Goal: Task Accomplishment & Management: Manage account settings

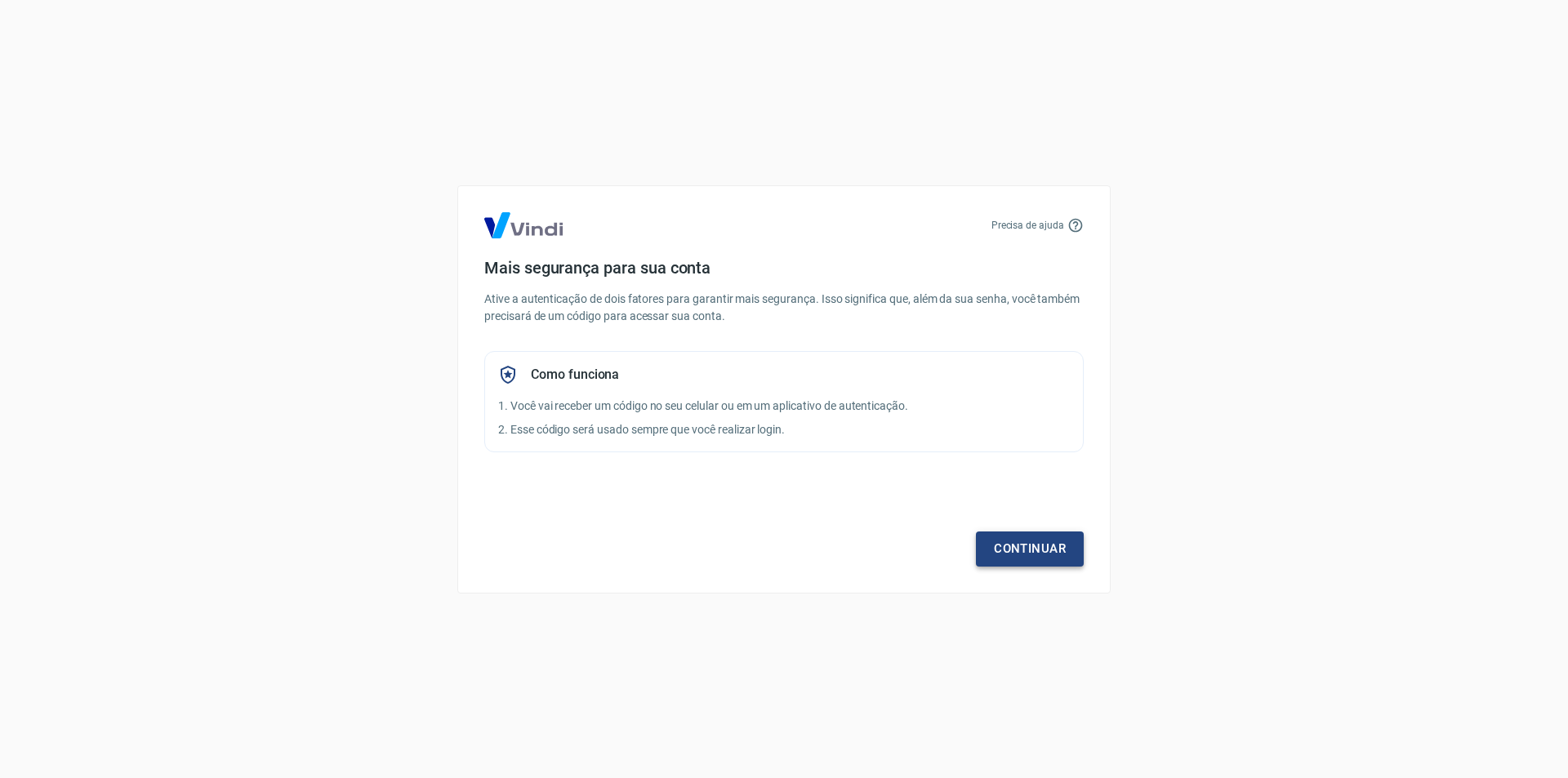
click at [1024, 543] on link "Continuar" at bounding box center [1029, 548] width 108 height 35
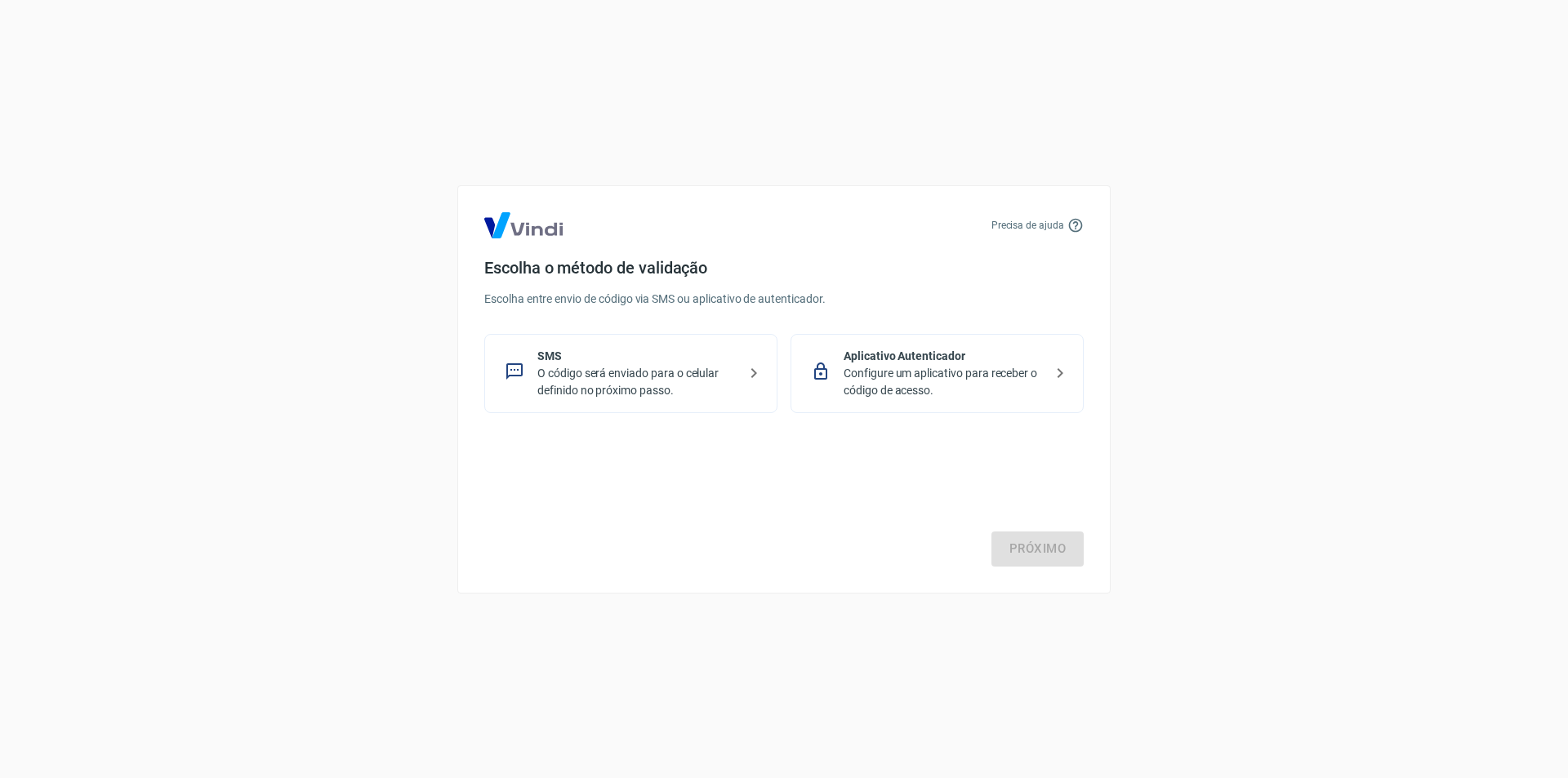
click at [569, 381] on p "O código será enviado para o celular definido no próximo passo." at bounding box center [637, 382] width 200 height 35
click at [1042, 540] on link "Próximo" at bounding box center [1038, 548] width 93 height 35
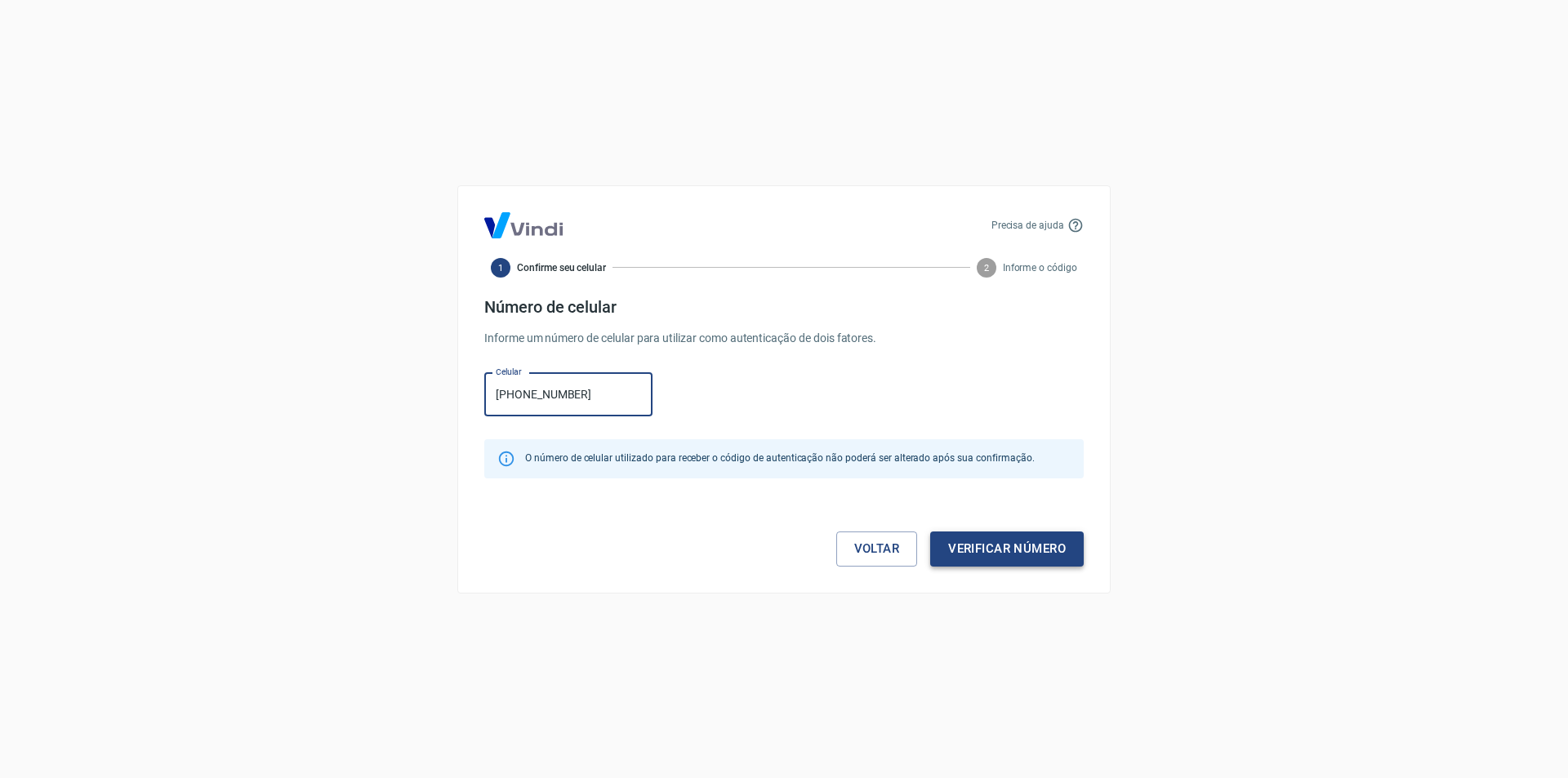
type input "(54) 99117-7511"
click at [1056, 555] on button "Verificar número" at bounding box center [1007, 548] width 153 height 35
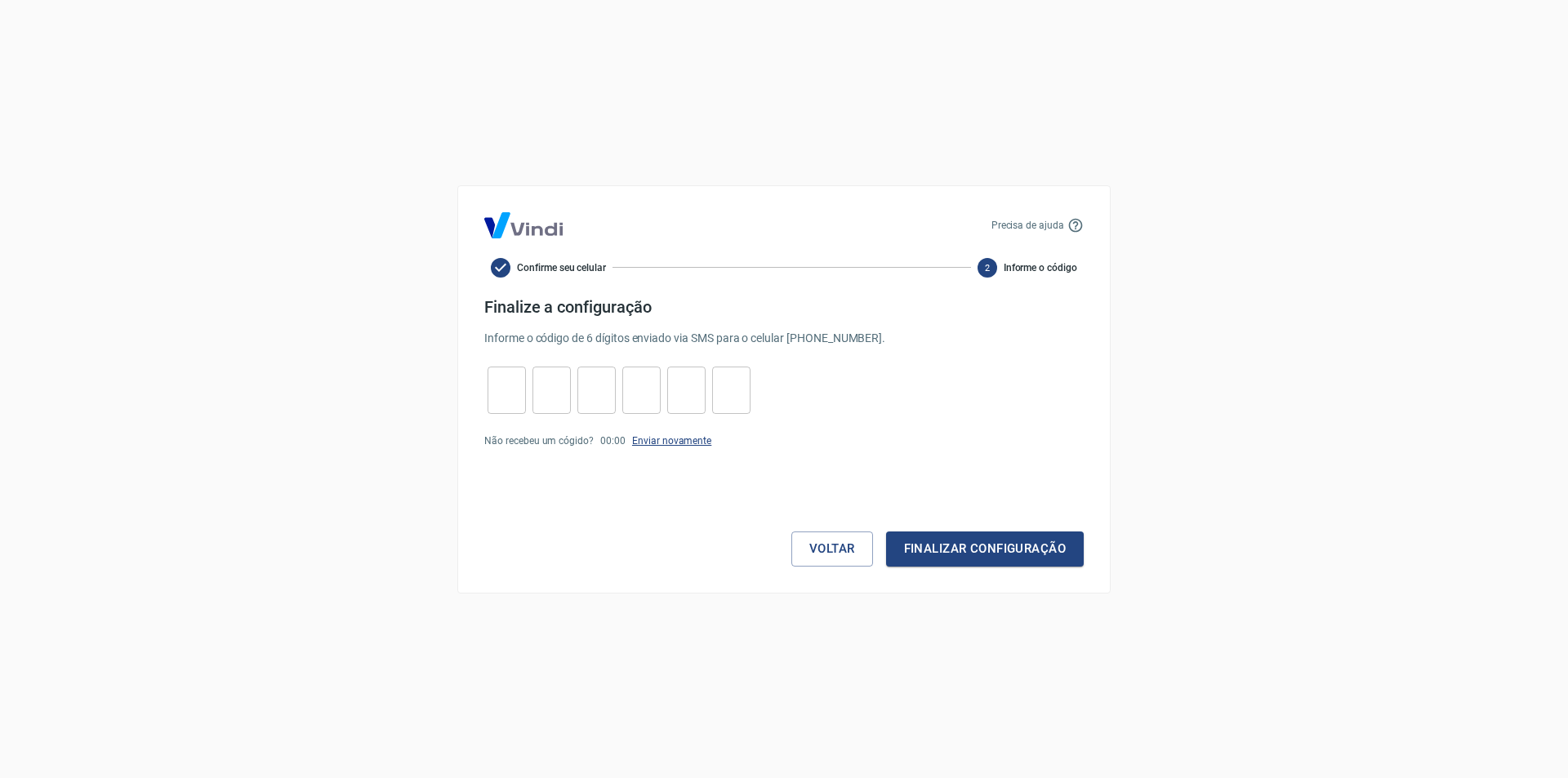
click at [664, 440] on link "Enviar novamente" at bounding box center [672, 440] width 80 height 11
click at [816, 550] on button "Voltar" at bounding box center [832, 548] width 81 height 35
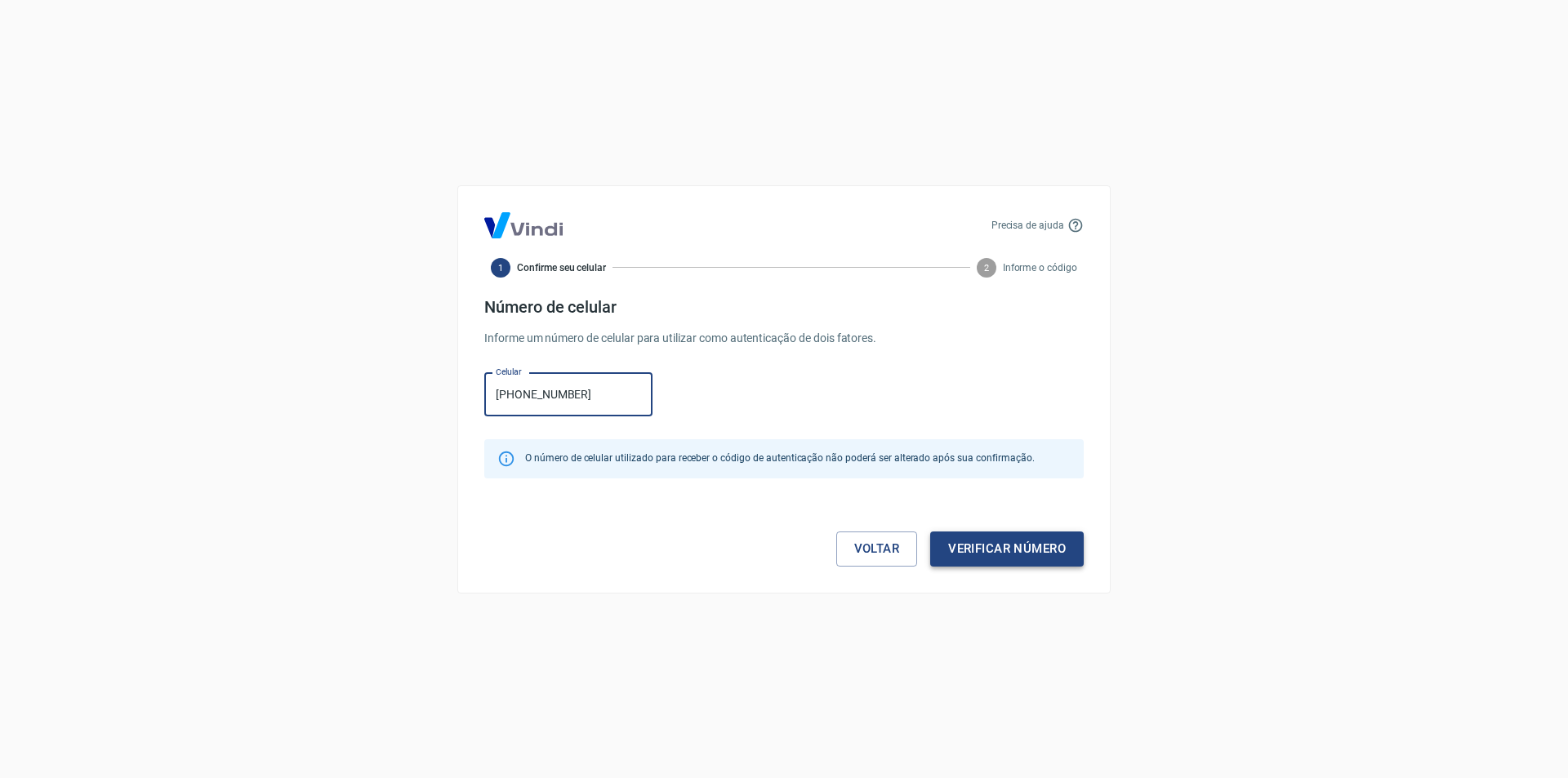
type input "(54) 99117-7511"
click at [1045, 543] on button "Verificar número" at bounding box center [1007, 548] width 153 height 35
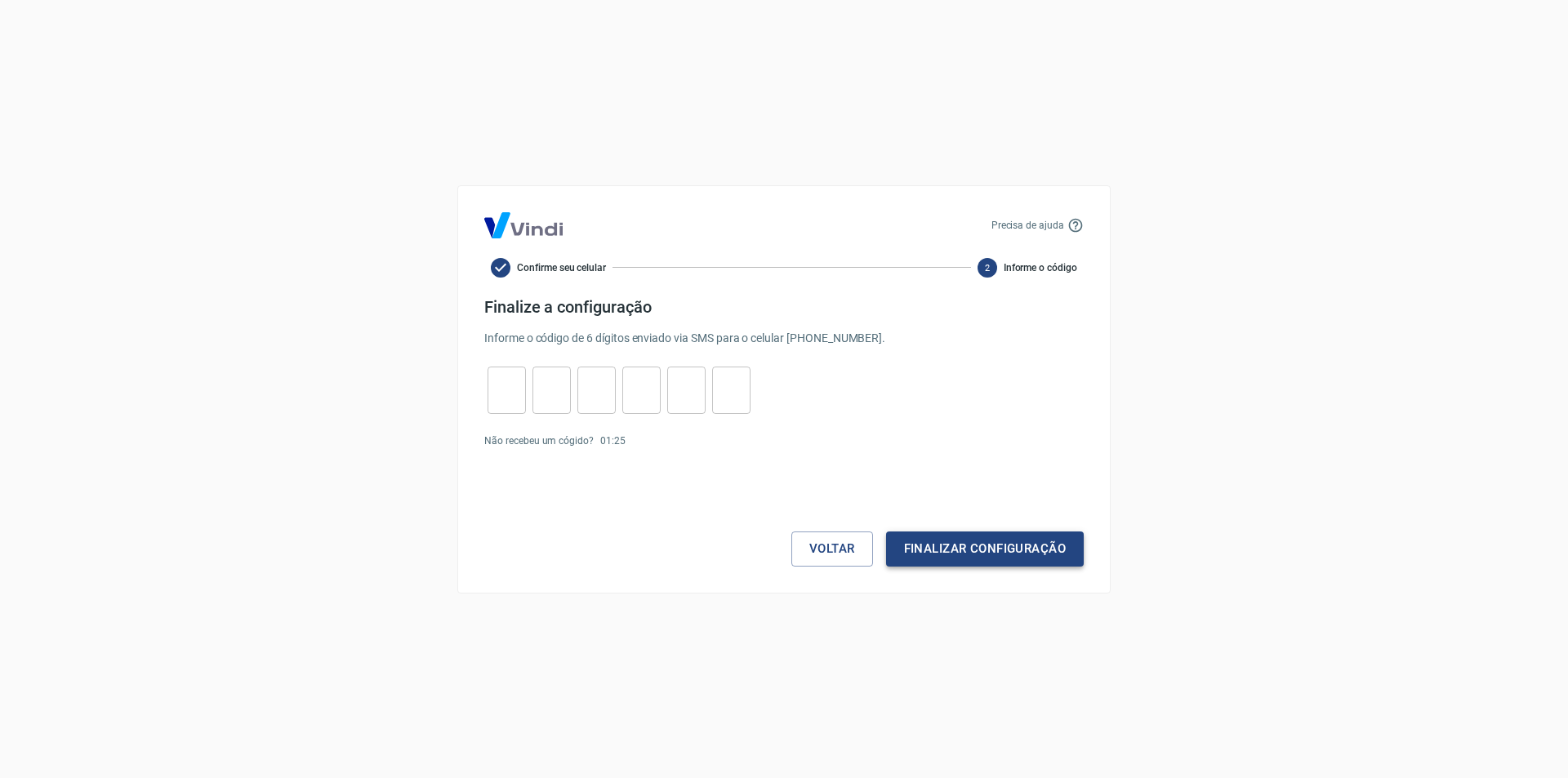
click at [1001, 549] on button "Finalizar configuração" at bounding box center [984, 548] width 197 height 35
click at [671, 462] on form "Finalize a configuração Informe o código de 6 dígitos enviado via SMS para o ce…" at bounding box center [784, 432] width 600 height 269
click at [675, 473] on link "Enviar novamente" at bounding box center [672, 471] width 80 height 11
click at [848, 547] on button "Voltar" at bounding box center [832, 548] width 81 height 35
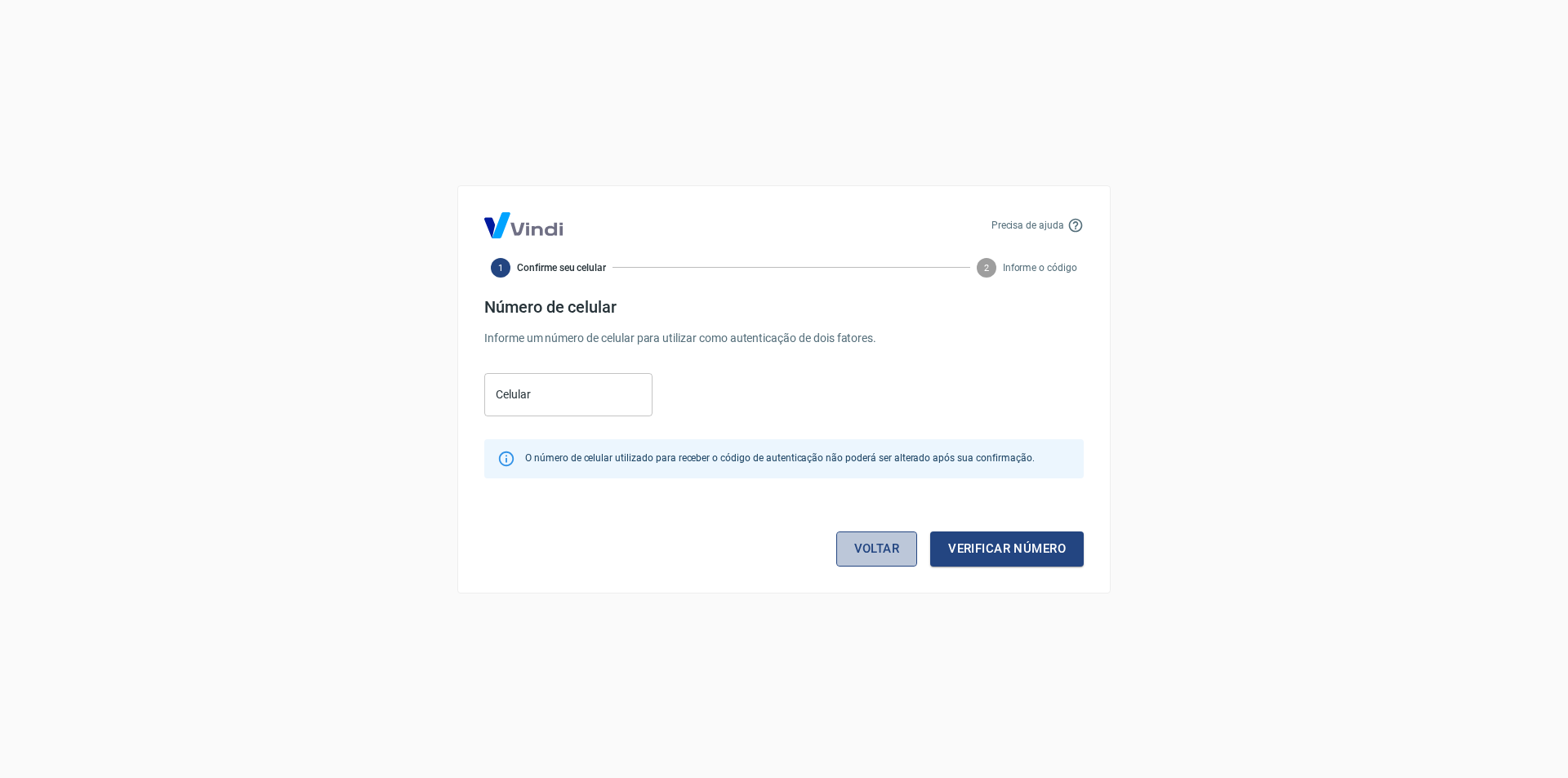
click at [852, 555] on link "Voltar" at bounding box center [877, 548] width 81 height 35
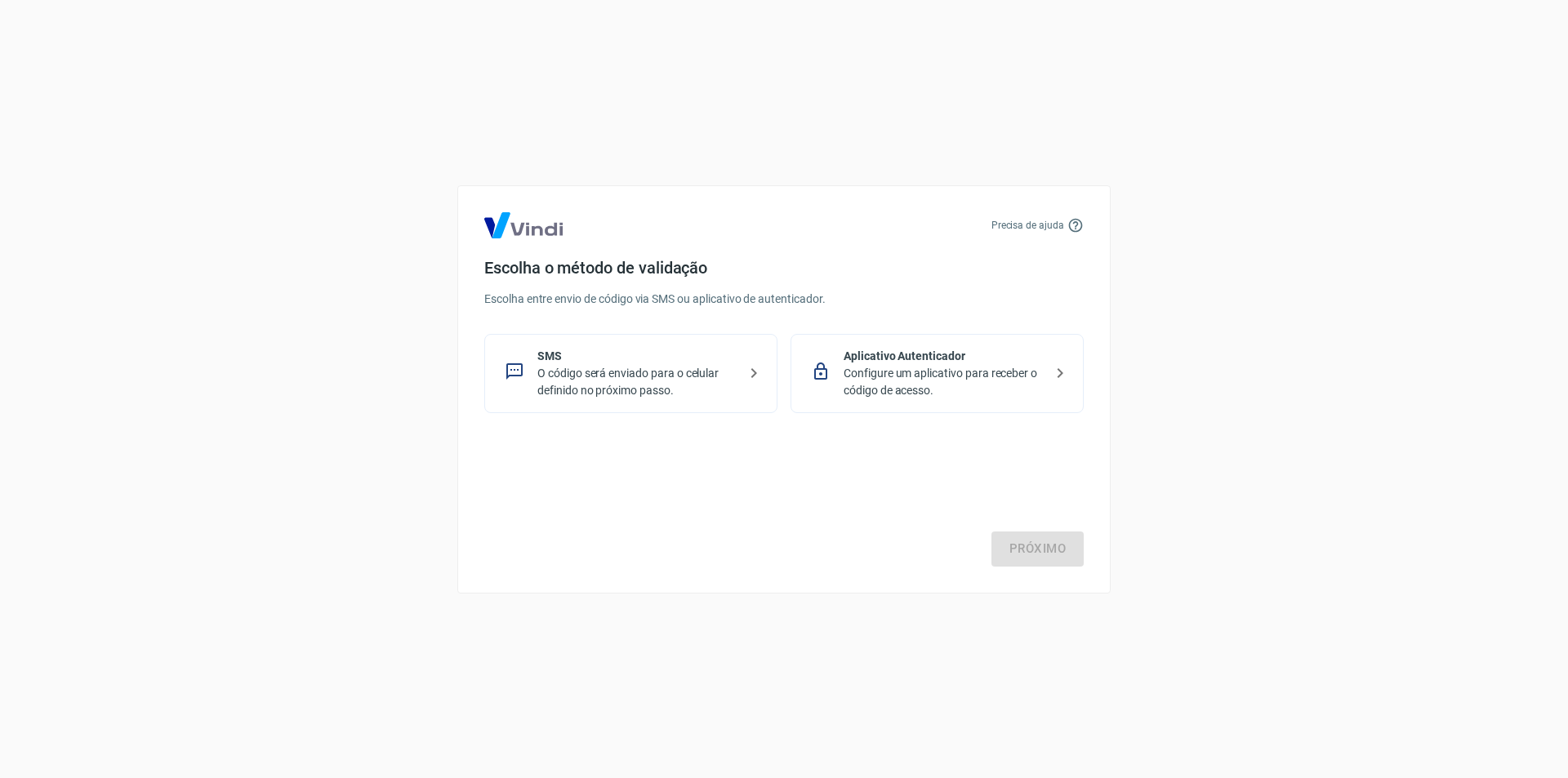
click at [889, 363] on p "Aplicativo Autenticador" at bounding box center [944, 356] width 200 height 17
click at [1047, 552] on link "Próximo" at bounding box center [1038, 548] width 93 height 35
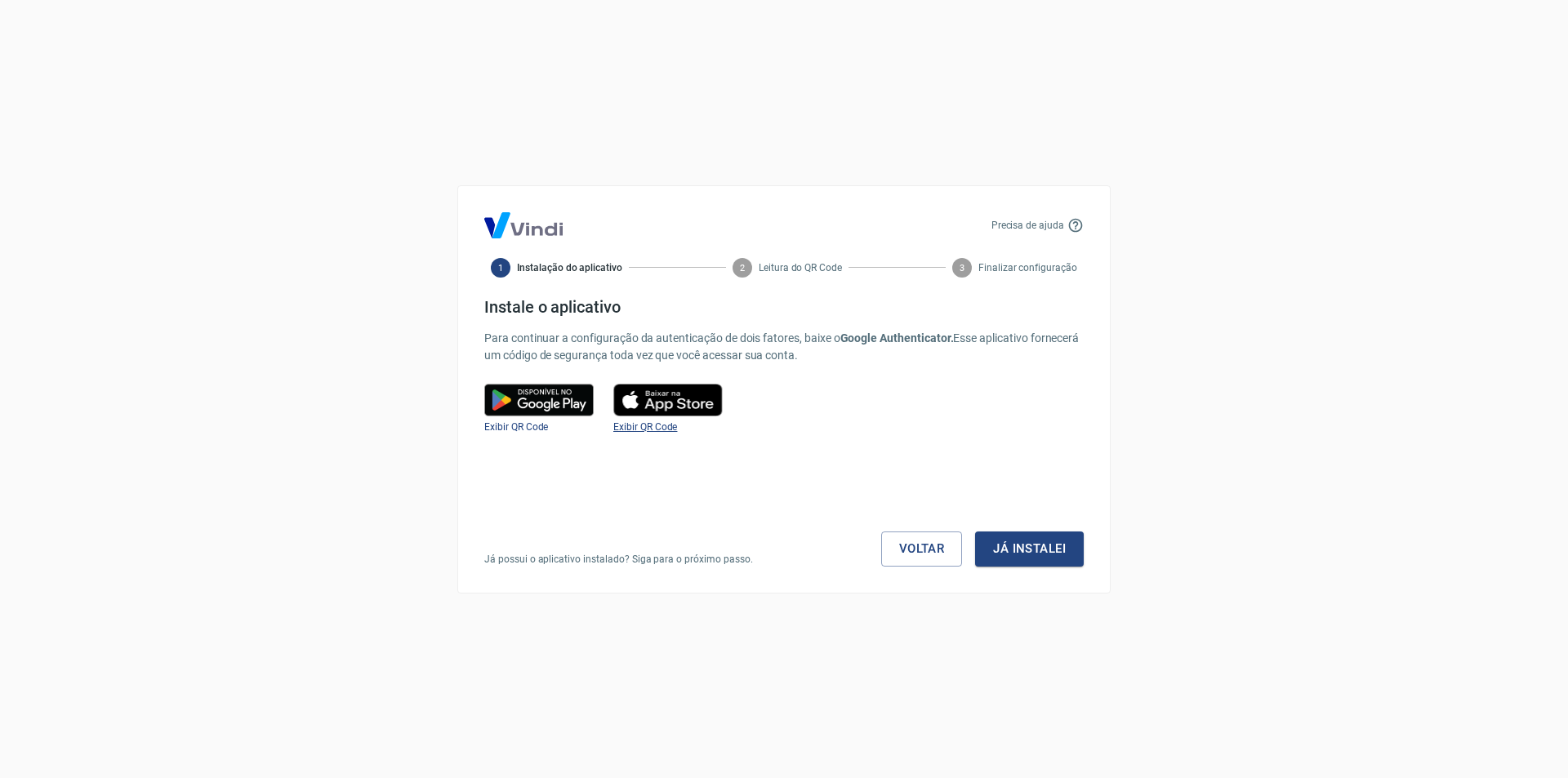
click at [629, 428] on span "Exibir QR Code" at bounding box center [646, 426] width 64 height 11
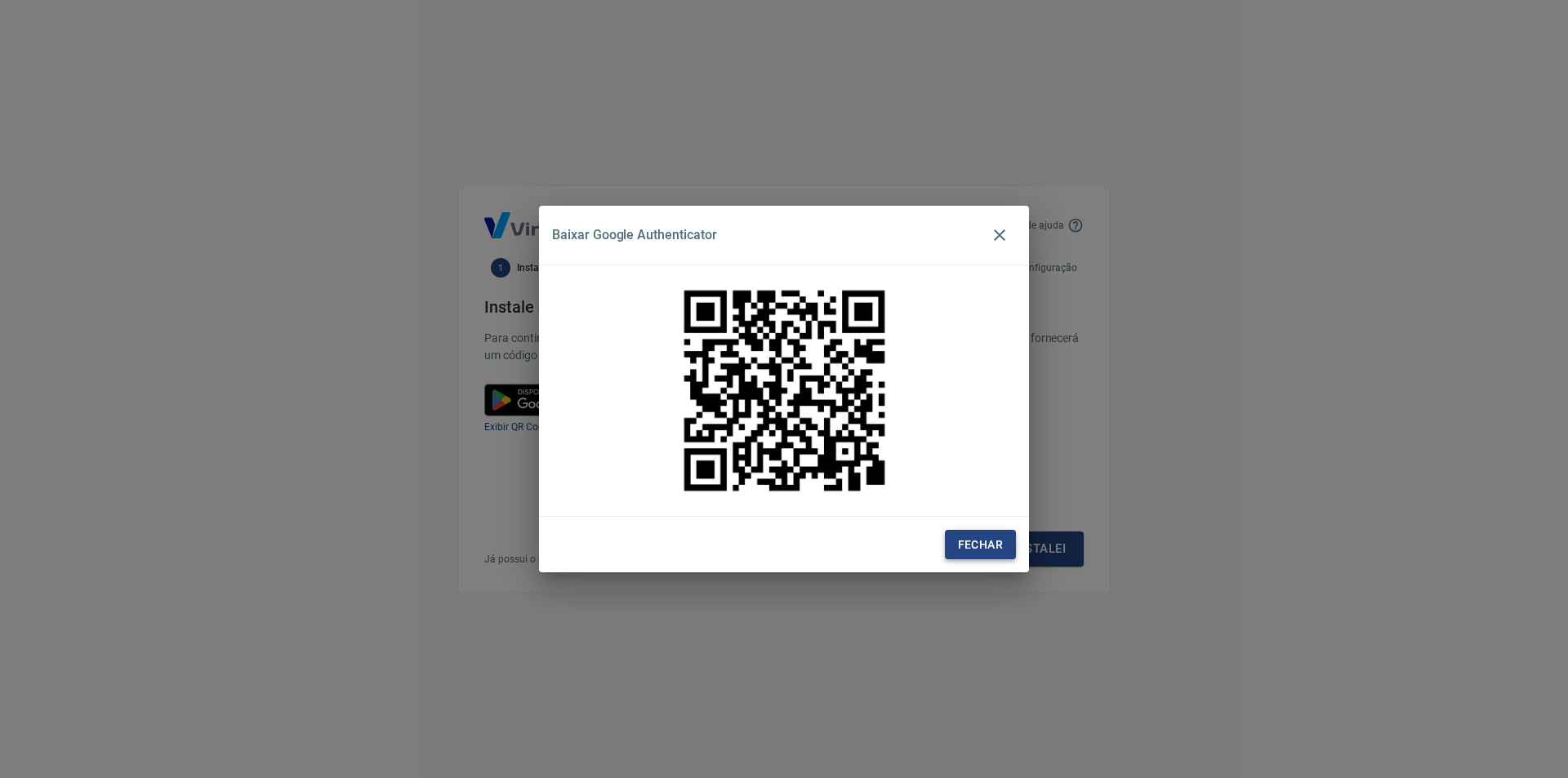
click at [955, 550] on button "Fechar" at bounding box center [980, 545] width 71 height 30
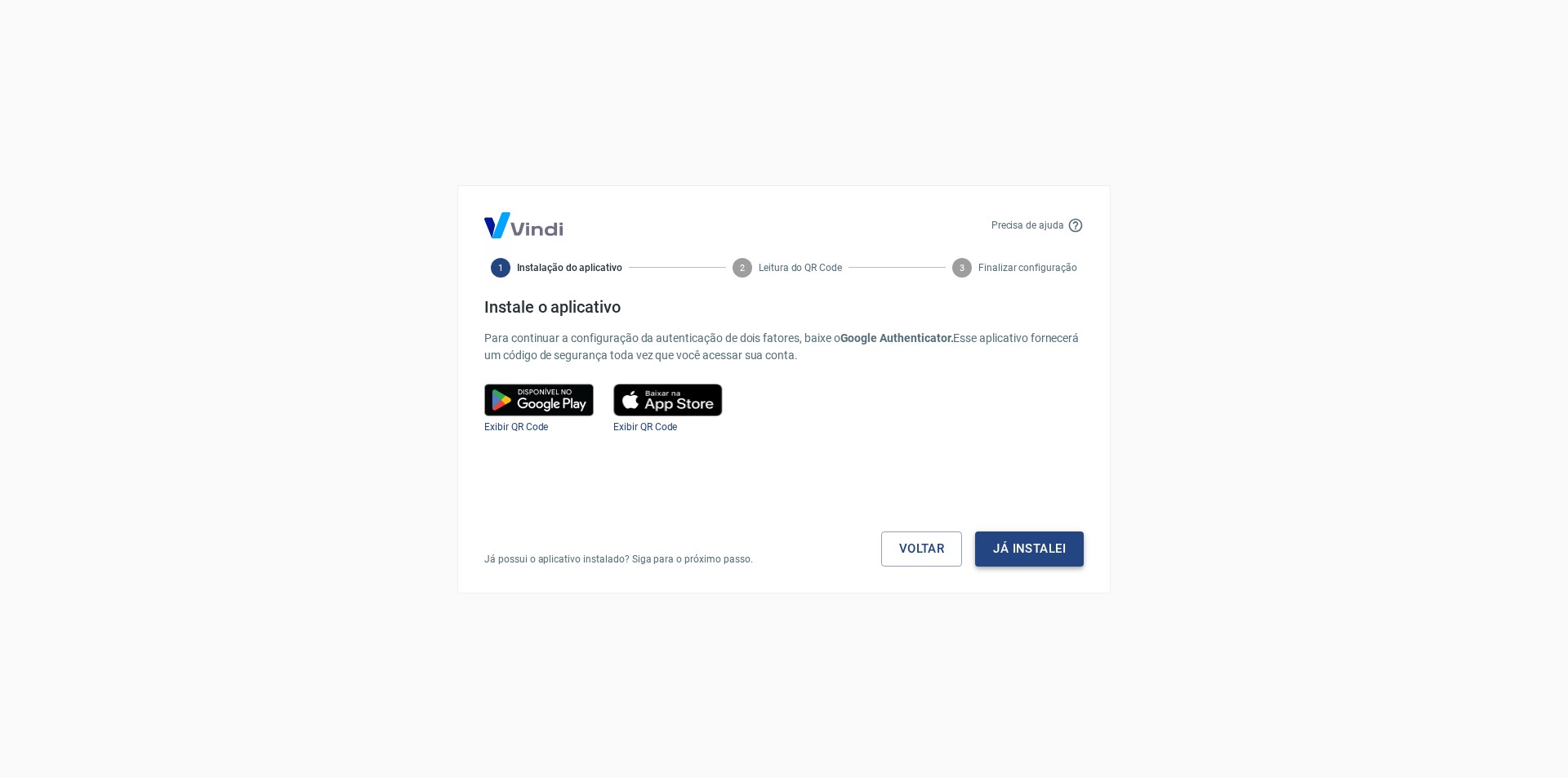
click at [1029, 546] on button "Já instalei" at bounding box center [1029, 548] width 109 height 35
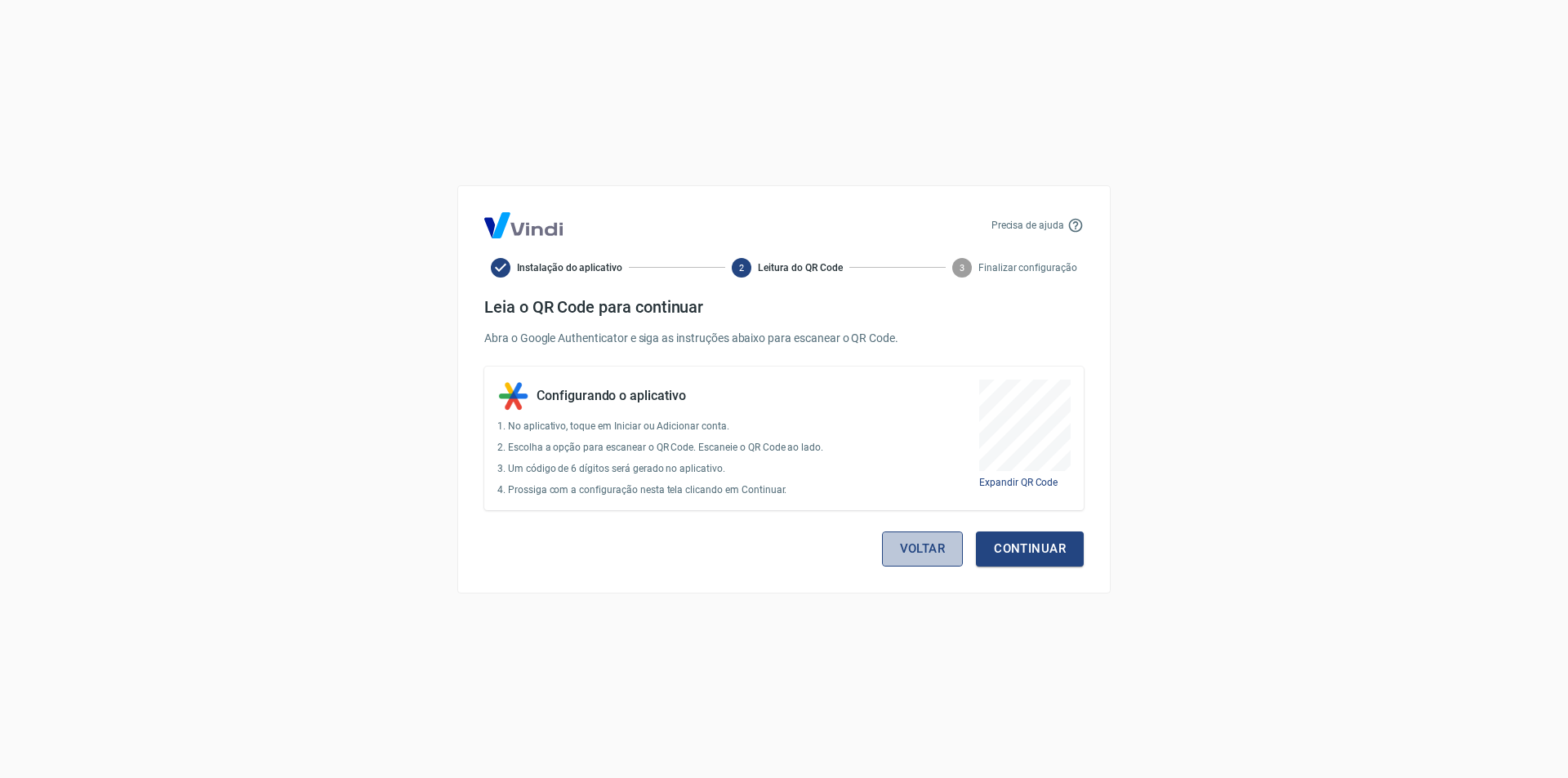
click at [909, 545] on button "Voltar" at bounding box center [922, 548] width 81 height 35
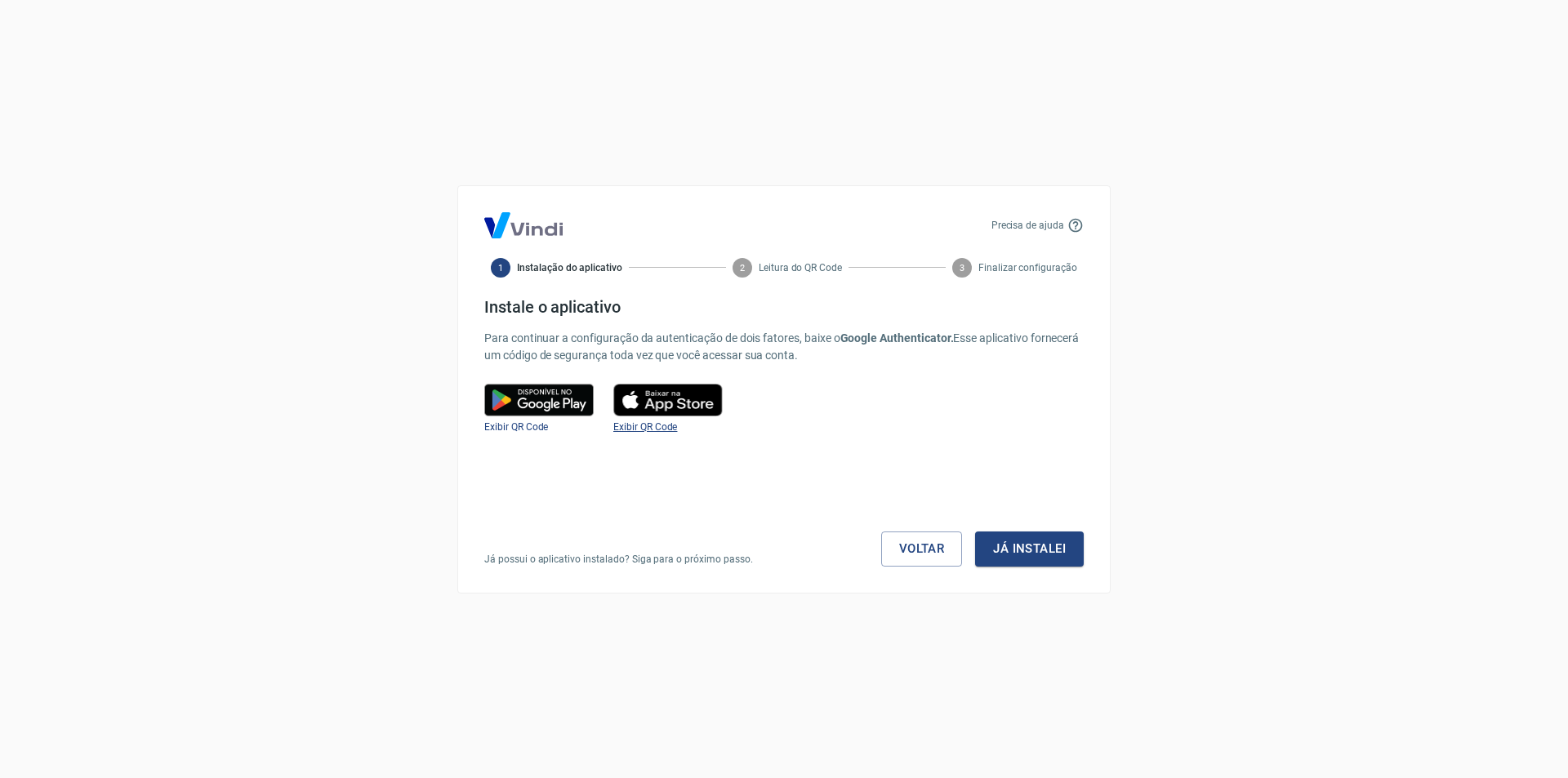
click at [646, 425] on span "Exibir QR Code" at bounding box center [646, 426] width 64 height 11
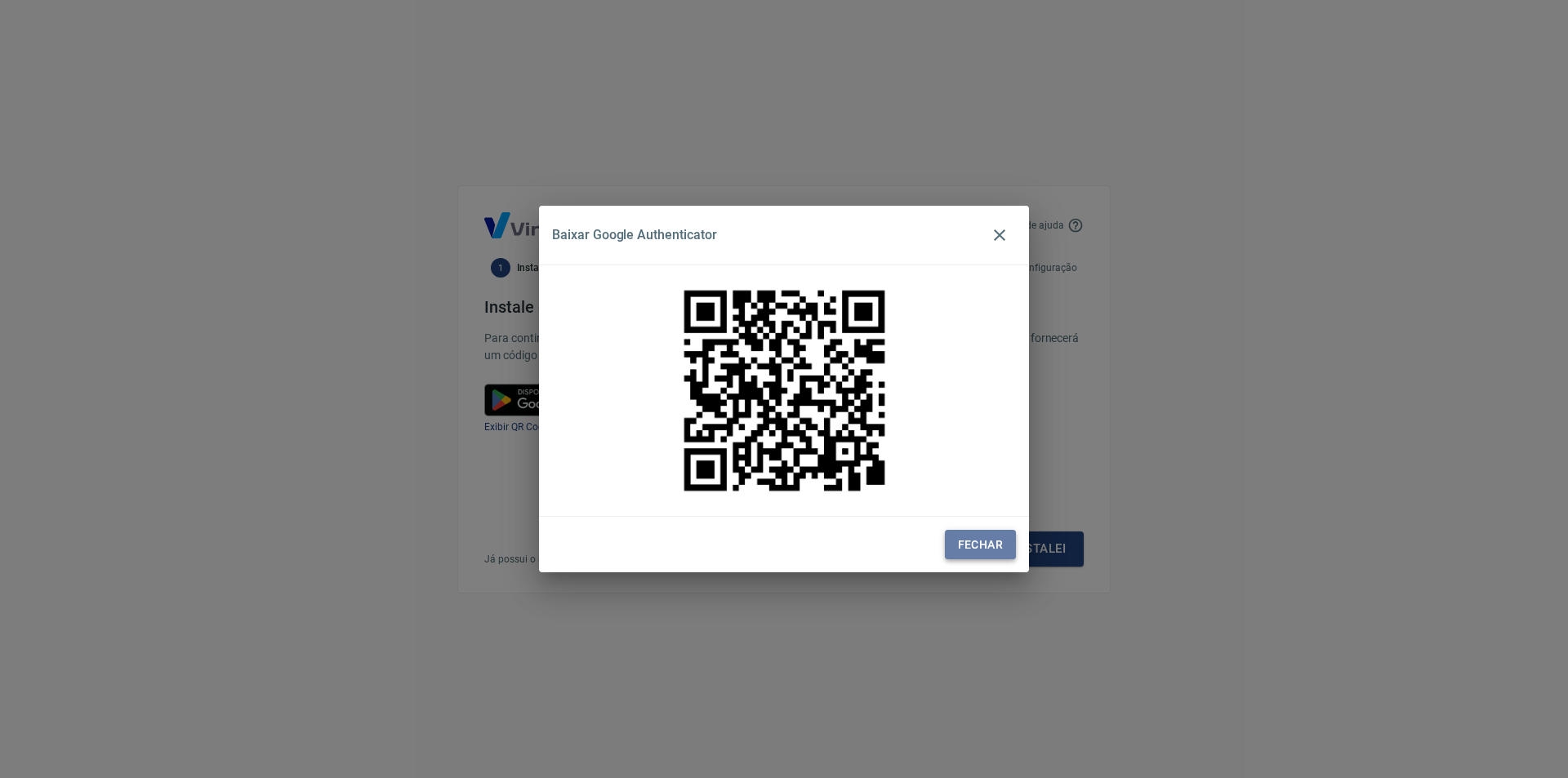
click at [973, 541] on button "Fechar" at bounding box center [980, 545] width 71 height 30
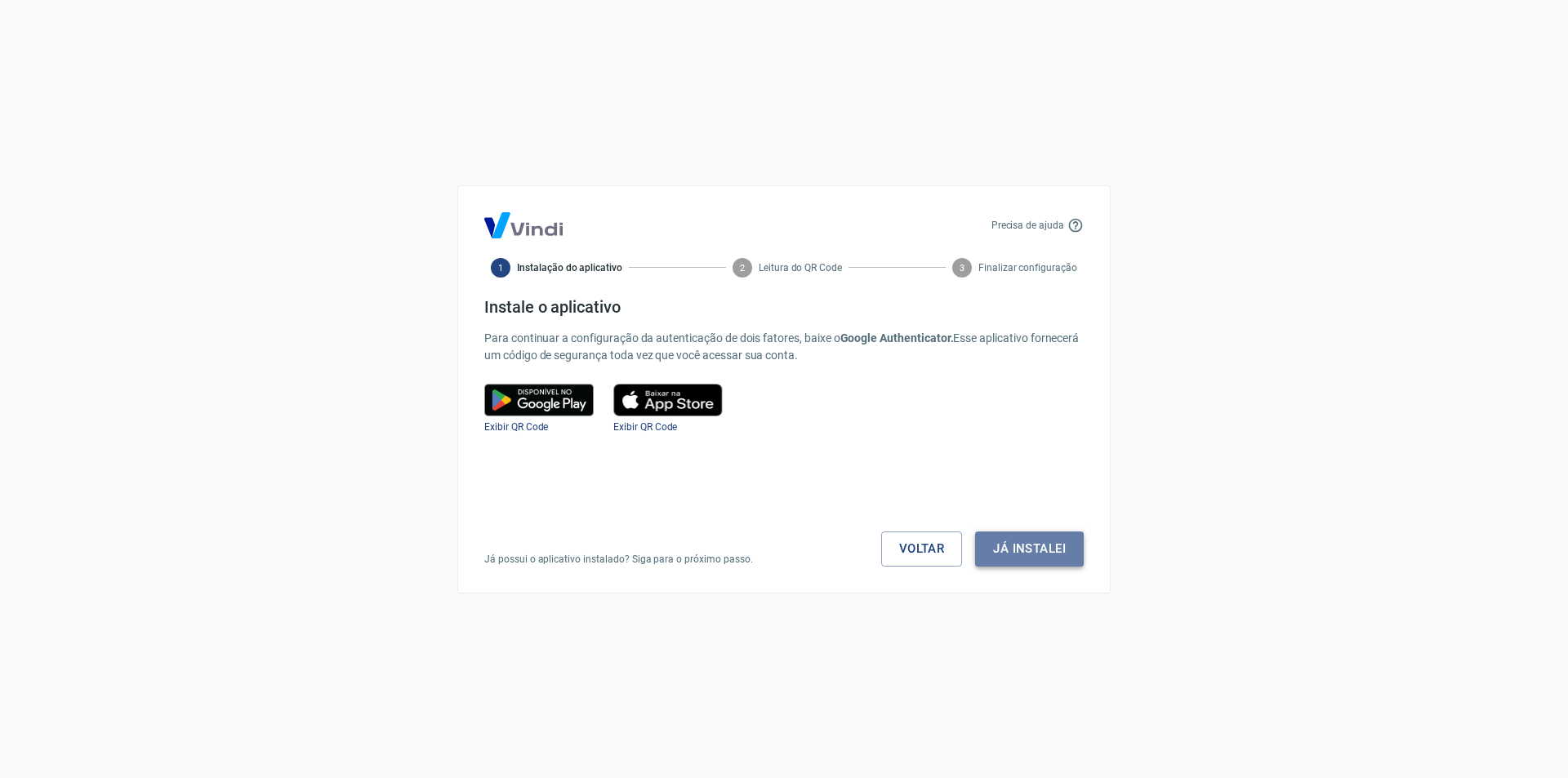
click at [1009, 547] on button "Já instalei" at bounding box center [1029, 548] width 109 height 35
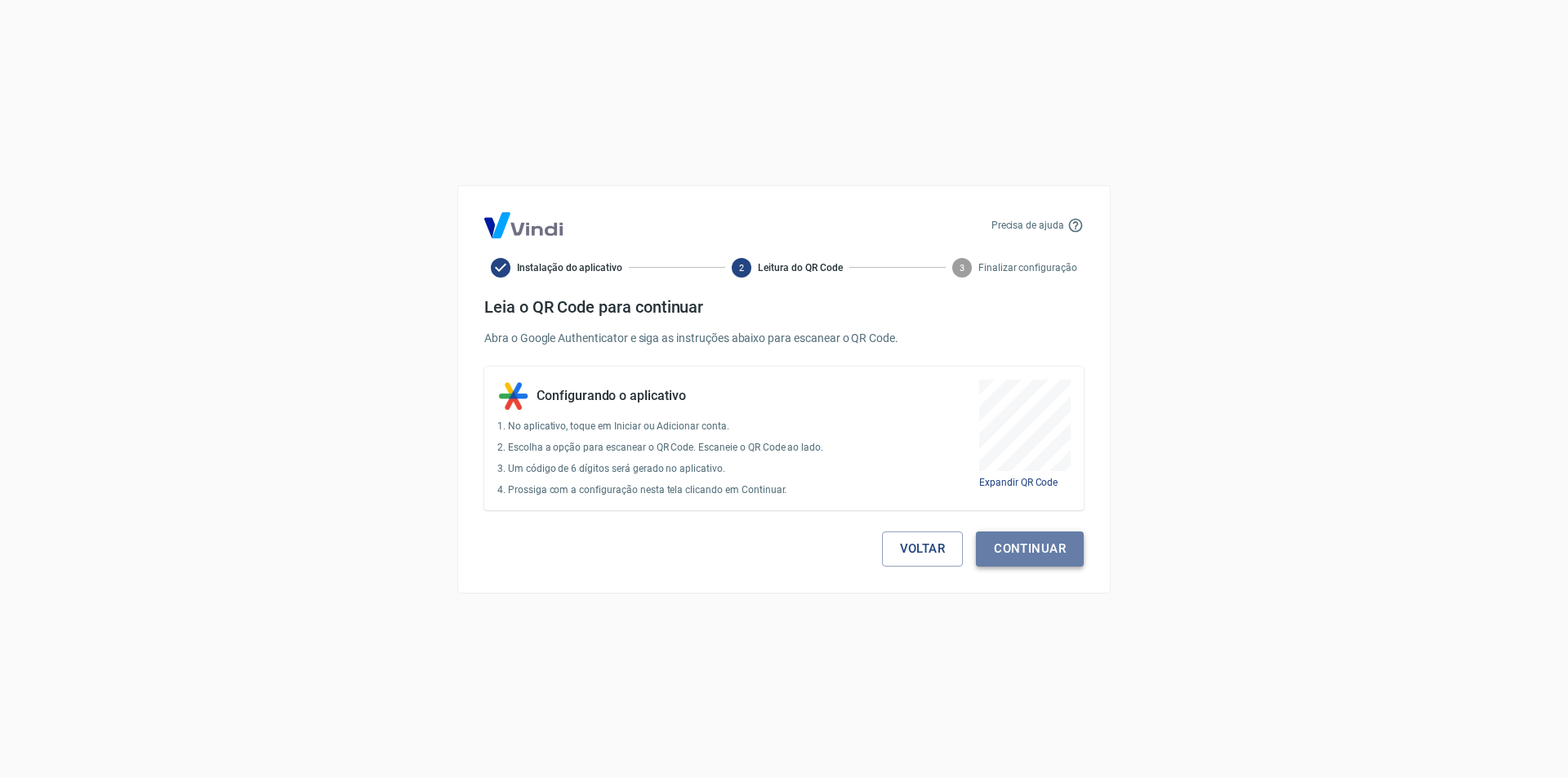
click at [1031, 549] on button "Continuar" at bounding box center [1029, 548] width 108 height 35
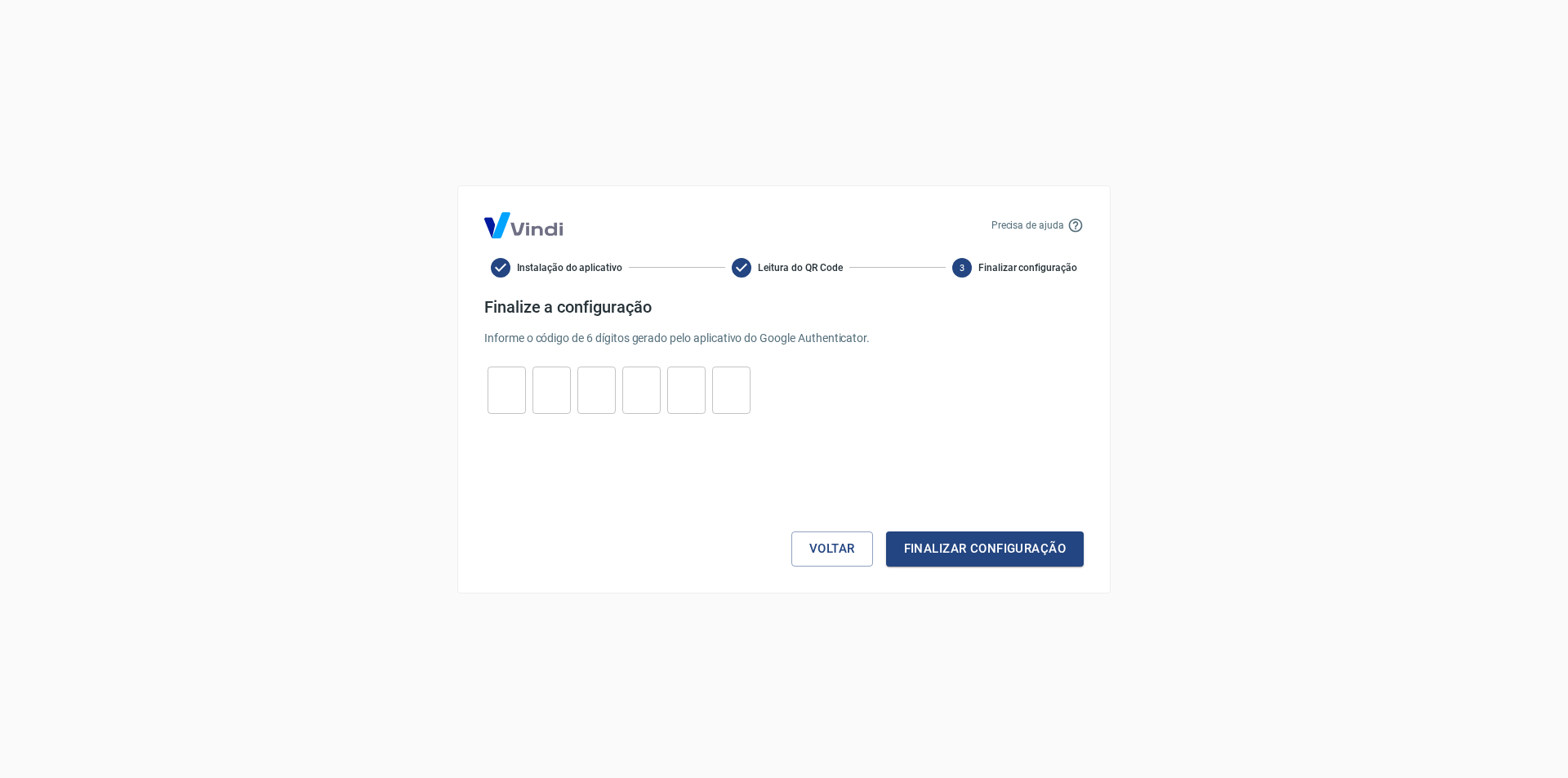
click at [502, 394] on input "tel" at bounding box center [506, 390] width 38 height 36
type input "2"
type input "9"
type input "2"
type input "8"
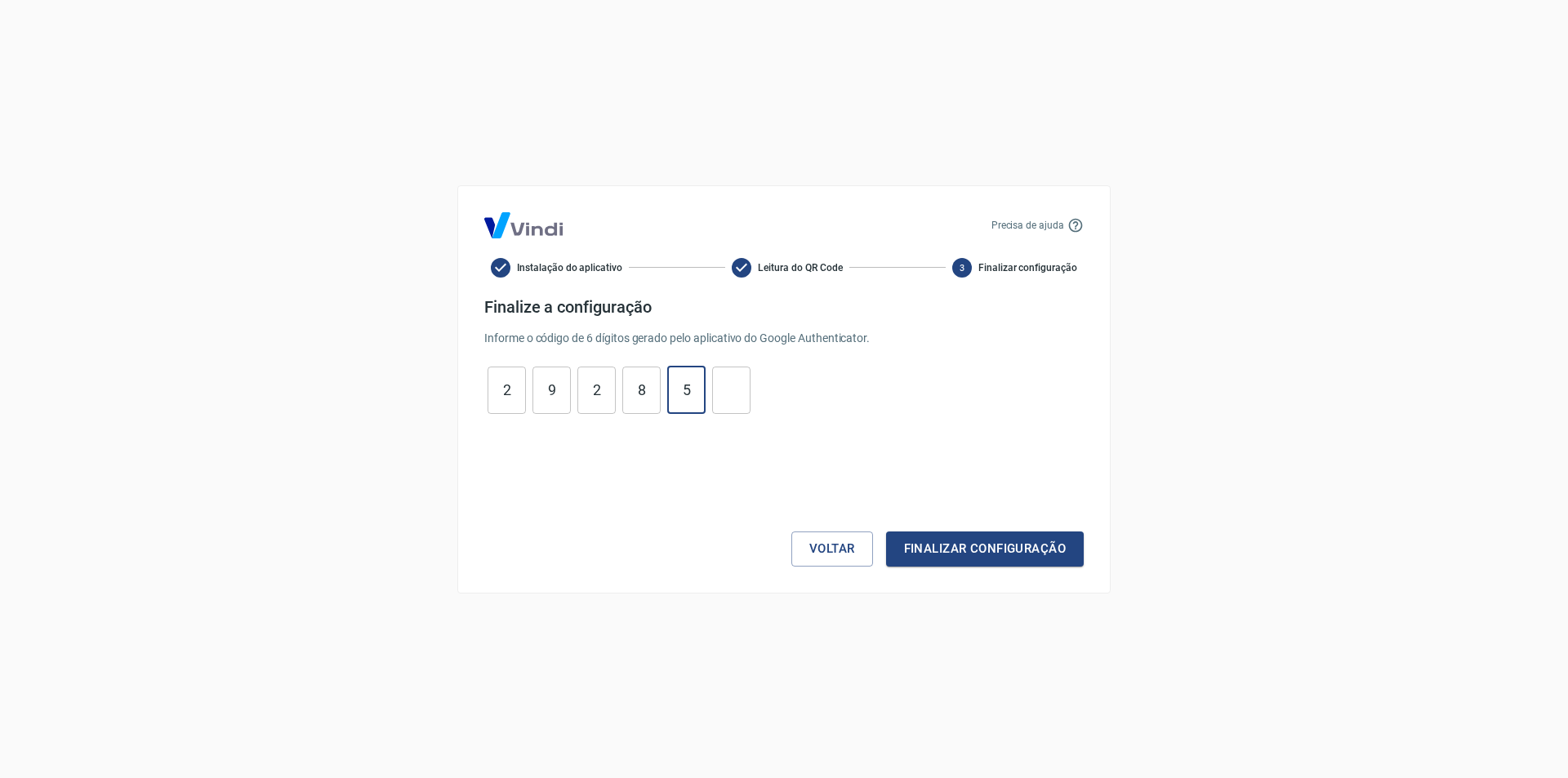
type input "5"
type input "2"
click at [989, 548] on button "Finalizar configuração" at bounding box center [984, 548] width 197 height 35
click at [989, 543] on button "Finalizar configuração" at bounding box center [984, 548] width 197 height 35
click at [839, 539] on button "Voltar" at bounding box center [832, 548] width 81 height 35
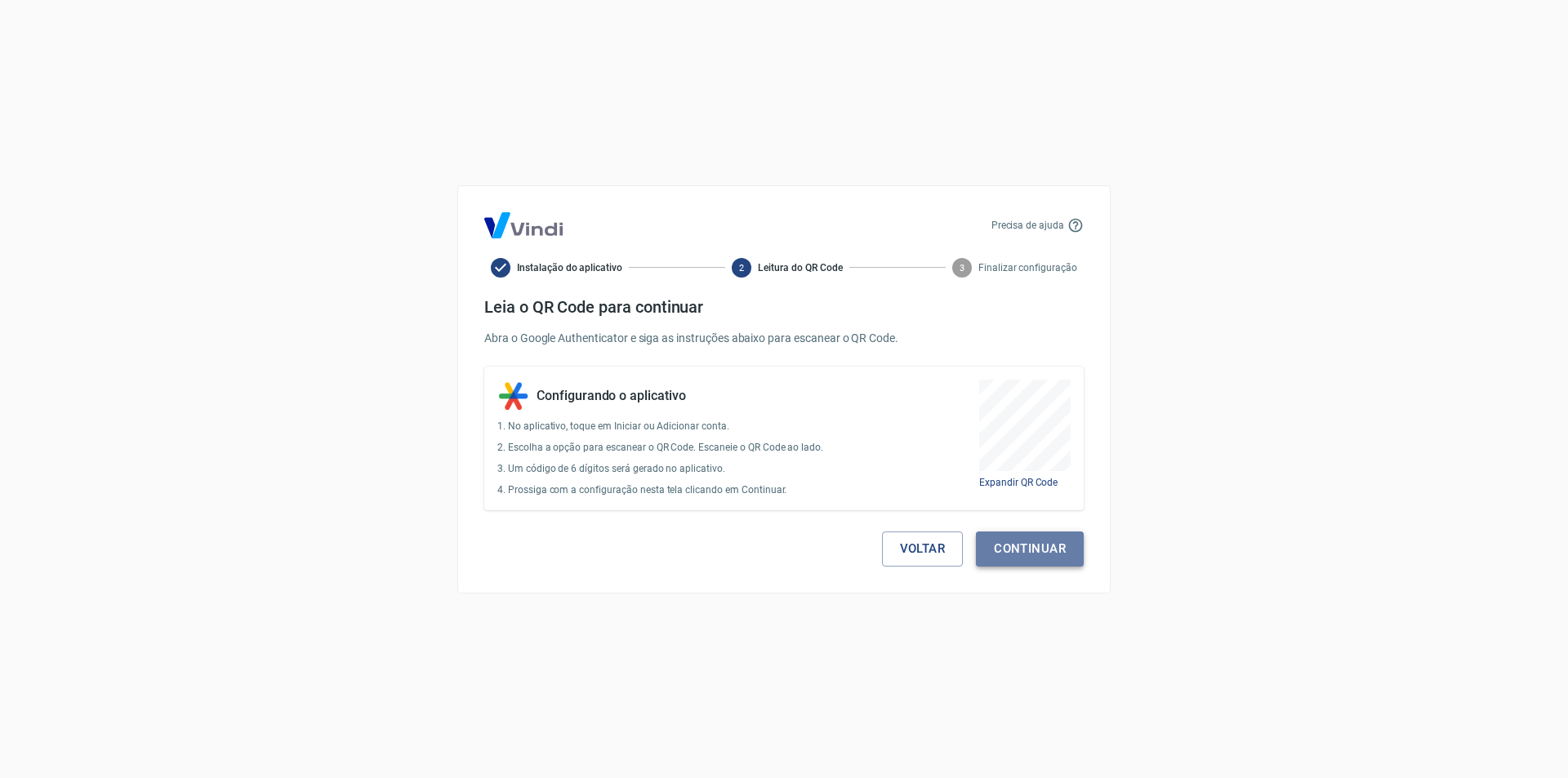
click at [1049, 559] on button "Continuar" at bounding box center [1029, 548] width 108 height 35
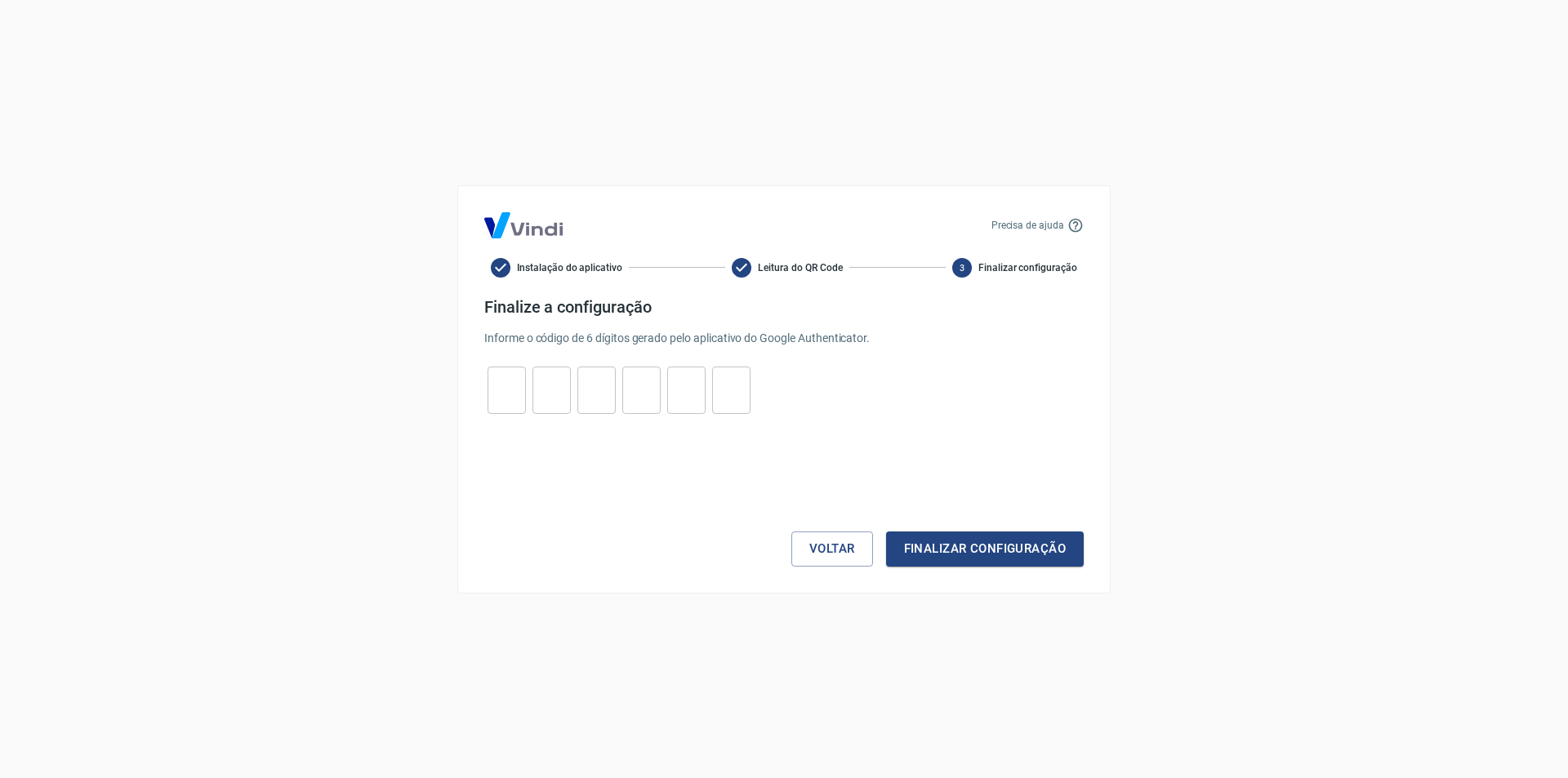
click at [505, 381] on input "tel" at bounding box center [506, 390] width 38 height 36
type input "5"
type input "1"
type input "9"
type input "3"
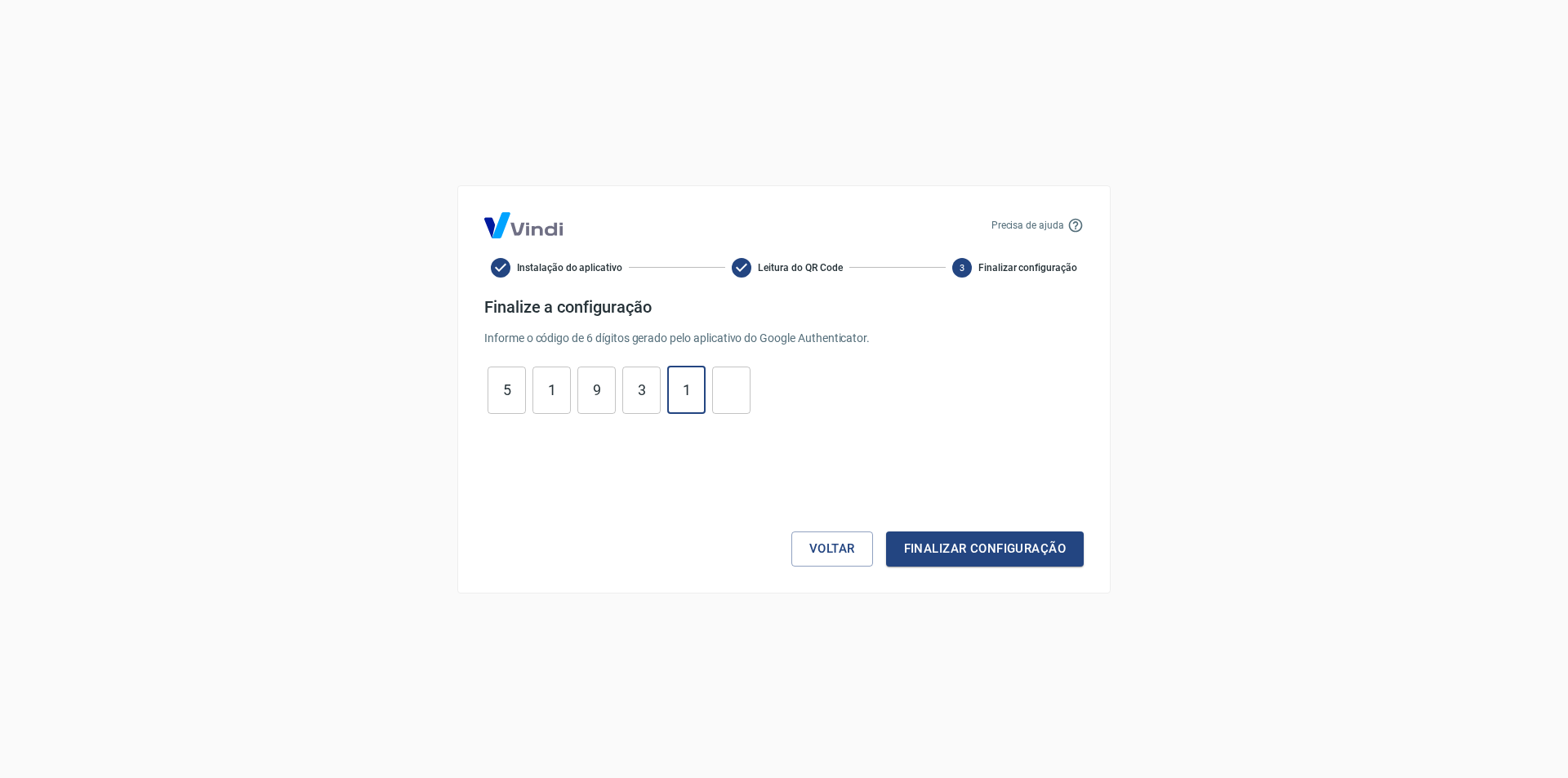
type input "1"
type input "5"
click at [995, 556] on button "Finalizar configuração" at bounding box center [984, 548] width 197 height 35
click at [821, 555] on button "Voltar" at bounding box center [832, 548] width 81 height 35
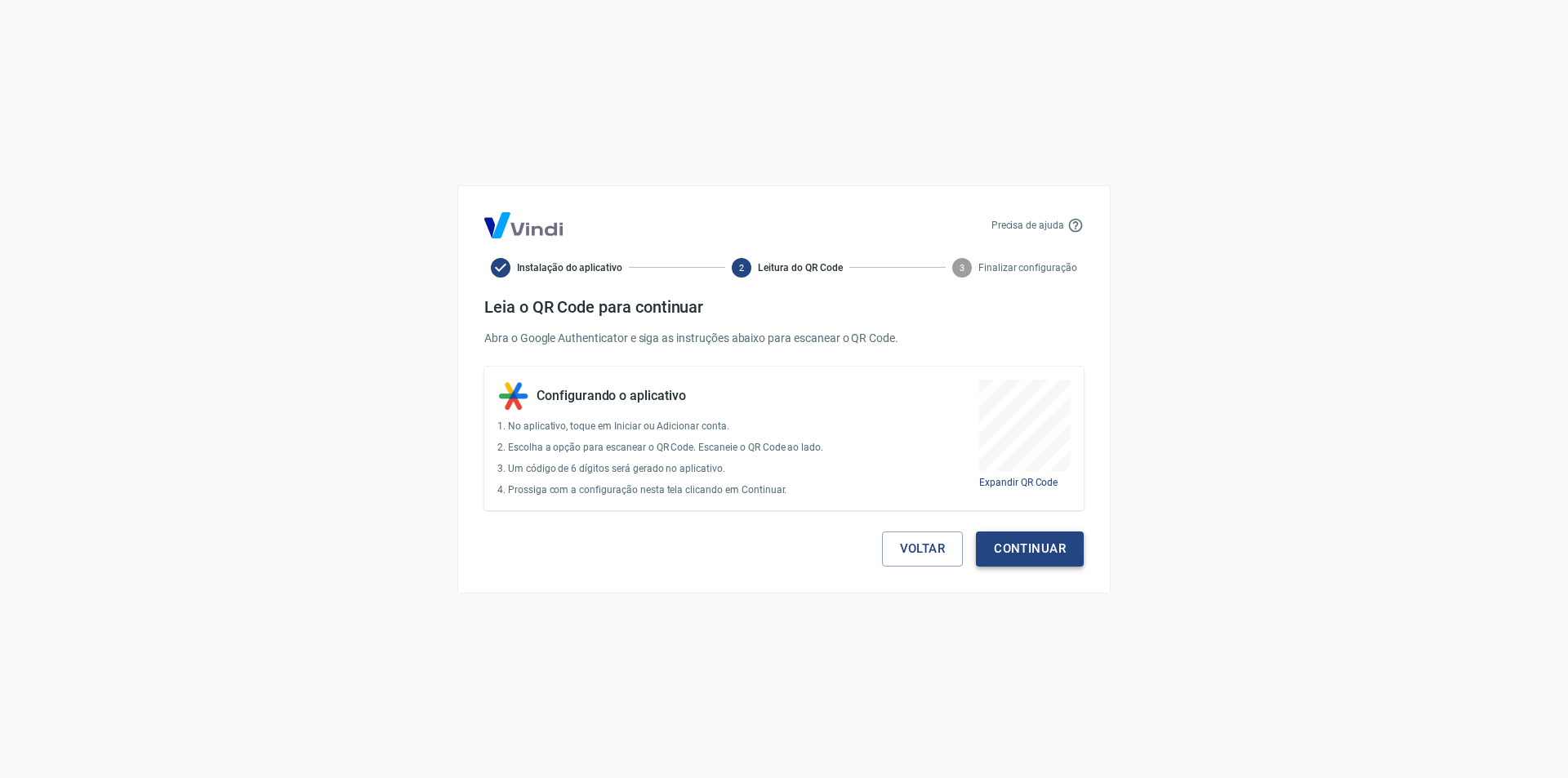
click at [1027, 555] on button "Continuar" at bounding box center [1029, 548] width 108 height 35
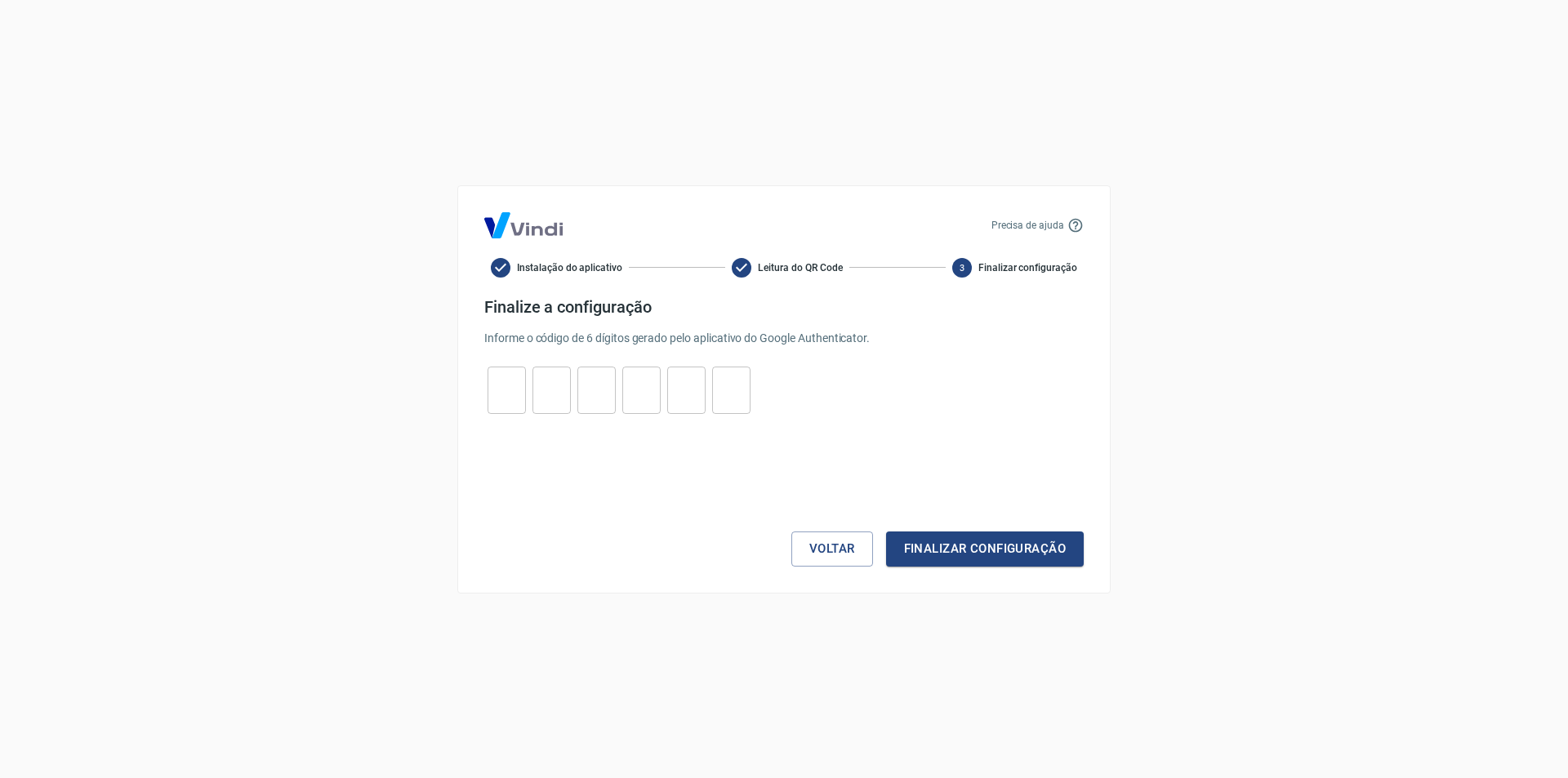
click at [513, 394] on input "tel" at bounding box center [506, 390] width 38 height 36
type input "1"
type input "7"
type input "2"
type input "3"
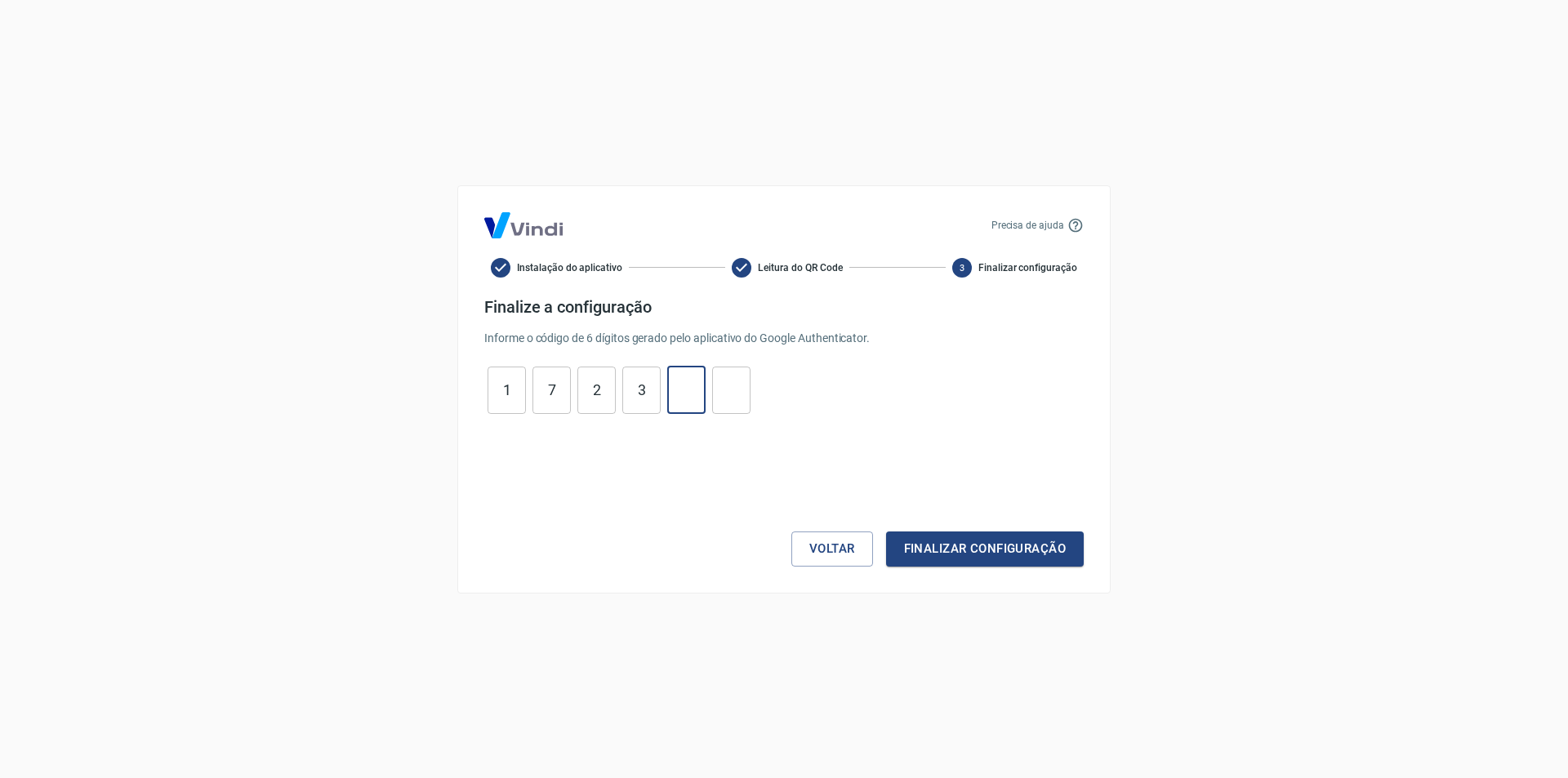
type input "2"
type input "9"
click at [1065, 565] on button "Finalizar configuração" at bounding box center [984, 548] width 197 height 35
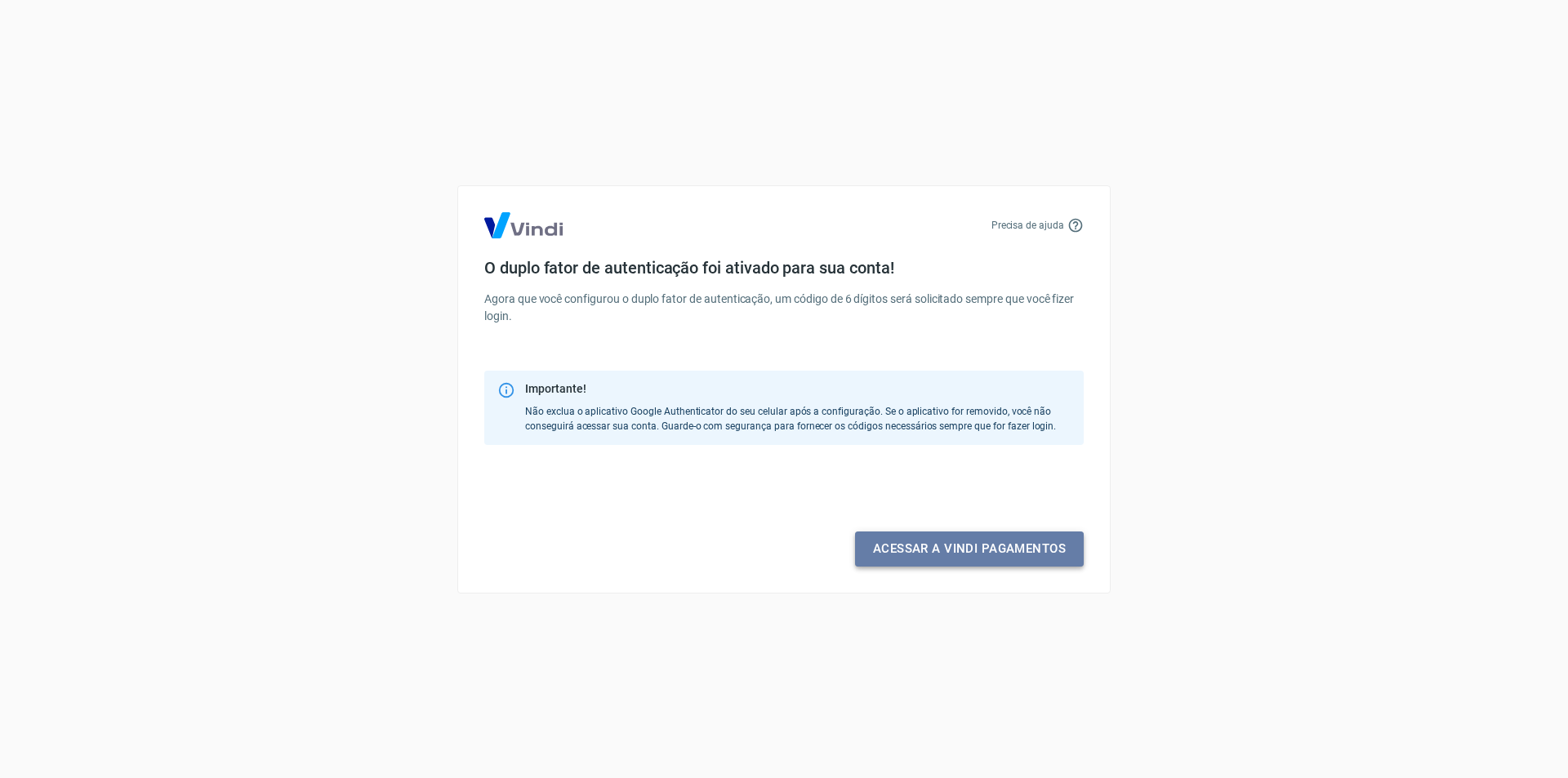
click at [960, 554] on link "Acessar a Vindi pagamentos" at bounding box center [969, 548] width 228 height 35
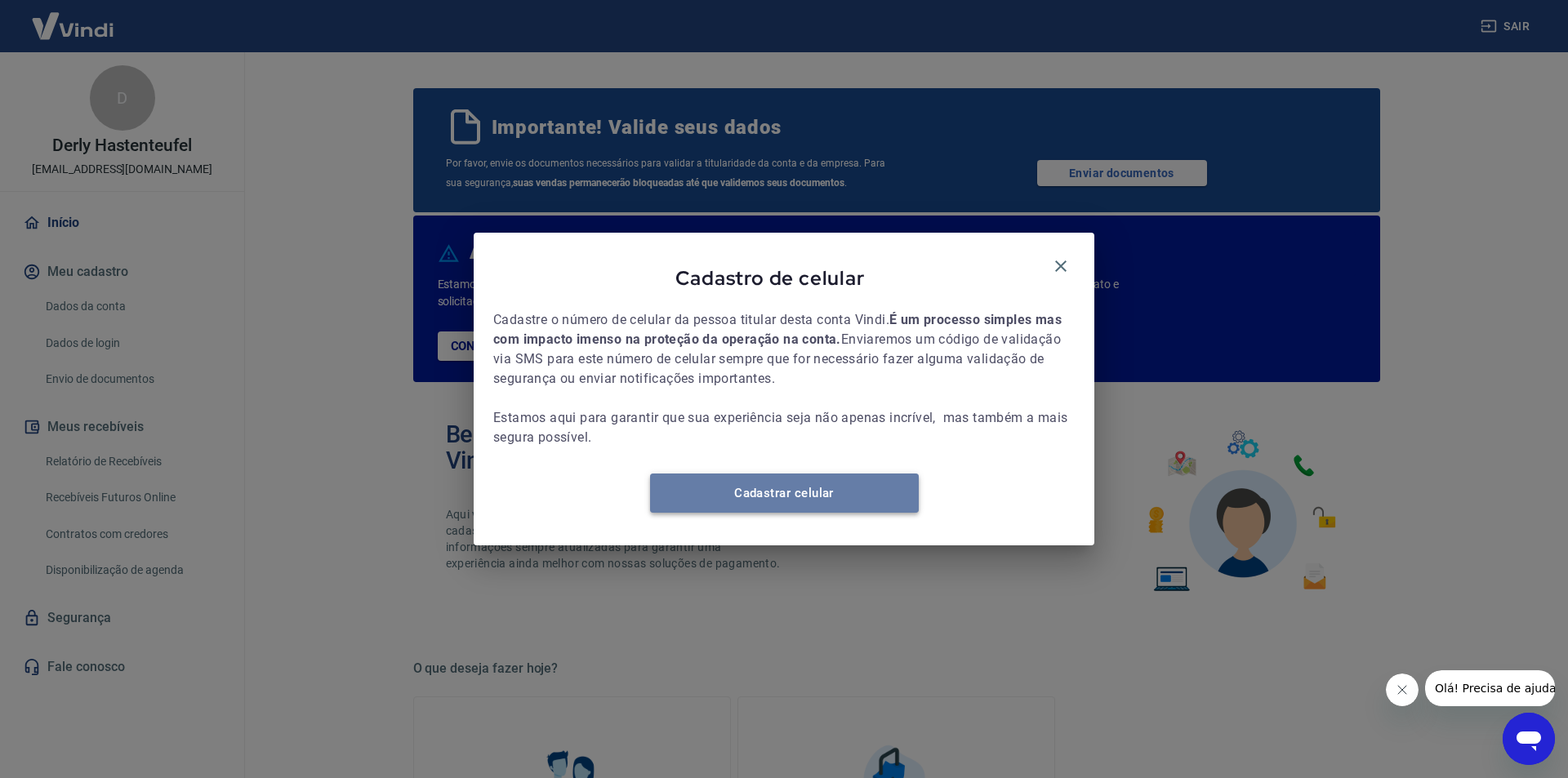
click at [807, 503] on link "Cadastrar celular" at bounding box center [784, 493] width 269 height 39
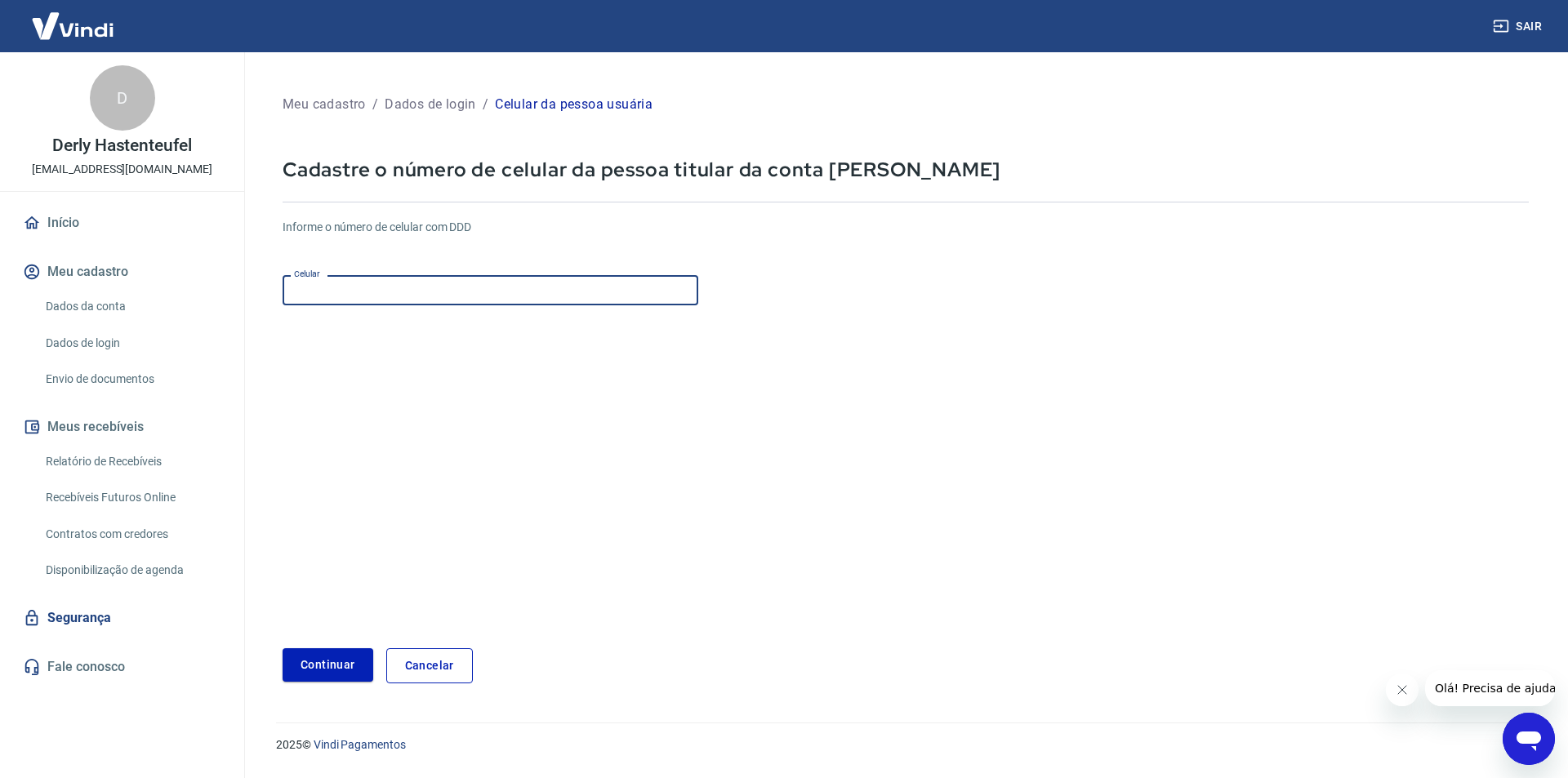
click at [419, 294] on input "Celular" at bounding box center [490, 290] width 415 height 30
type input "(54) 99117-7511"
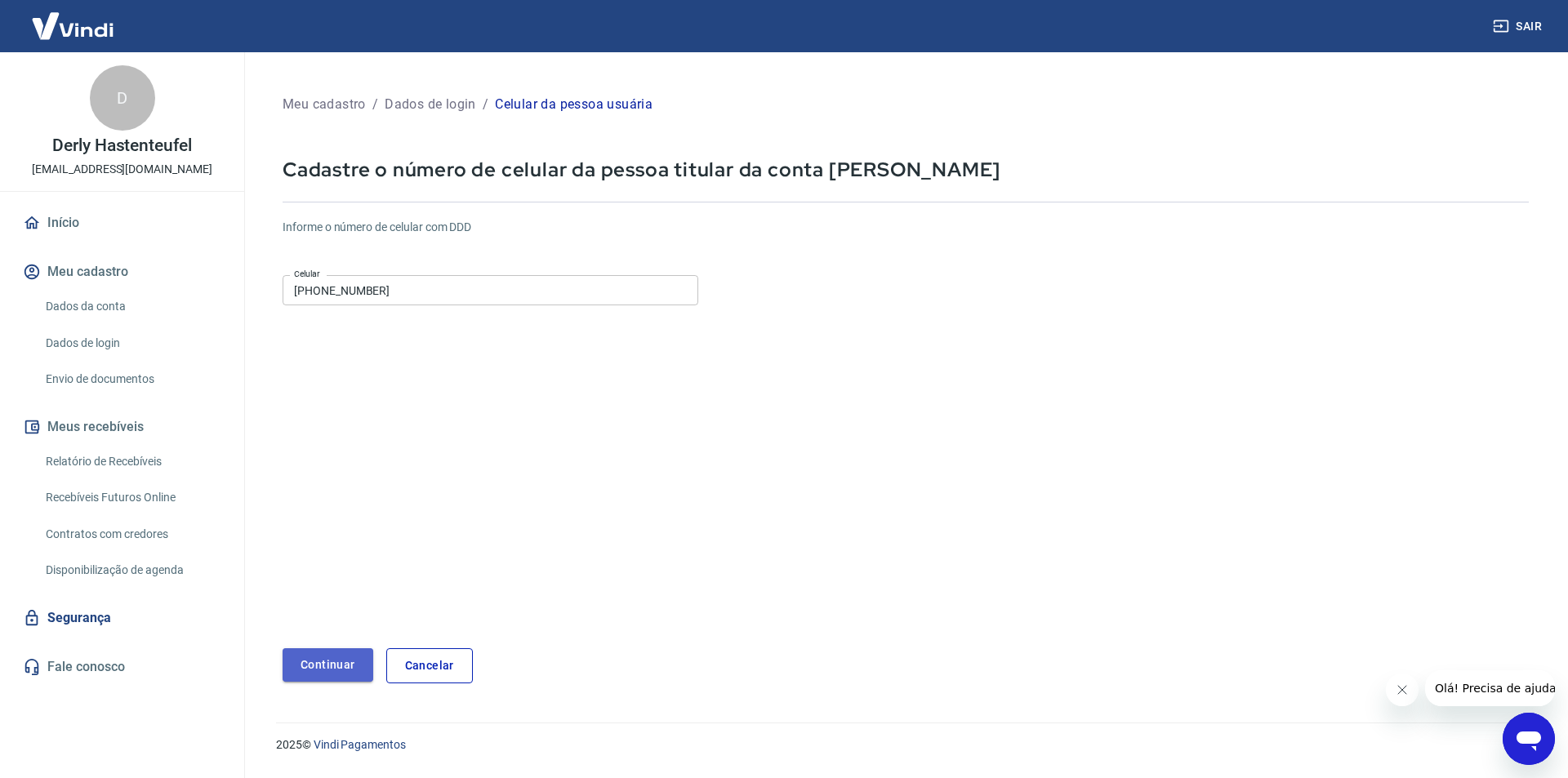
click at [351, 672] on button "Continuar" at bounding box center [327, 665] width 91 height 34
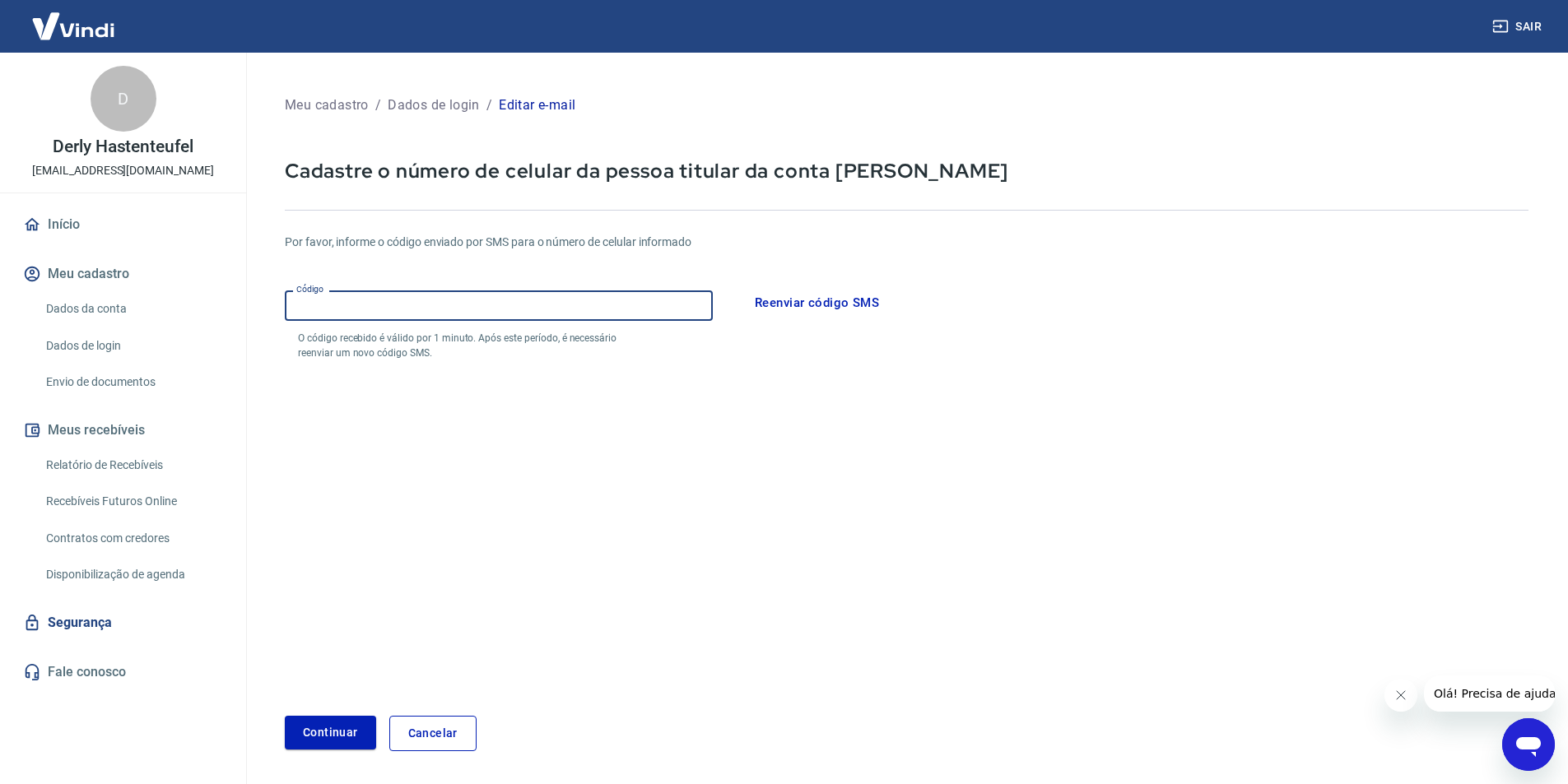
click at [354, 301] on input "Código" at bounding box center [499, 305] width 428 height 30
click at [105, 304] on link "Dados da conta" at bounding box center [133, 309] width 187 height 34
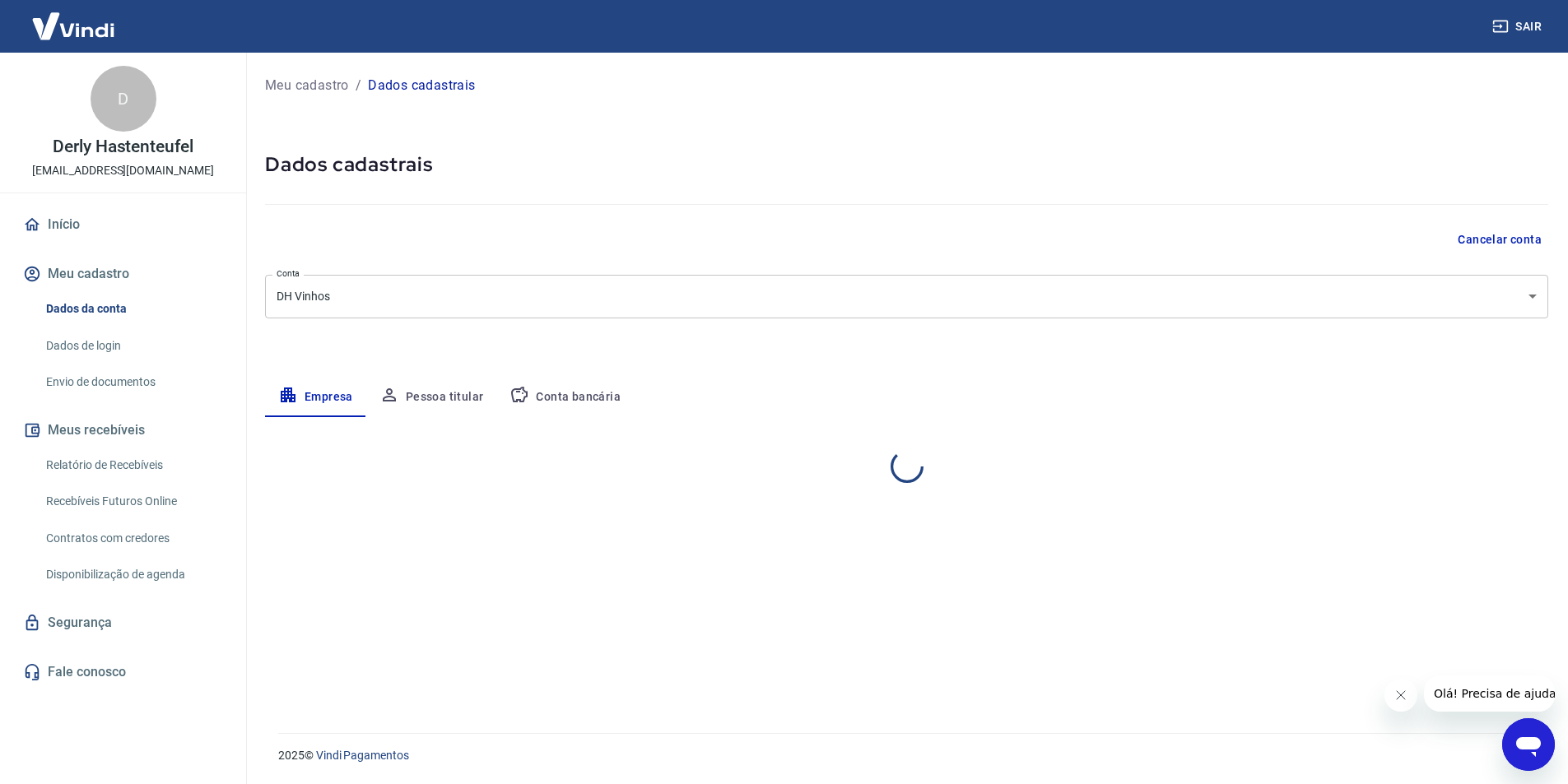
select select "RS"
select select "business"
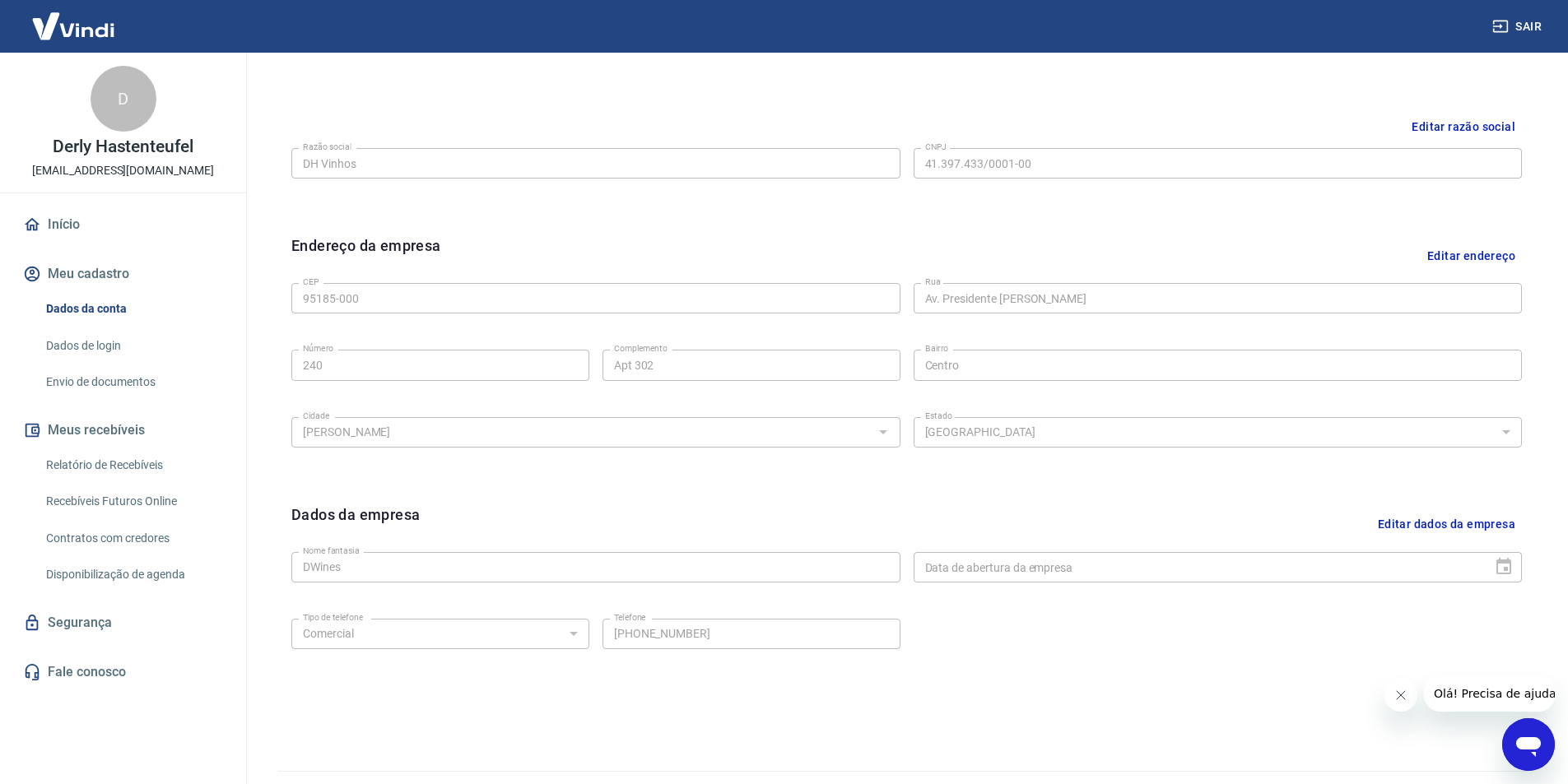
scroll to position [402, 0]
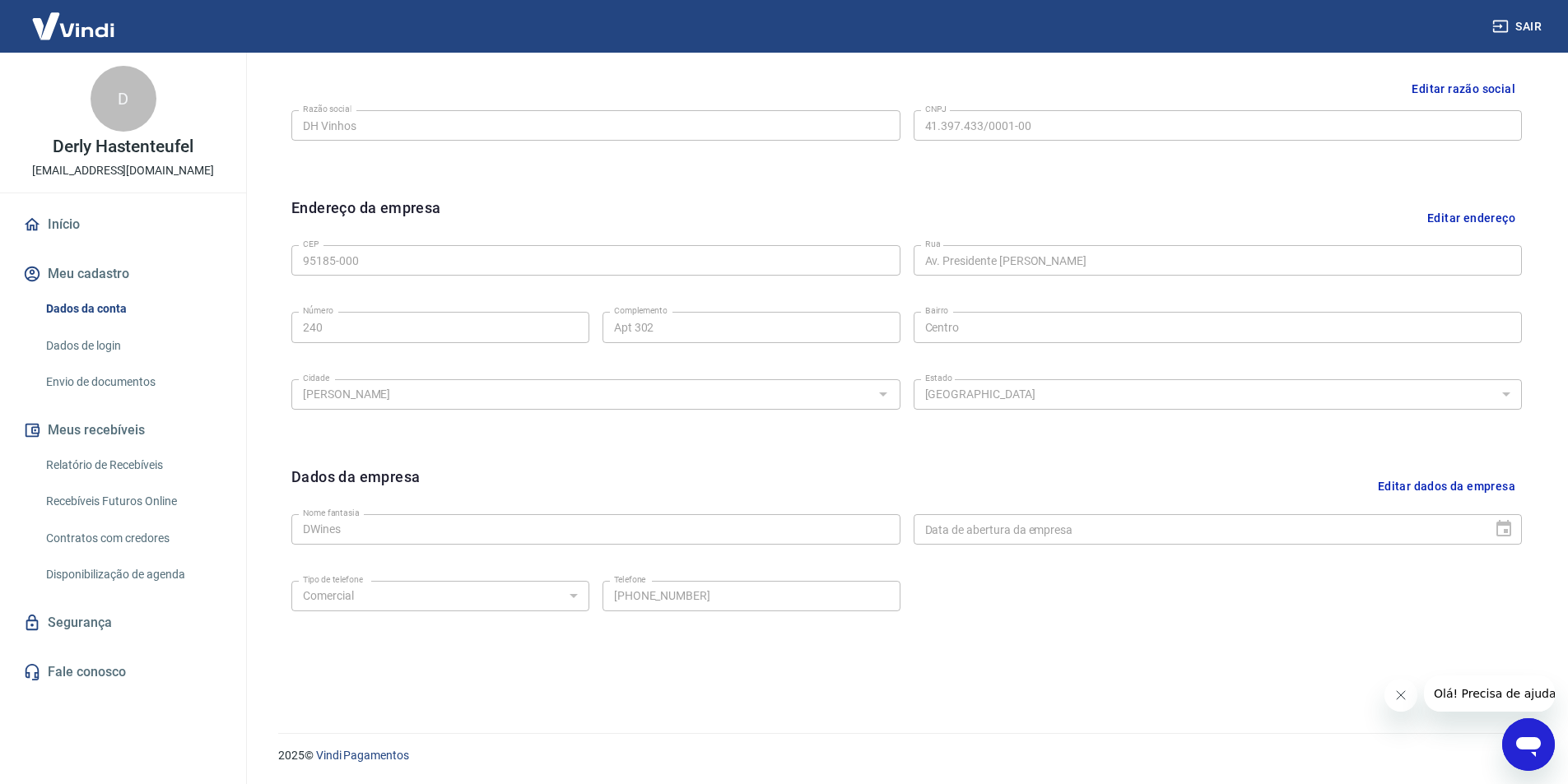
click at [1507, 528] on div "Data de abertura da empresa" at bounding box center [1218, 530] width 609 height 30
click at [1424, 487] on button "Editar dados da empresa" at bounding box center [1446, 486] width 151 height 42
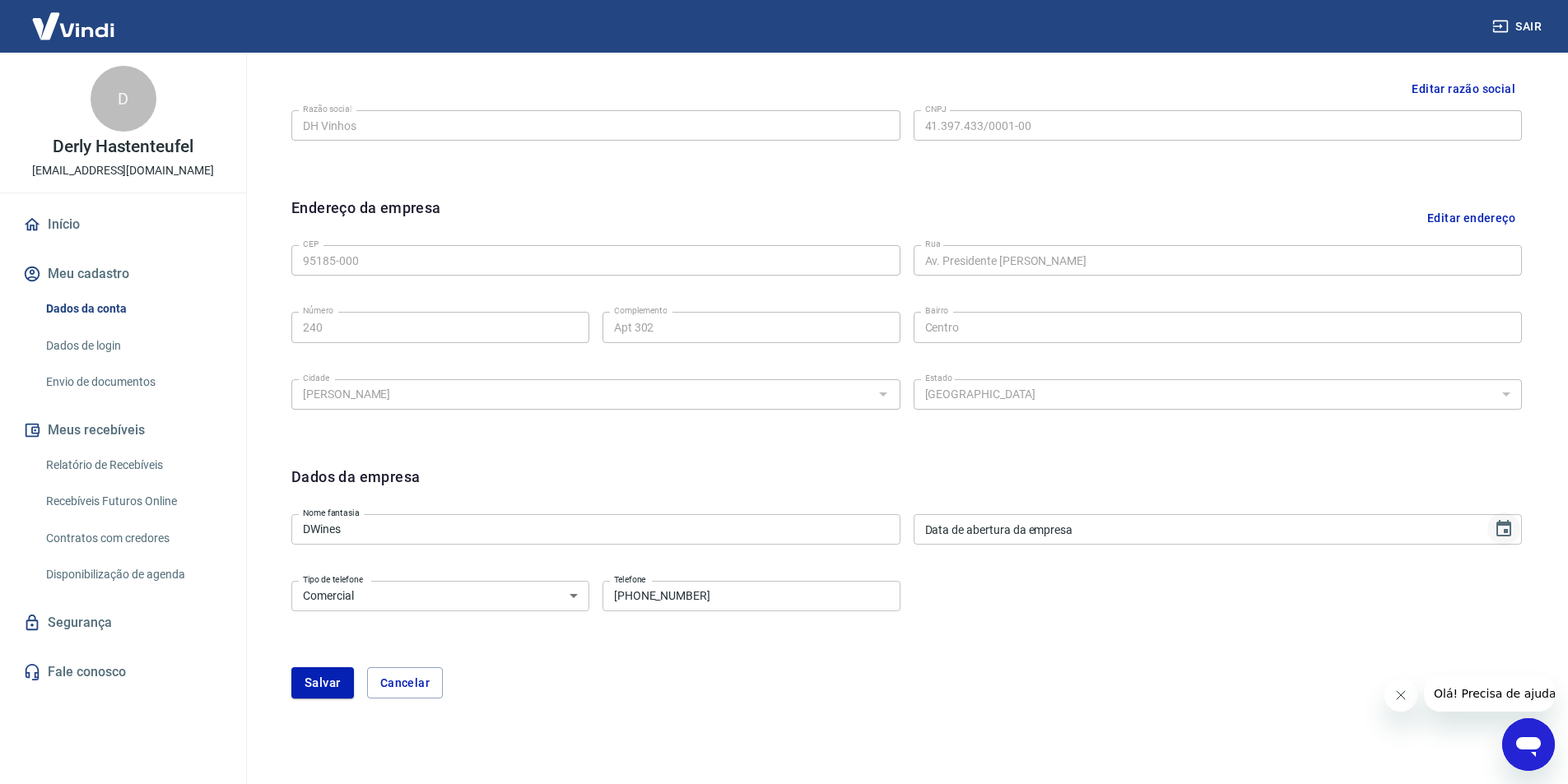
click at [1507, 529] on icon "Choose date" at bounding box center [1503, 529] width 20 height 20
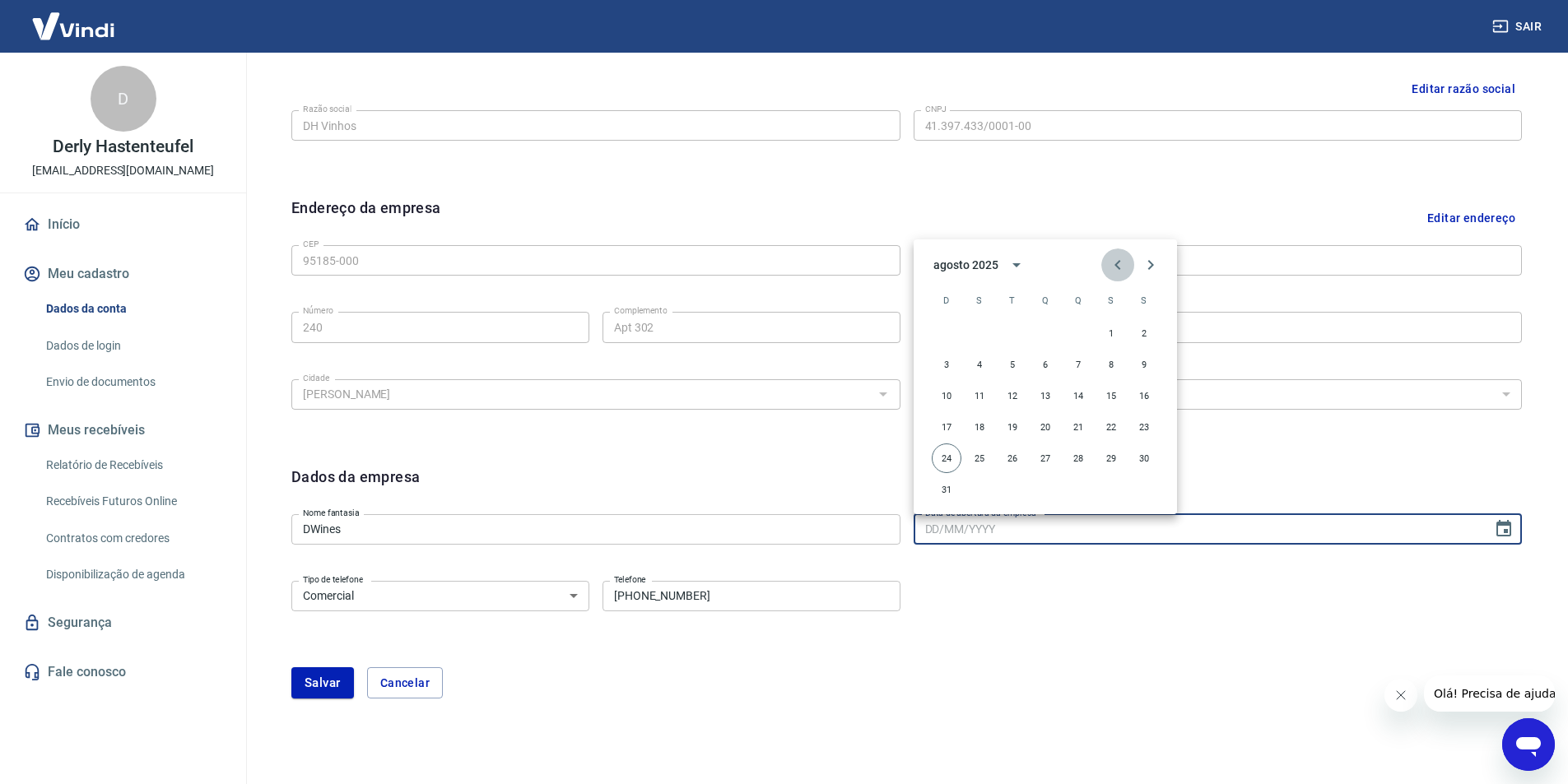
click at [1113, 263] on icon "Previous month" at bounding box center [1117, 265] width 20 height 20
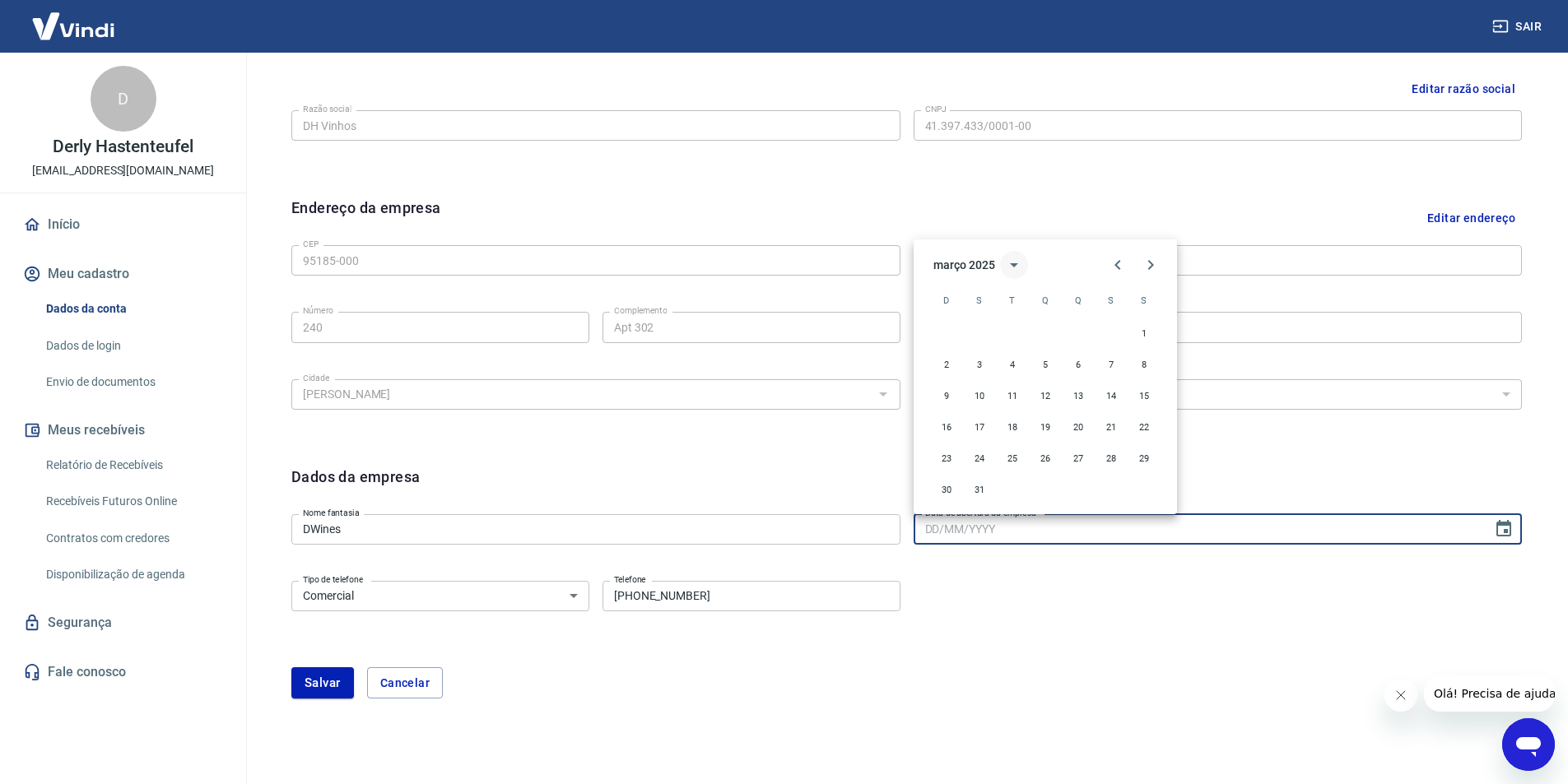
click at [1021, 260] on icon "calendar view is open, switch to year view" at bounding box center [1014, 265] width 20 height 20
click at [1003, 357] on button "2021" at bounding box center [1013, 359] width 59 height 29
click at [946, 329] on button "1" at bounding box center [946, 333] width 29 height 29
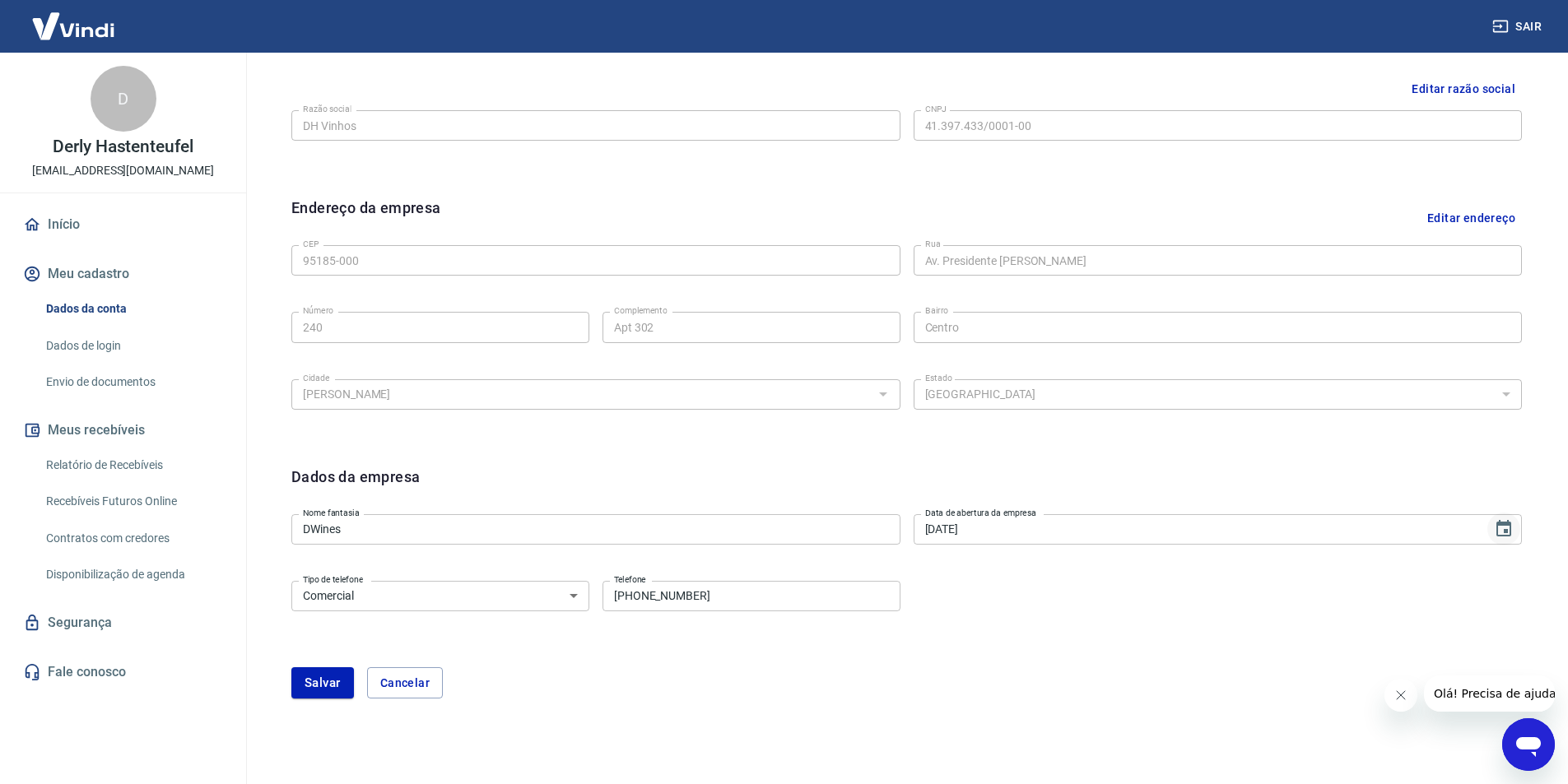
click at [1498, 527] on icon "Choose date, selected date is 1 de ago de 2021" at bounding box center [1504, 528] width 15 height 16
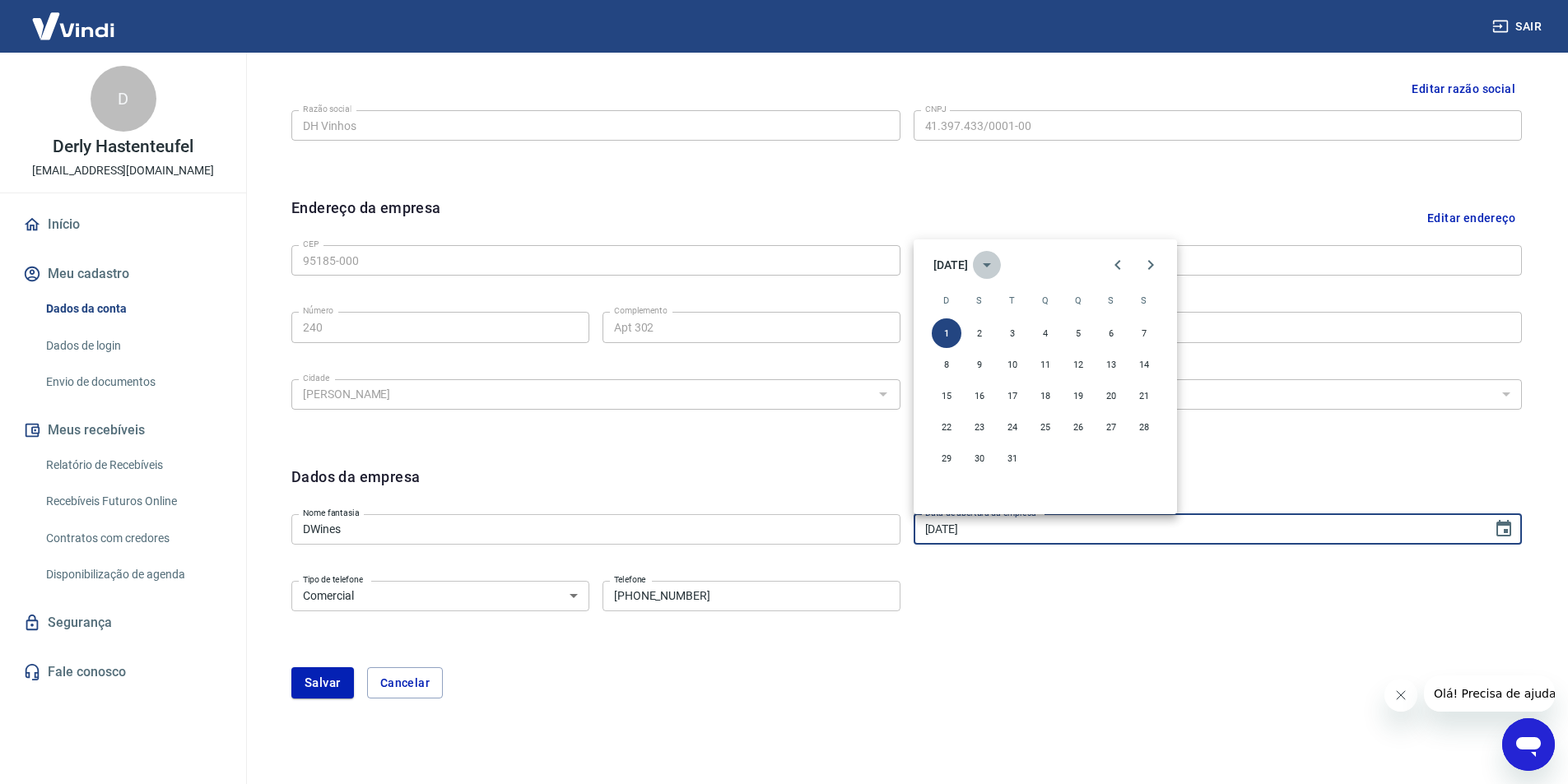
click at [997, 268] on icon "calendar view is open, switch to year view" at bounding box center [986, 265] width 20 height 20
click at [997, 268] on icon "year view is open, switch to calendar view" at bounding box center [986, 265] width 20 height 20
click at [997, 268] on icon "calendar view is open, switch to year view" at bounding box center [986, 265] width 20 height 20
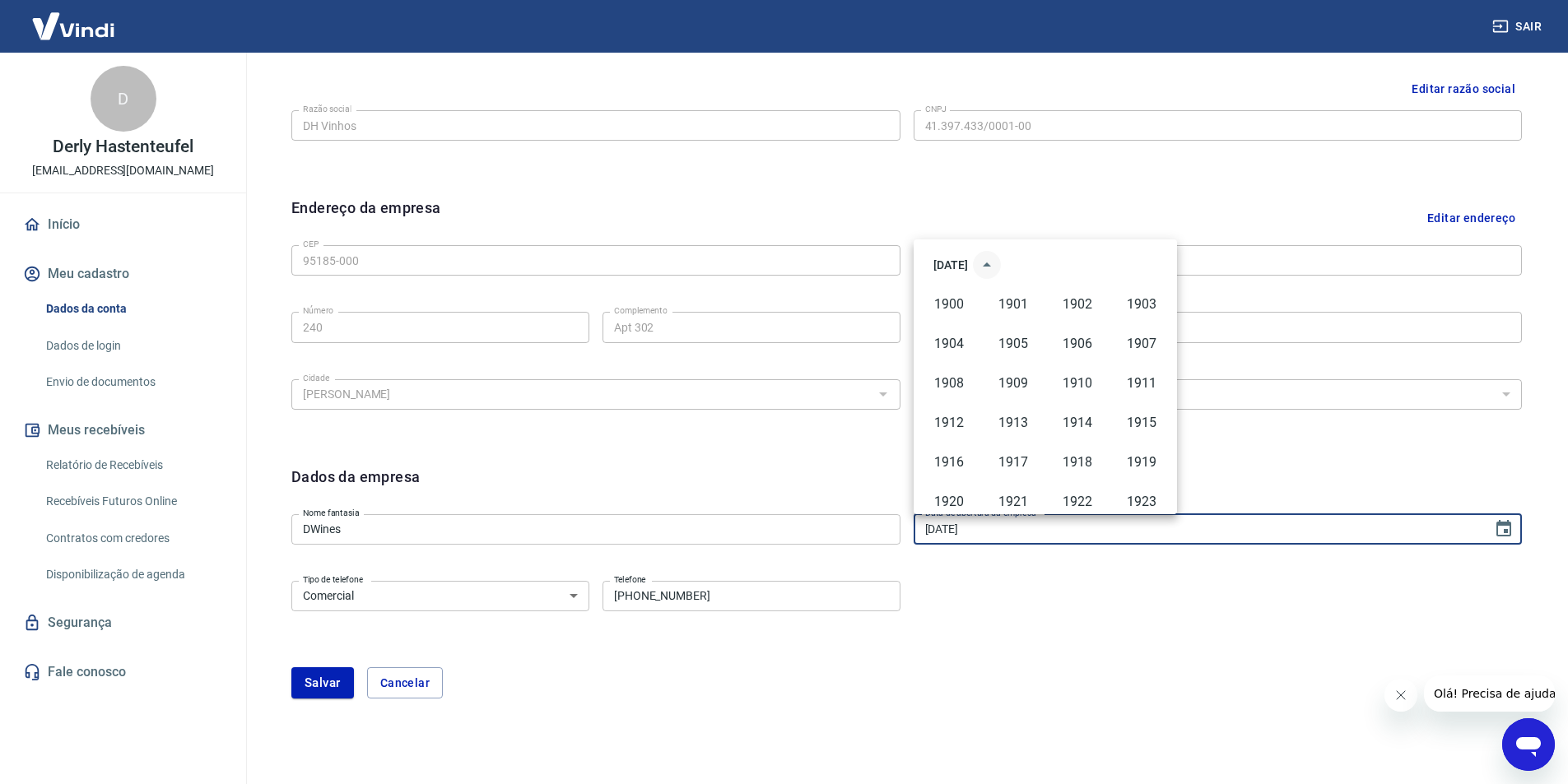
scroll to position [1089, 0]
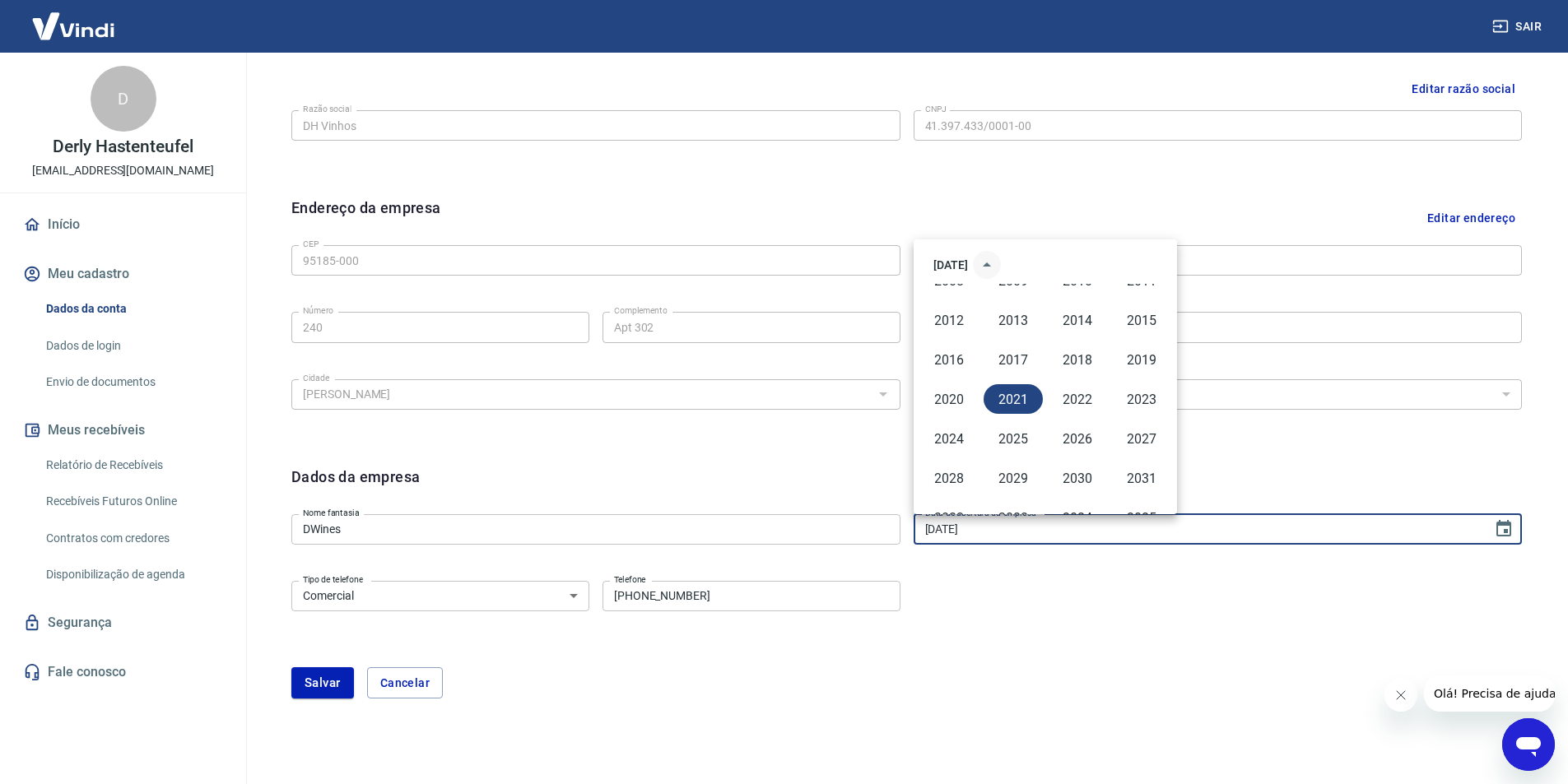
click at [997, 268] on icon "year view is open, switch to calendar view" at bounding box center [986, 265] width 20 height 20
click at [1117, 262] on icon "Previous month" at bounding box center [1117, 265] width 6 height 9
click at [1147, 329] on button "1" at bounding box center [1144, 333] width 29 height 29
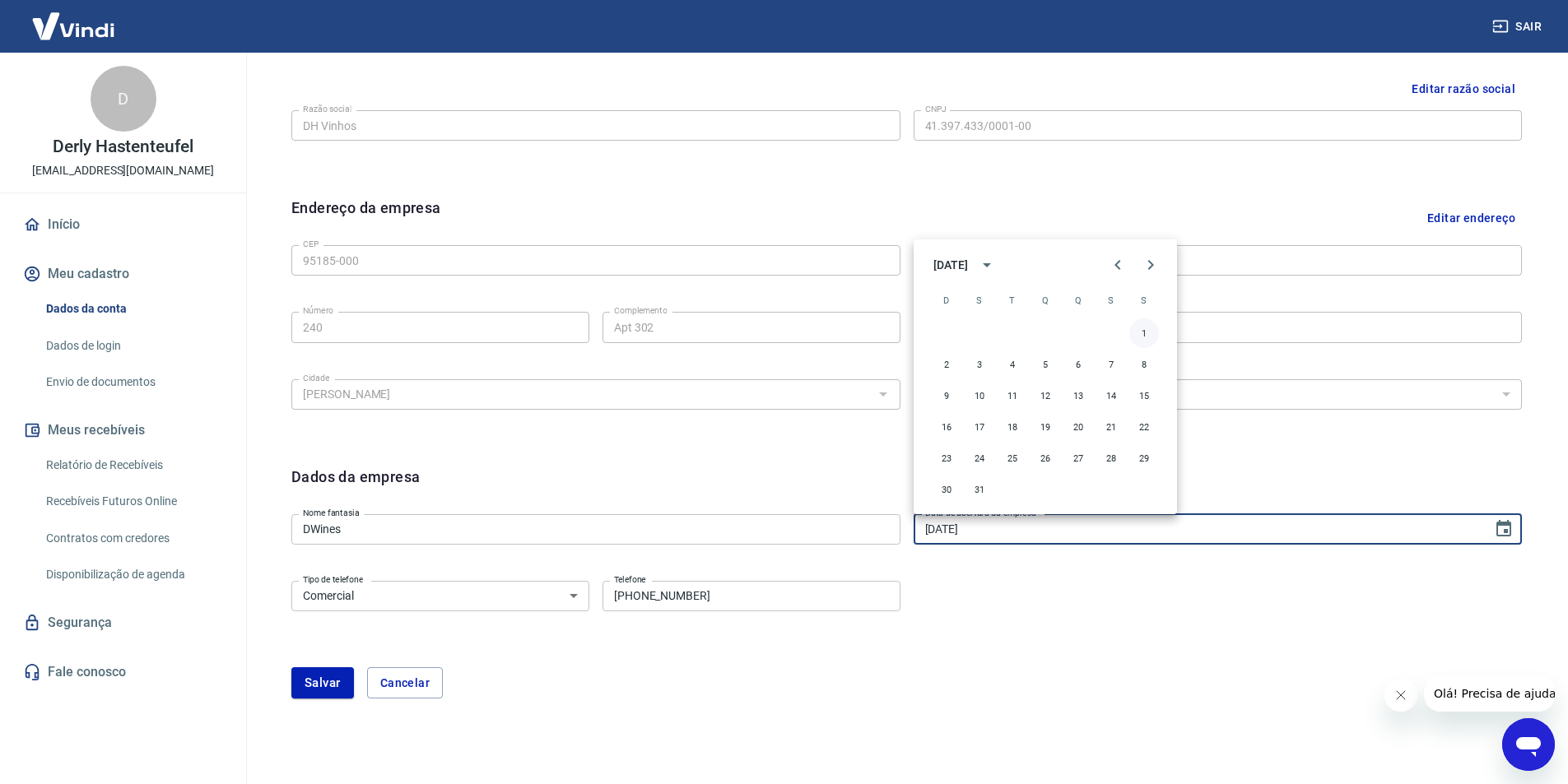
type input "01/05/2021"
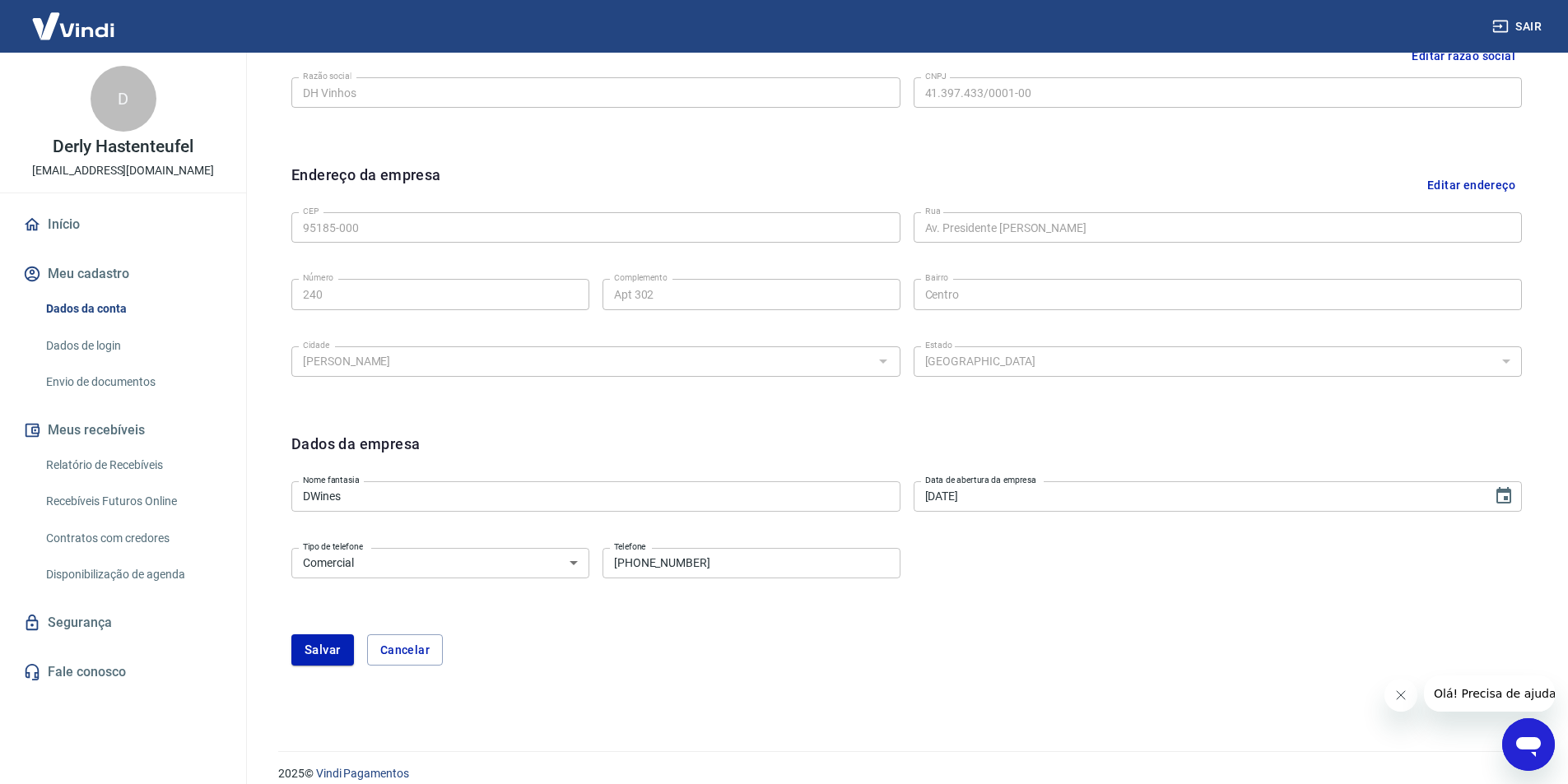
scroll to position [453, 0]
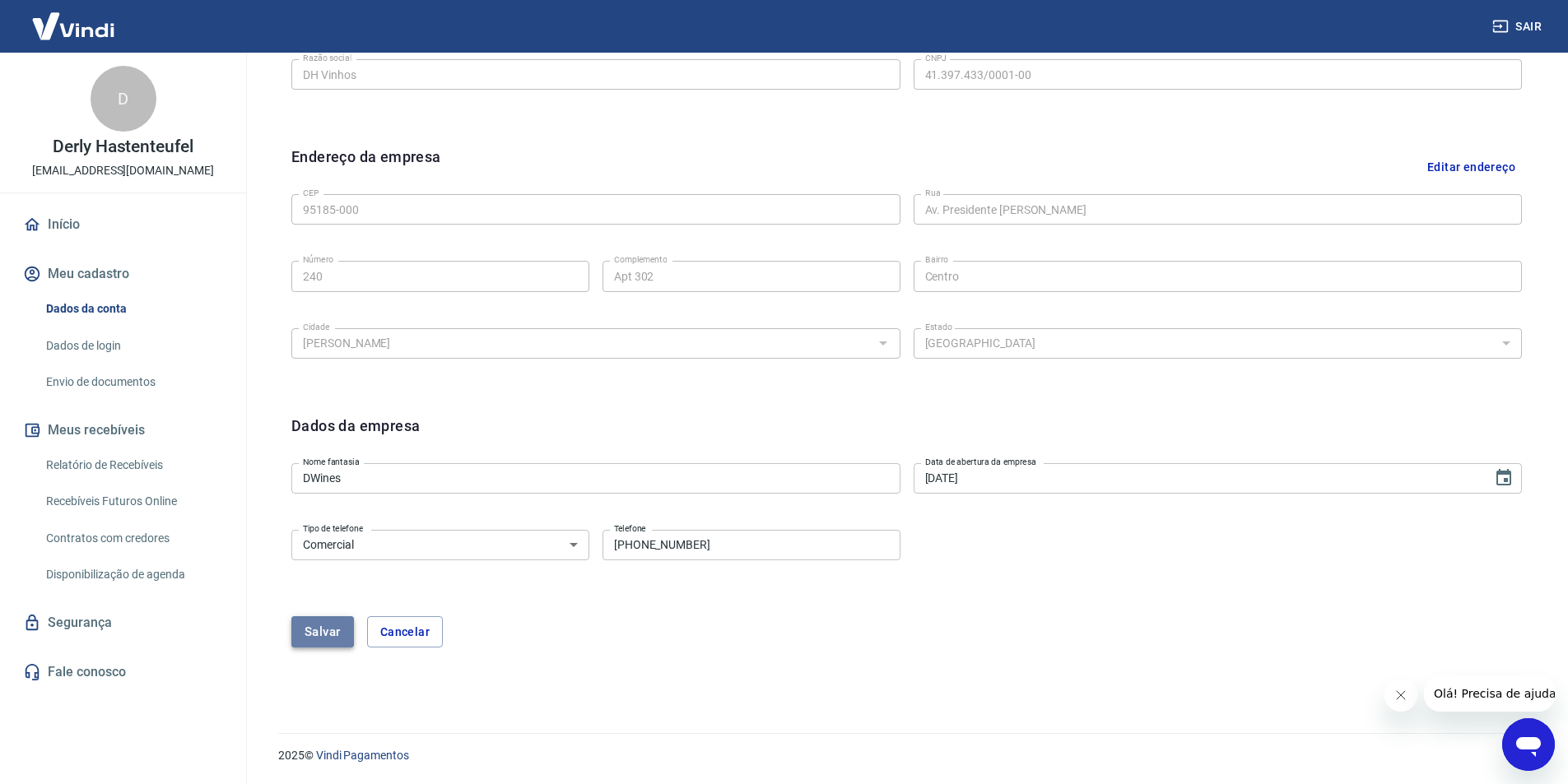
click at [330, 635] on button "Salvar" at bounding box center [322, 631] width 62 height 31
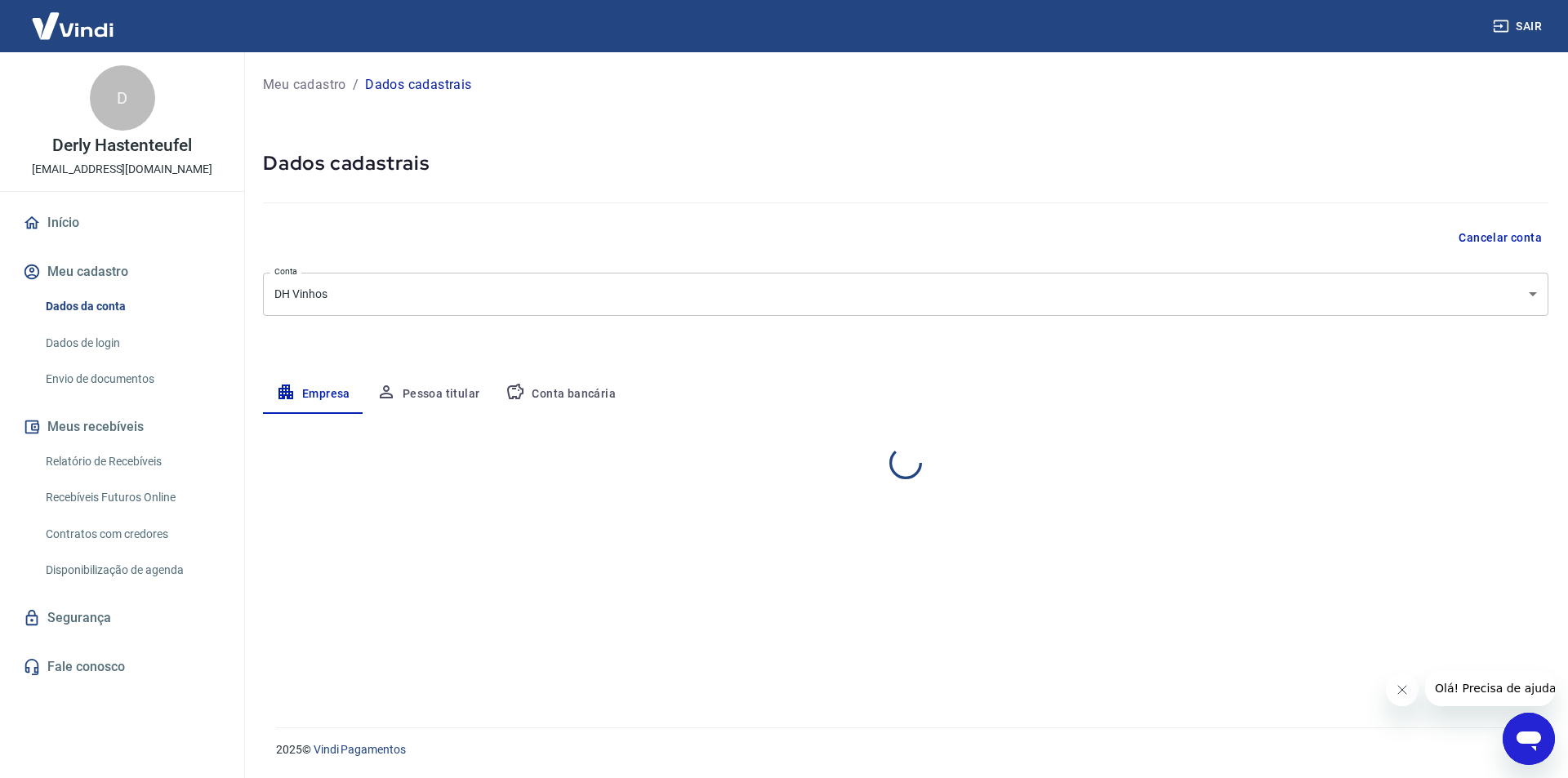
select select "RS"
select select "business"
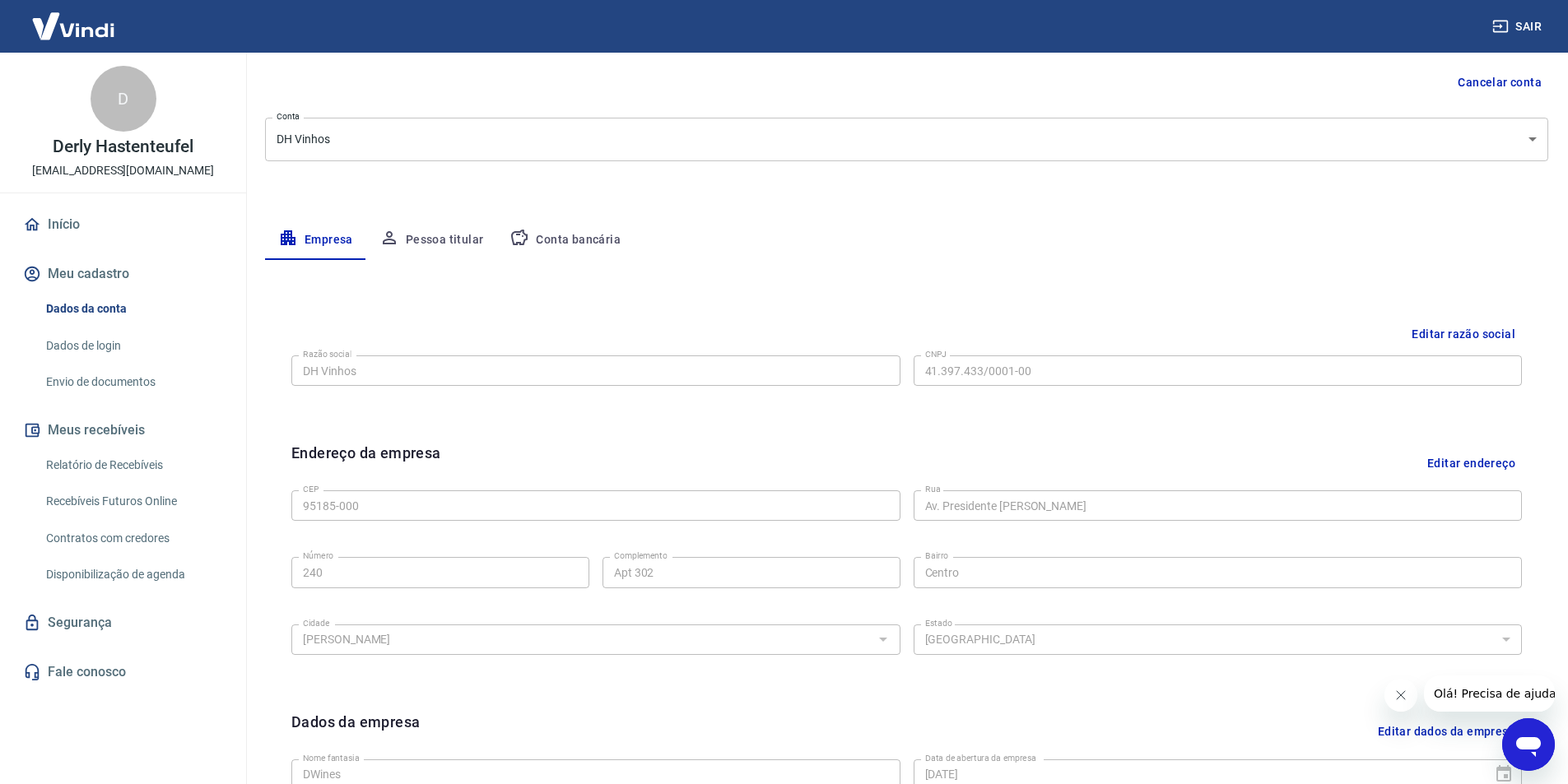
scroll to position [155, 0]
click at [83, 271] on button "Meu cadastro" at bounding box center [123, 274] width 206 height 36
click at [68, 384] on link "Envio de documentos" at bounding box center [133, 383] width 187 height 34
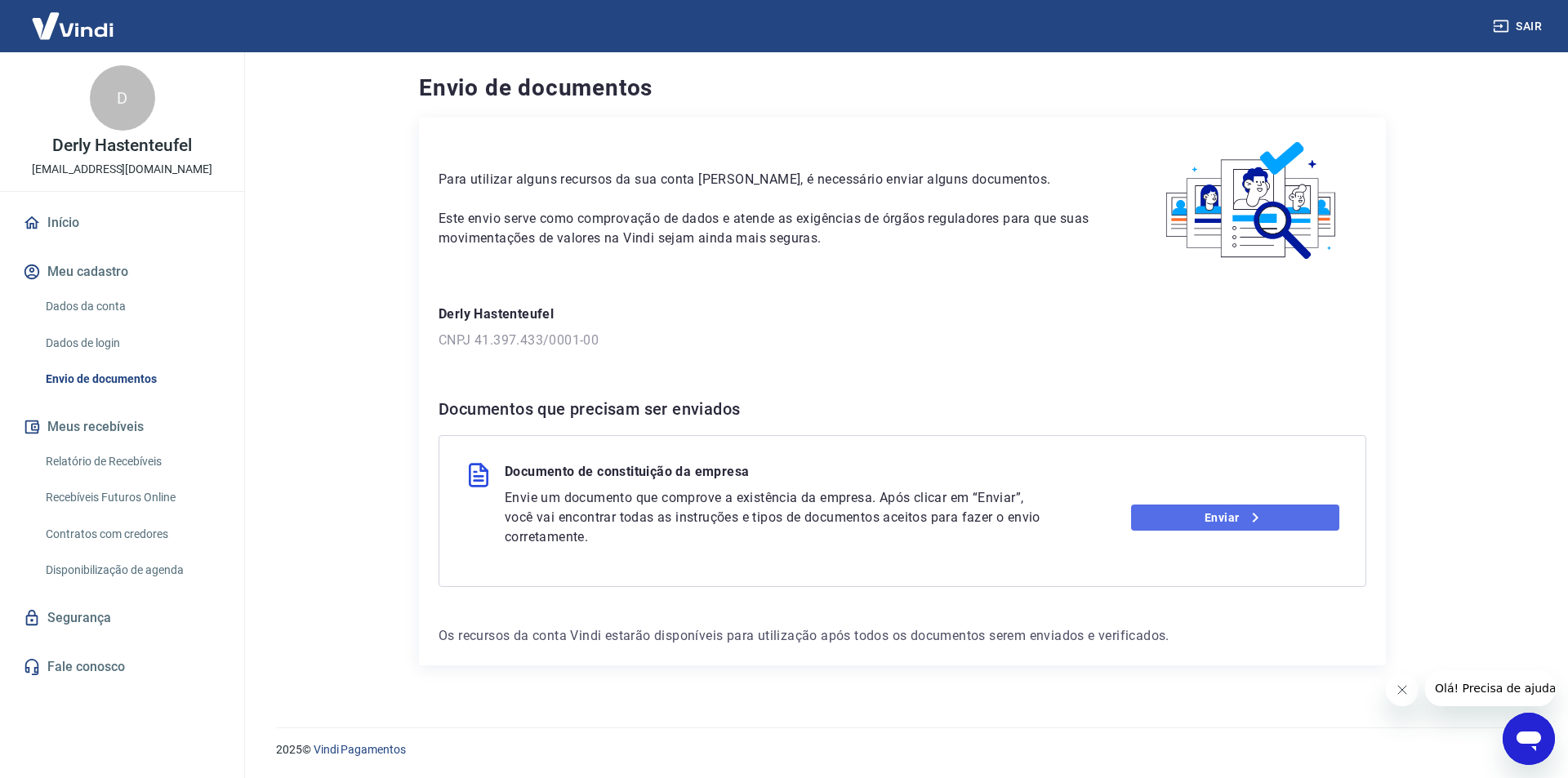
click at [1215, 520] on link "Enviar" at bounding box center [1235, 518] width 209 height 26
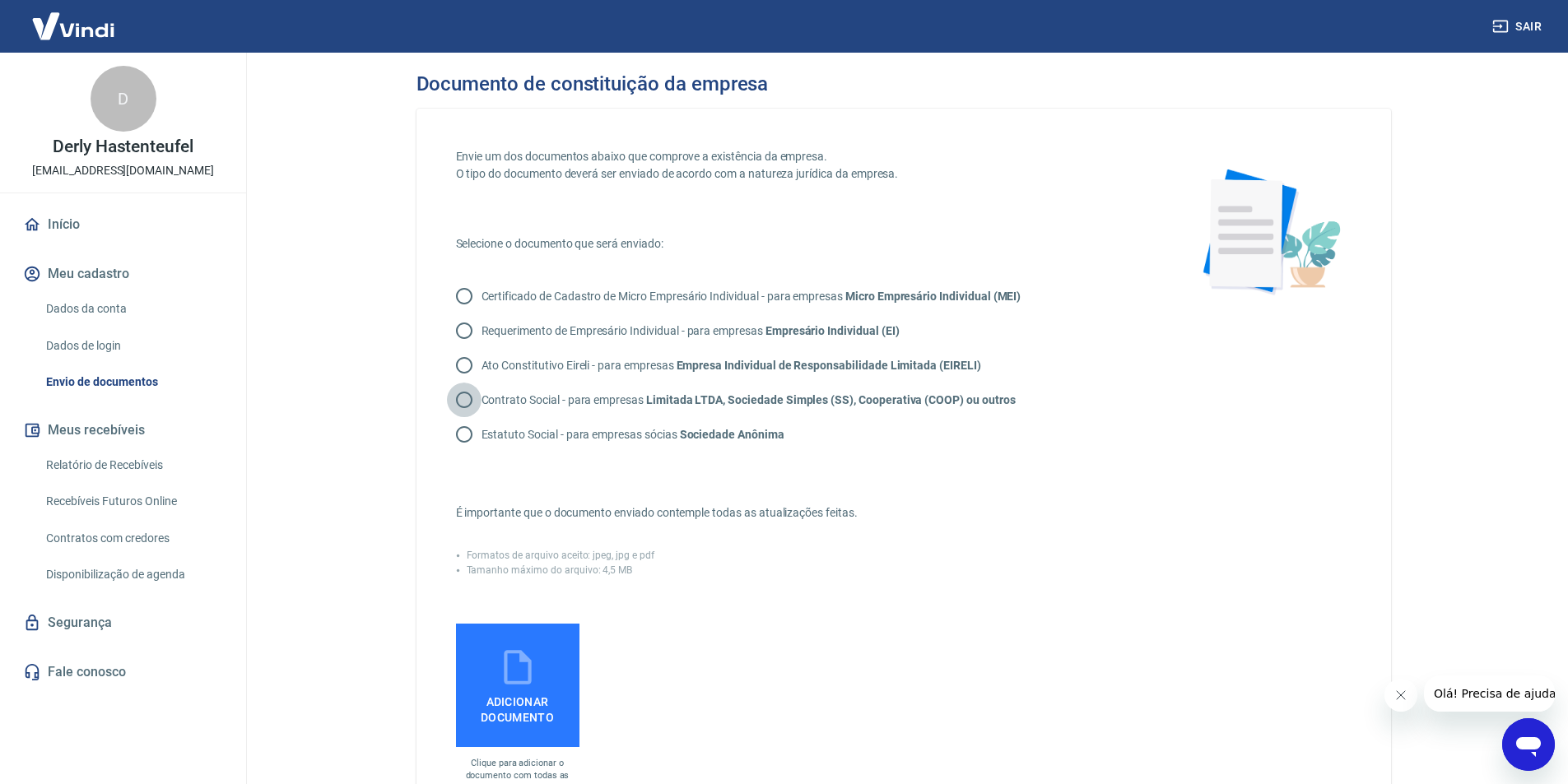
click at [462, 400] on input "Contrato Social - para empresas Limitada LTDA, Sociedade Simples (SS), Cooperat…" at bounding box center [464, 400] width 35 height 35
radio input "true"
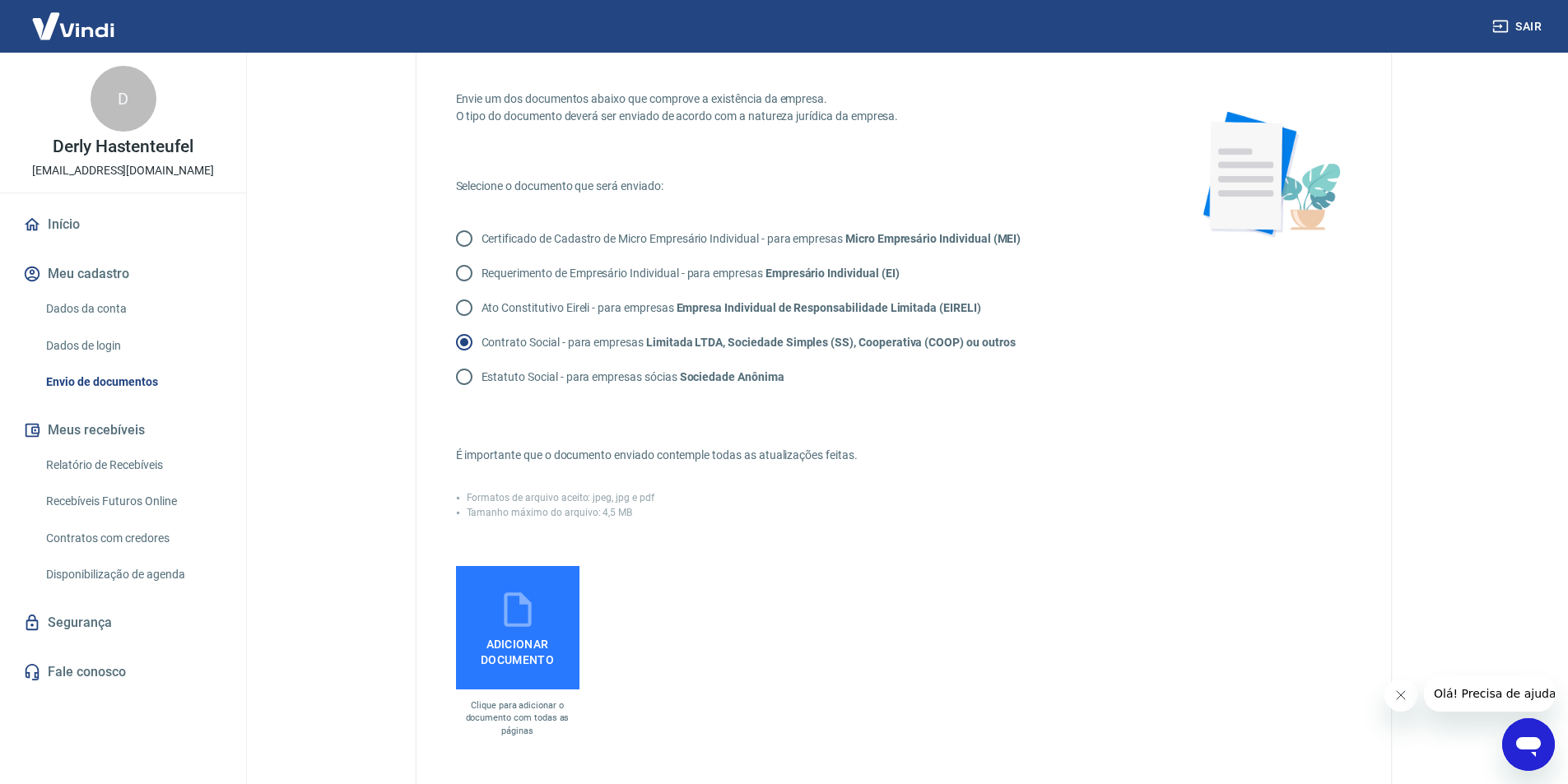
scroll to position [82, 0]
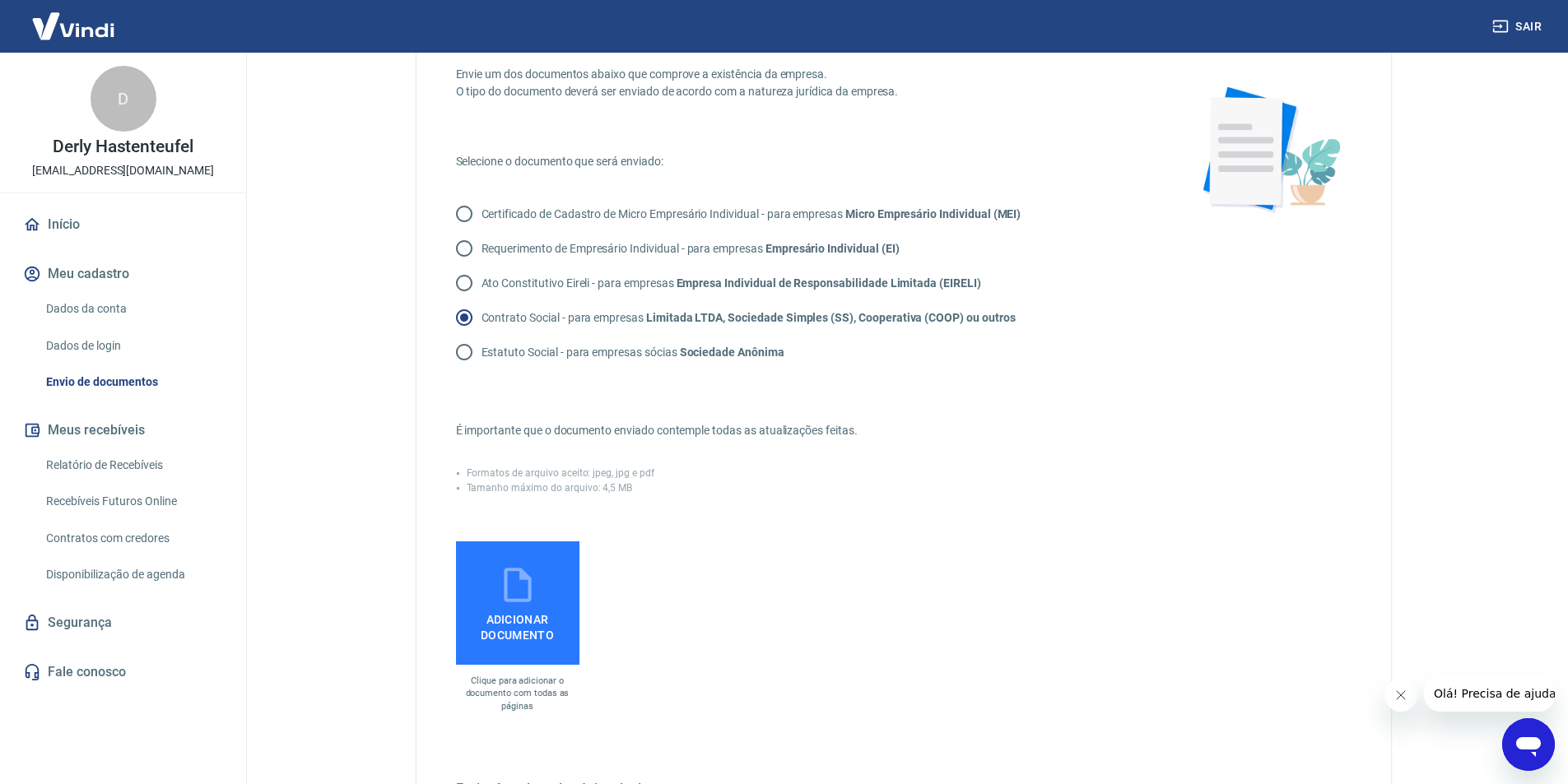
click at [509, 606] on span "Adicionar documento" at bounding box center [518, 624] width 110 height 37
click at [0, 0] on input "Adicionar documento" at bounding box center [0, 0] width 0 height 0
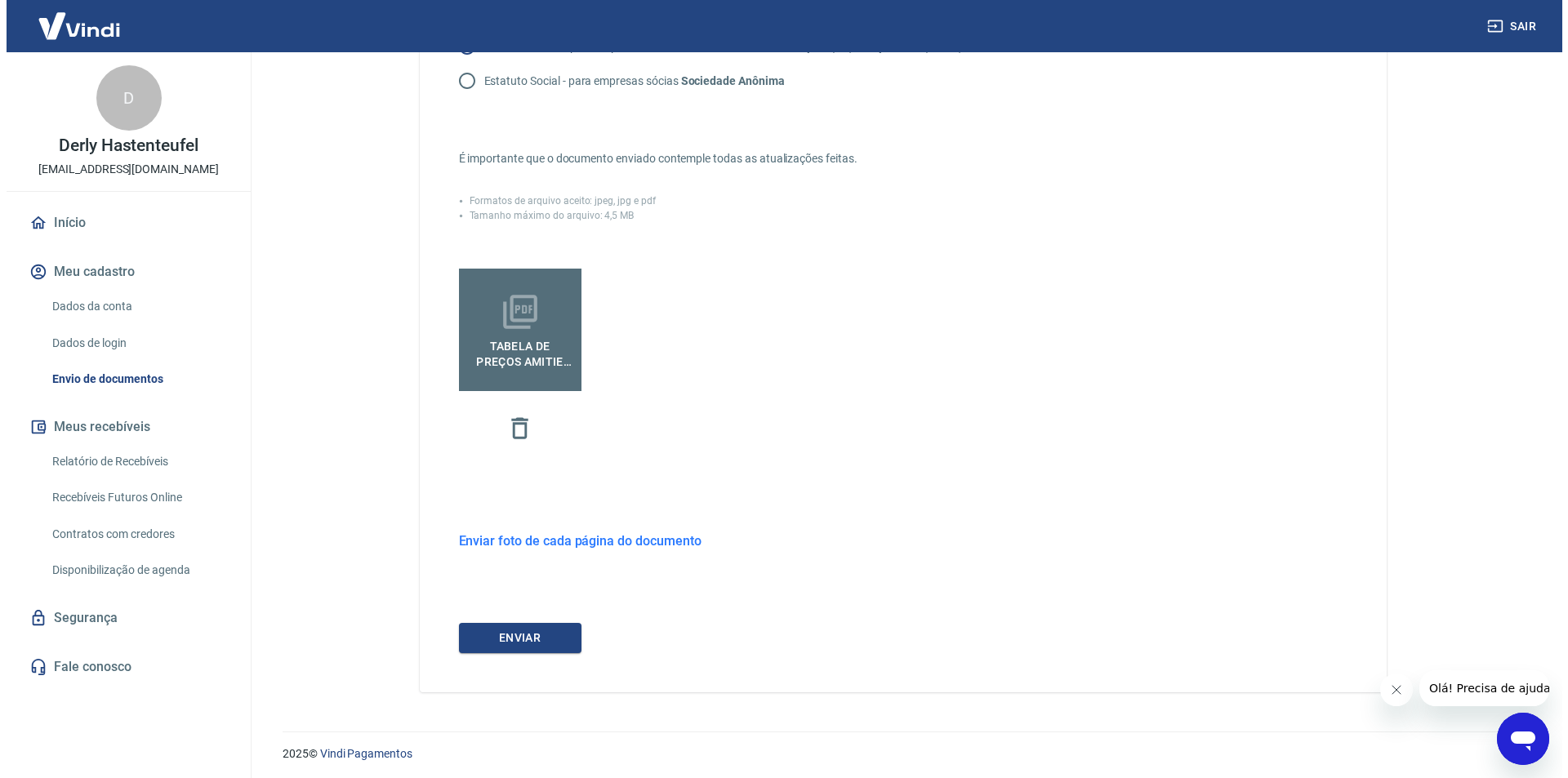
scroll to position [354, 0]
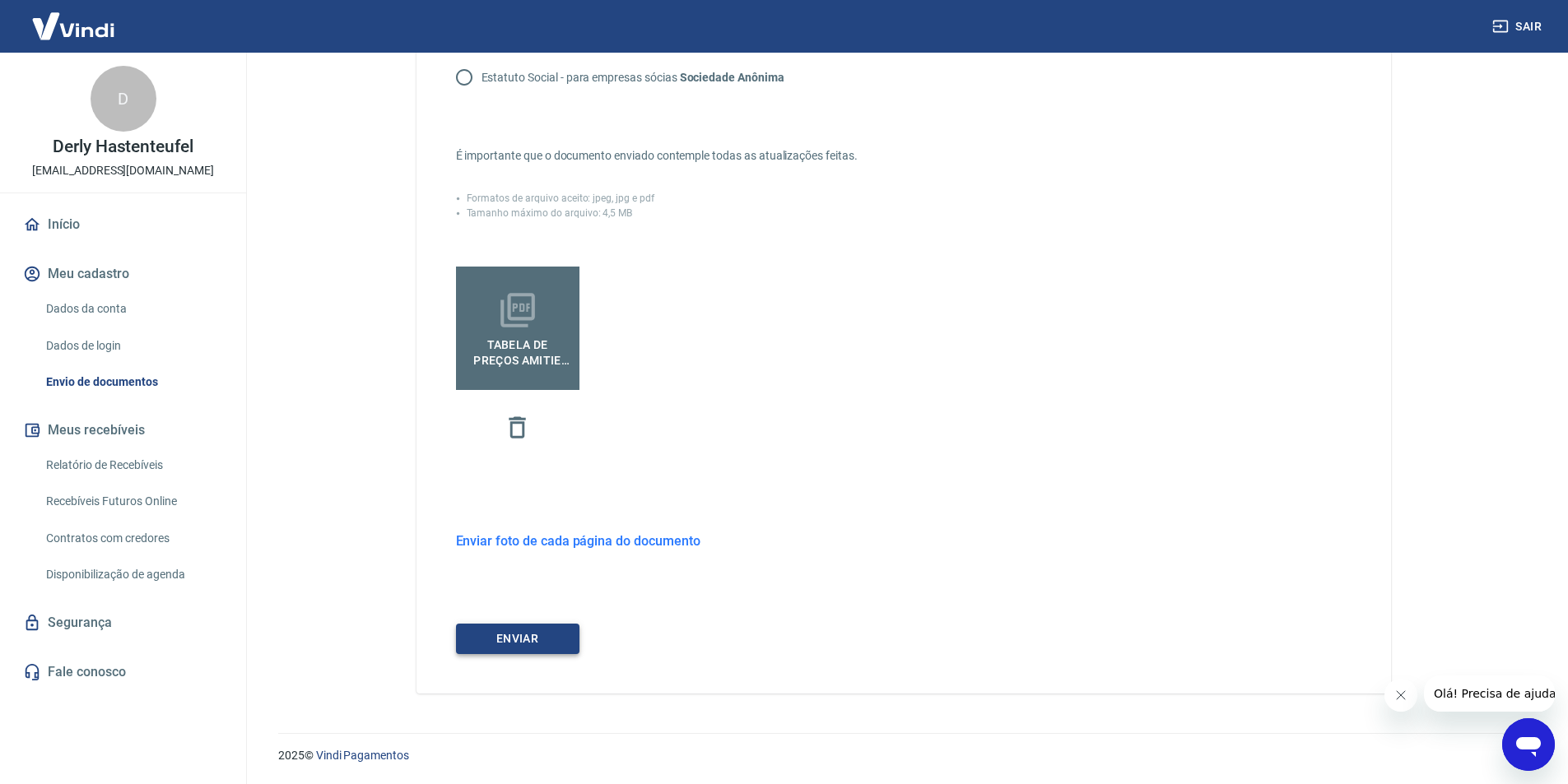
click at [547, 637] on button "ENVIAR" at bounding box center [518, 639] width 124 height 30
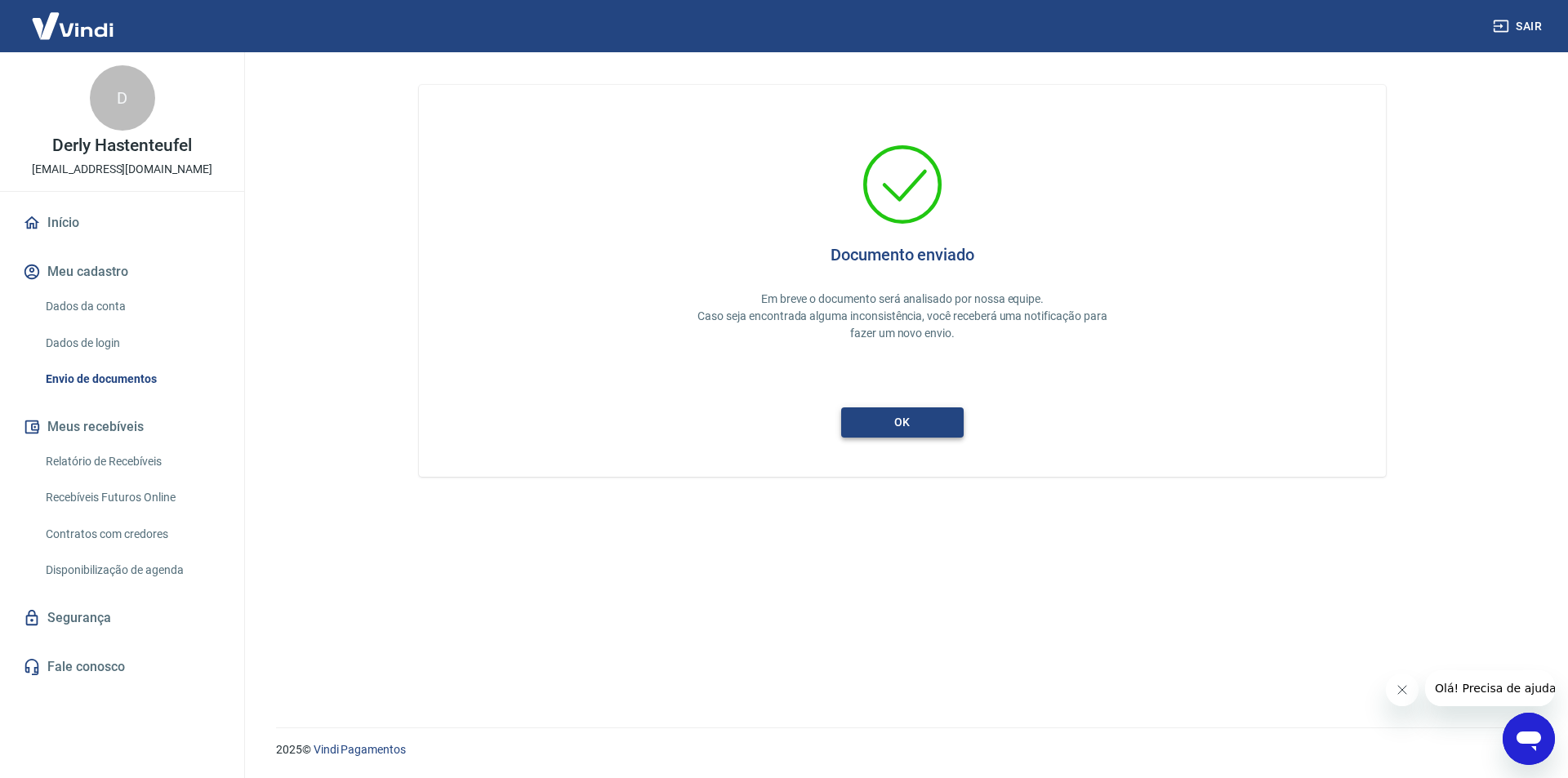
click at [910, 425] on button "ok" at bounding box center [902, 423] width 123 height 30
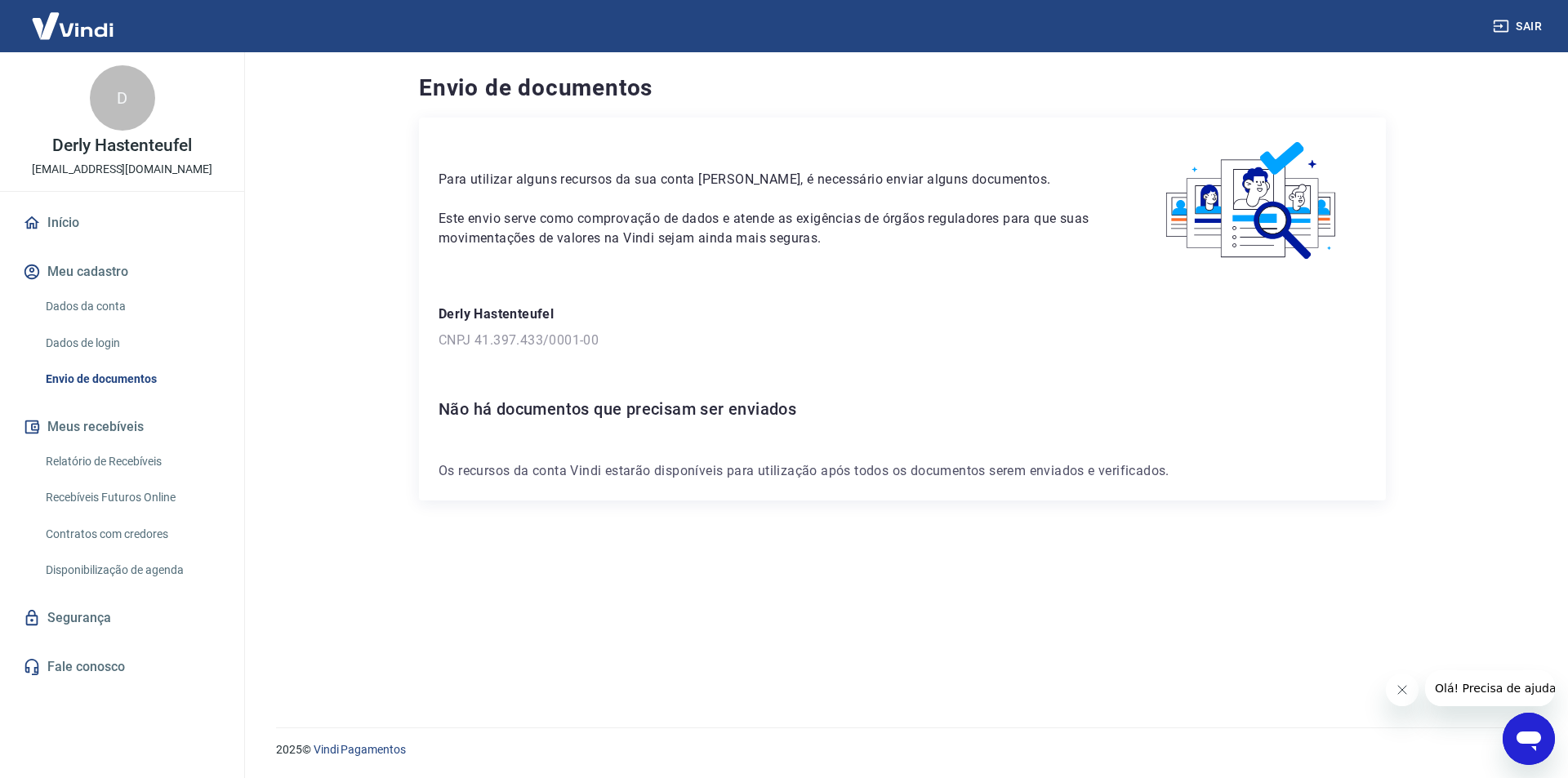
click at [67, 226] on link "Início" at bounding box center [122, 223] width 205 height 36
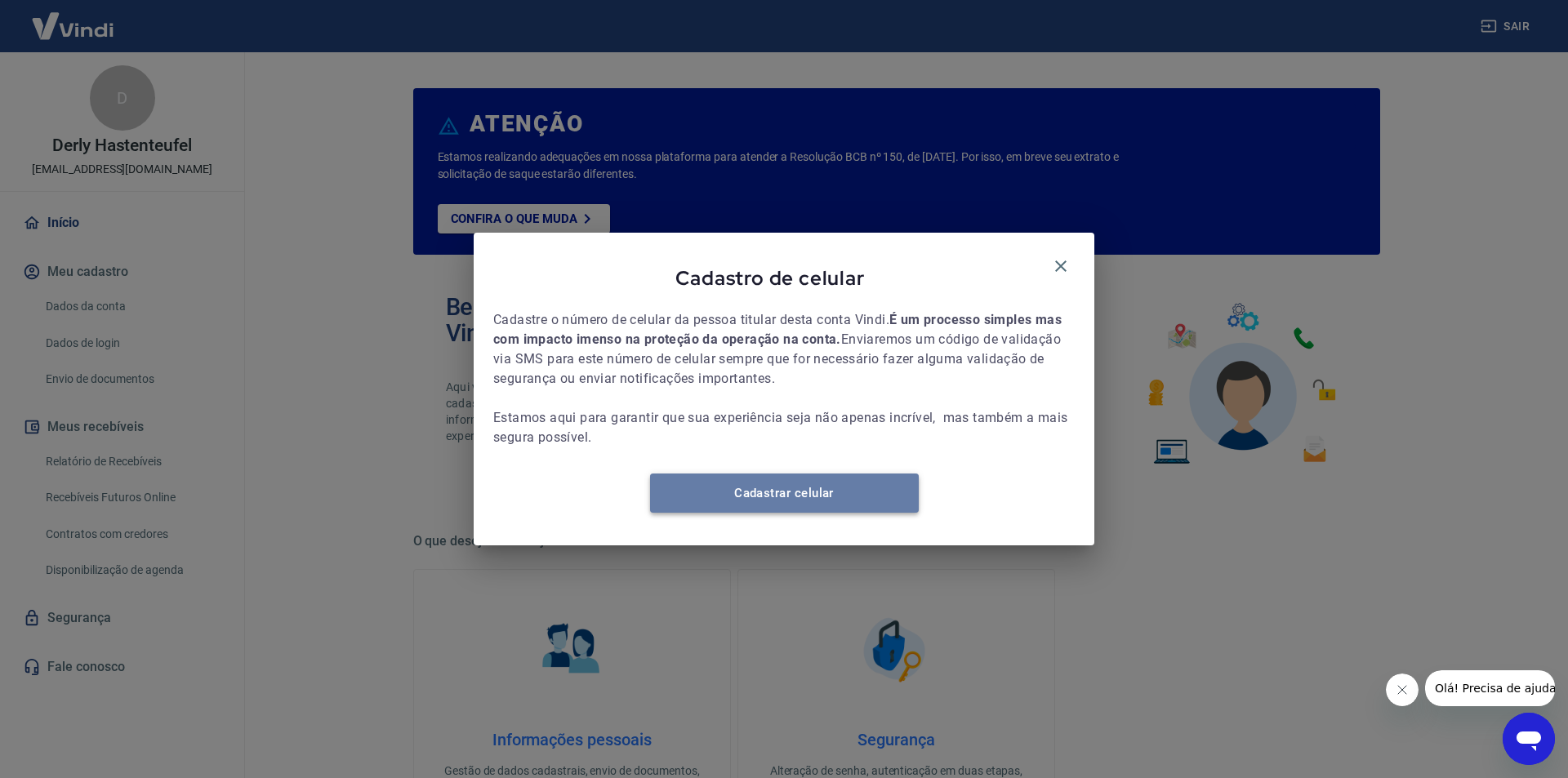
click at [839, 502] on link "Cadastrar celular" at bounding box center [784, 493] width 269 height 39
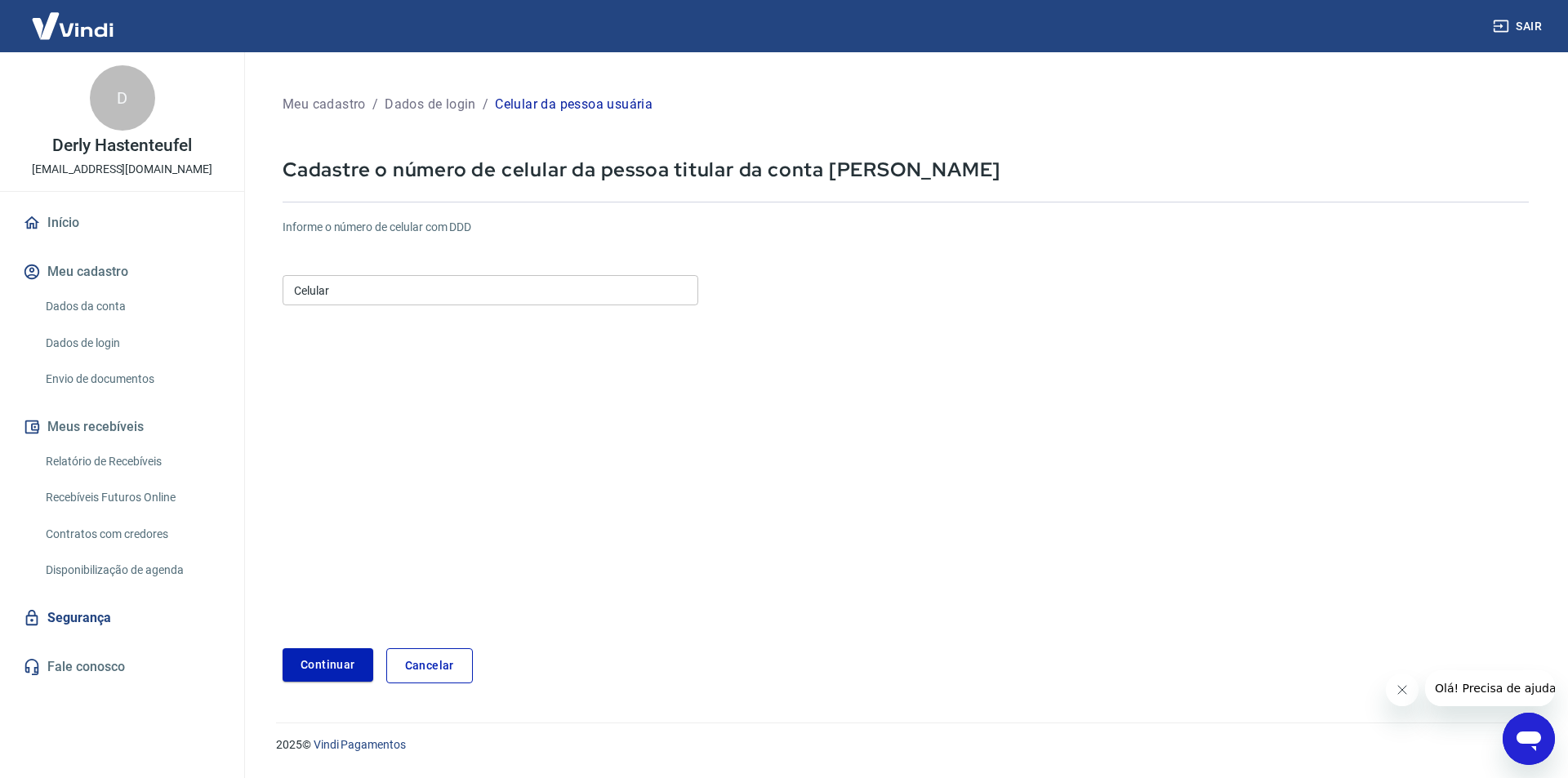
click at [362, 287] on input "Celular" at bounding box center [490, 290] width 415 height 30
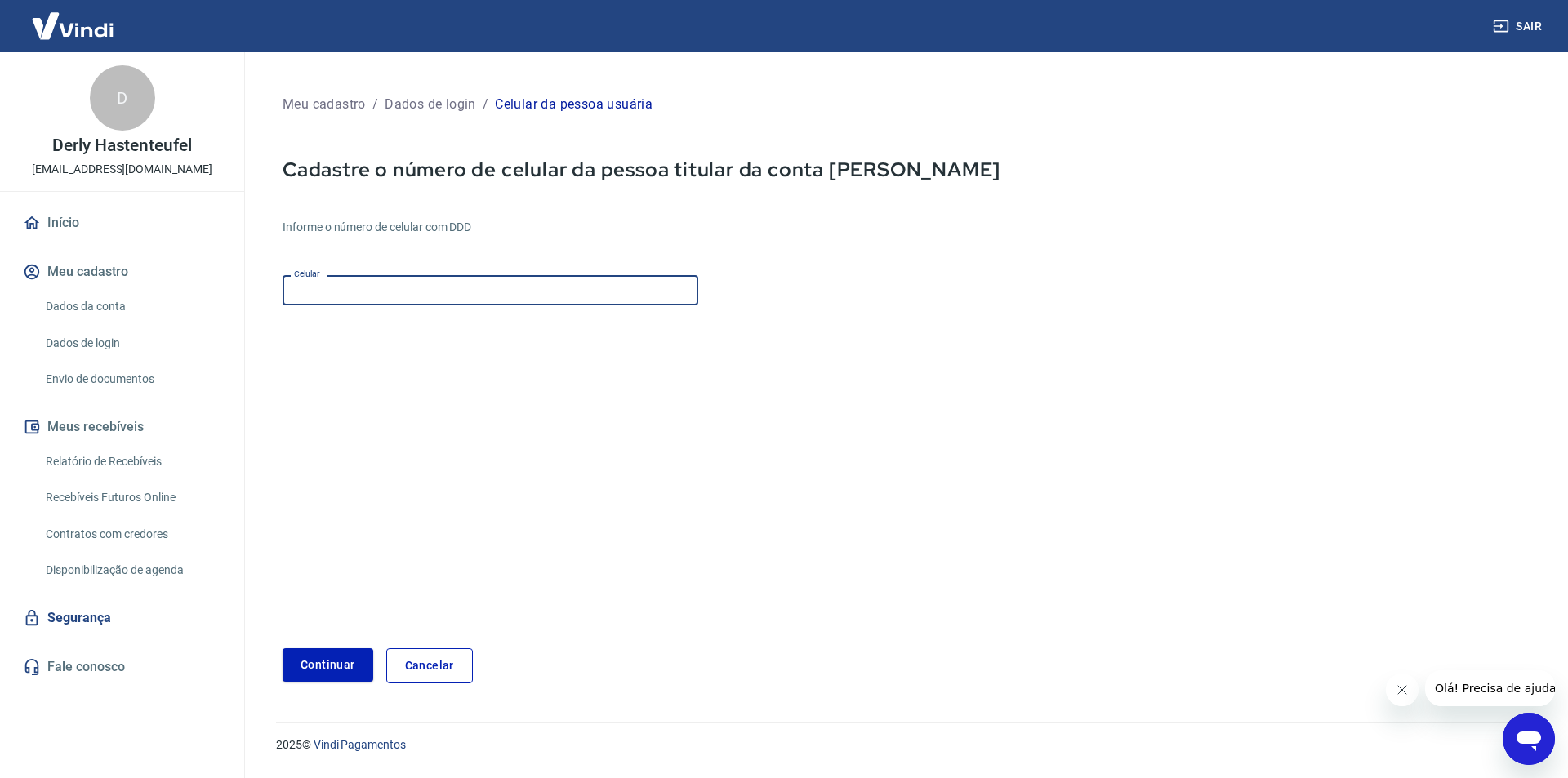
type input "(54) 99117-7511"
click at [345, 657] on button "Continuar" at bounding box center [327, 665] width 91 height 34
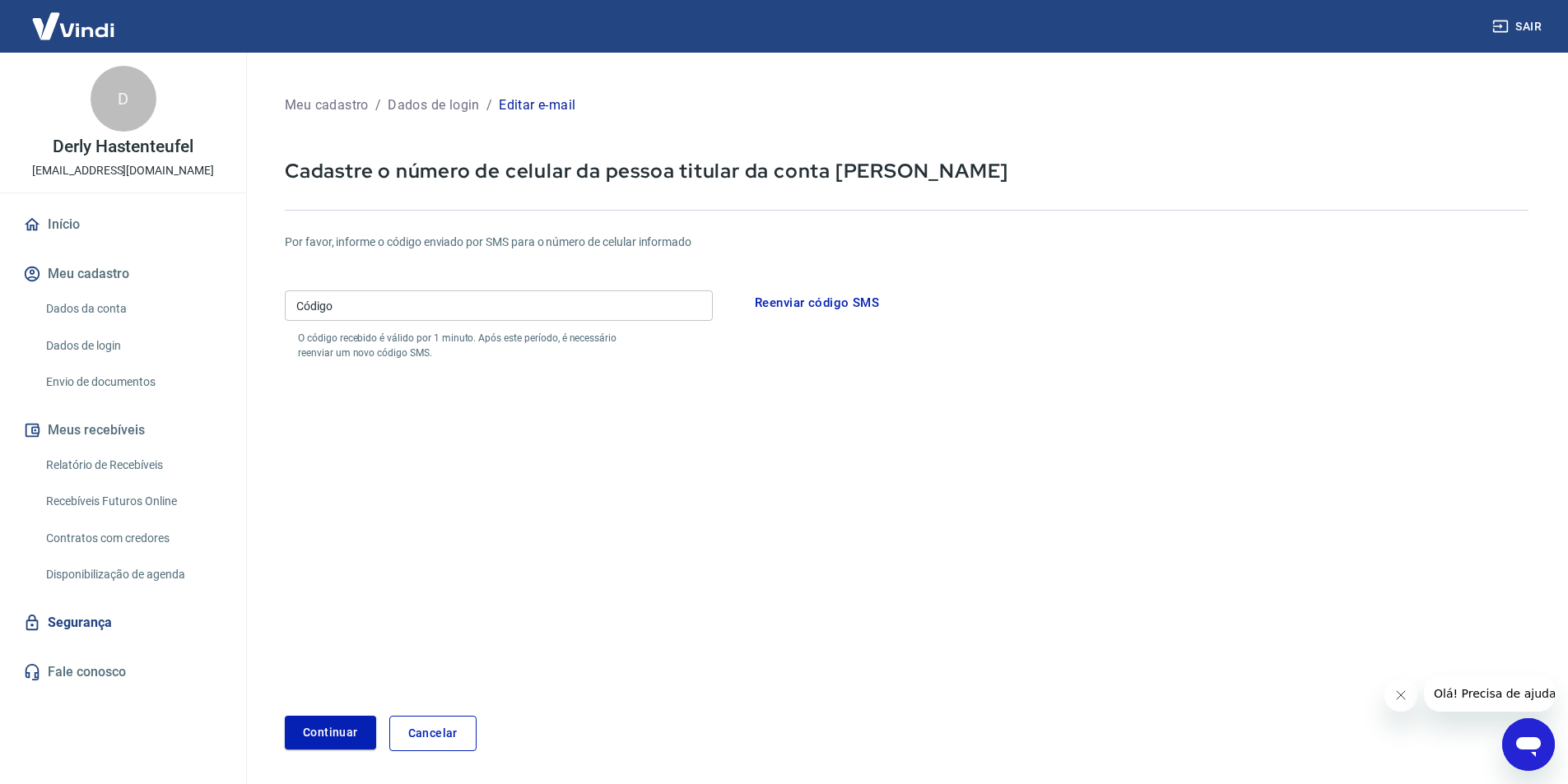
click at [812, 295] on button "Reenviar código SMS" at bounding box center [817, 302] width 142 height 35
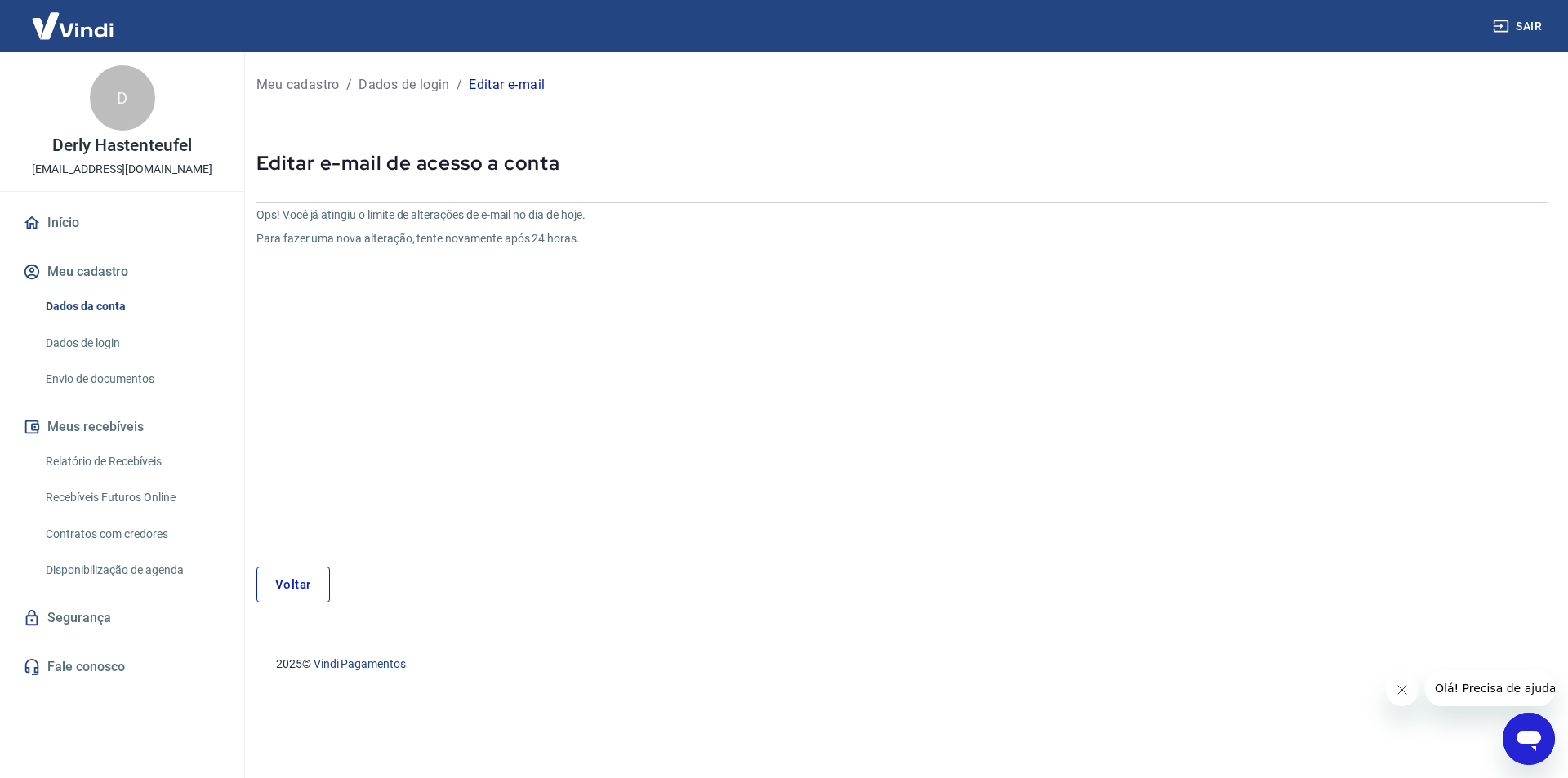
click at [287, 581] on link "Voltar" at bounding box center [293, 584] width 74 height 36
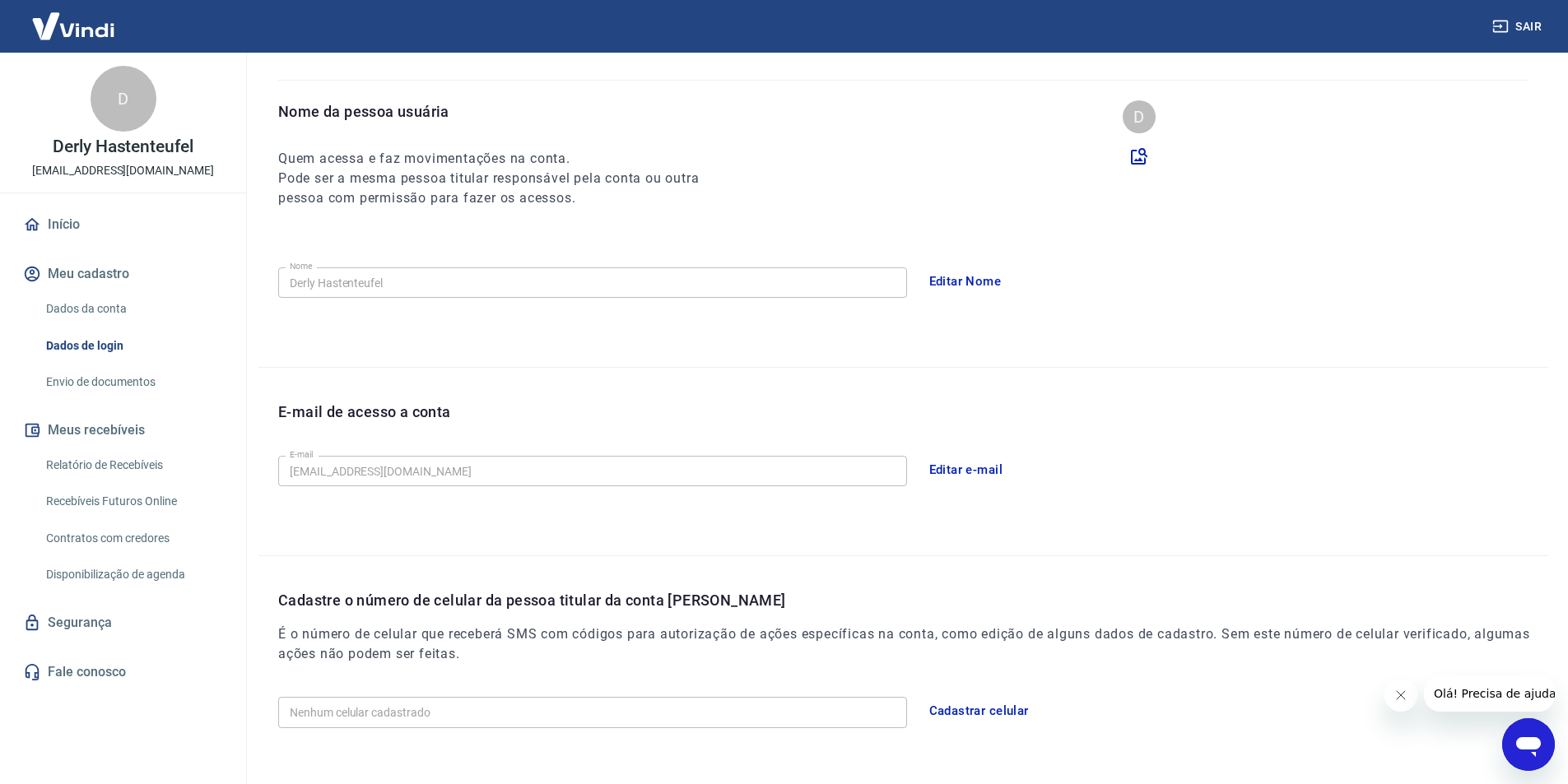
scroll to position [214, 0]
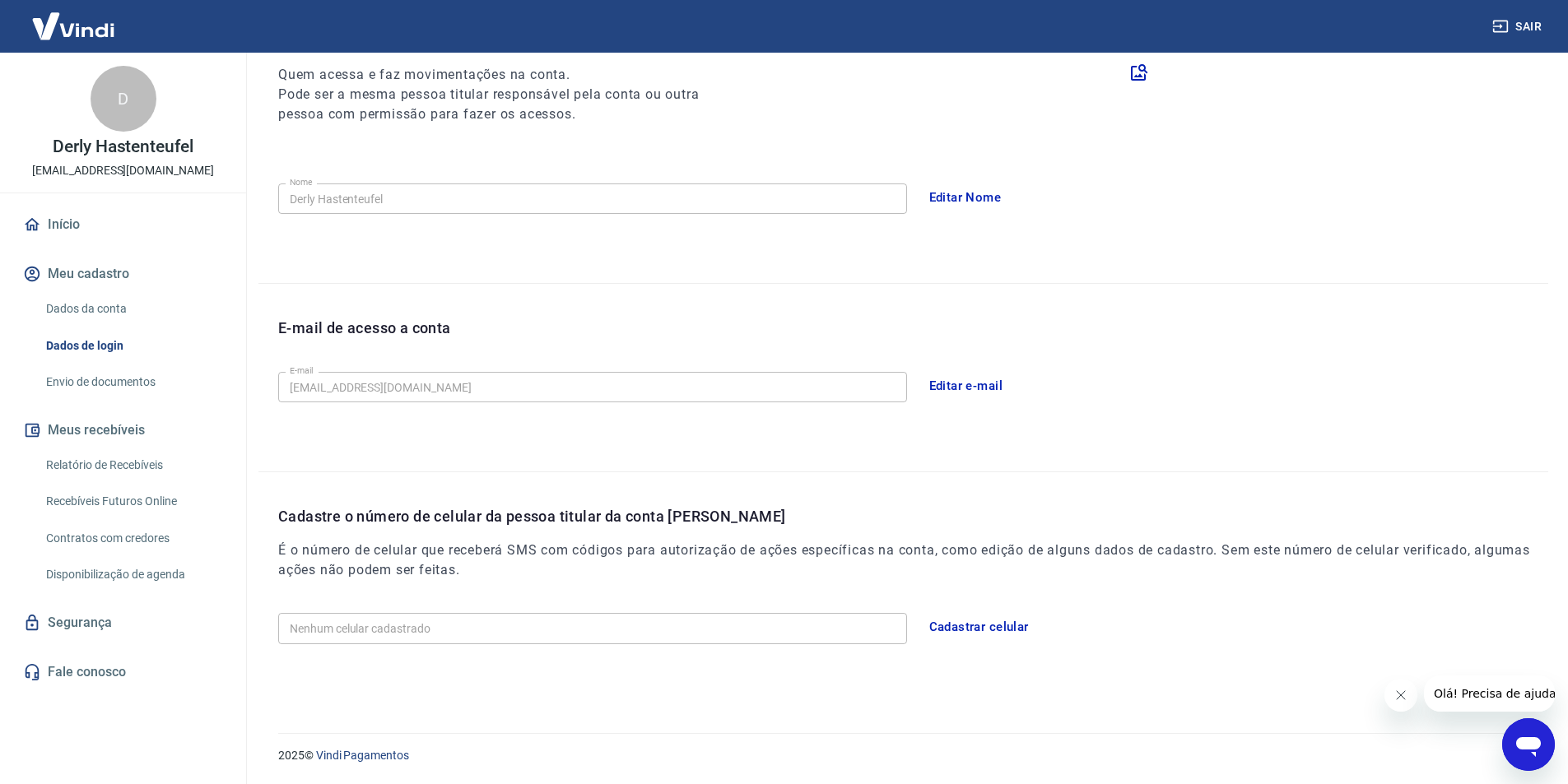
click at [1398, 703] on button "Fechar mensagem da empresa" at bounding box center [1400, 694] width 33 height 33
click at [1004, 627] on button "Cadastrar celular" at bounding box center [979, 627] width 118 height 35
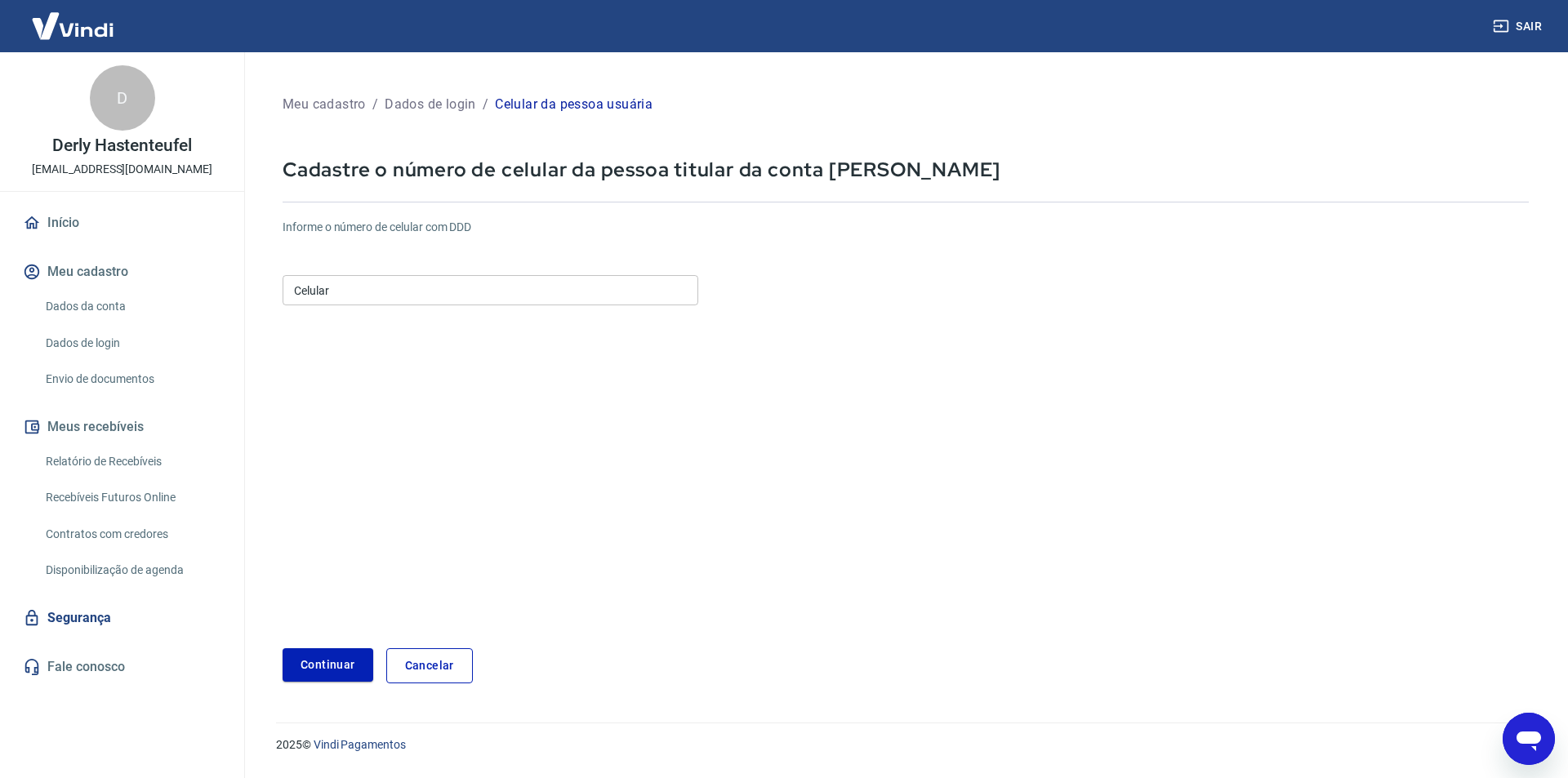
click at [336, 288] on input "Celular" at bounding box center [490, 290] width 415 height 30
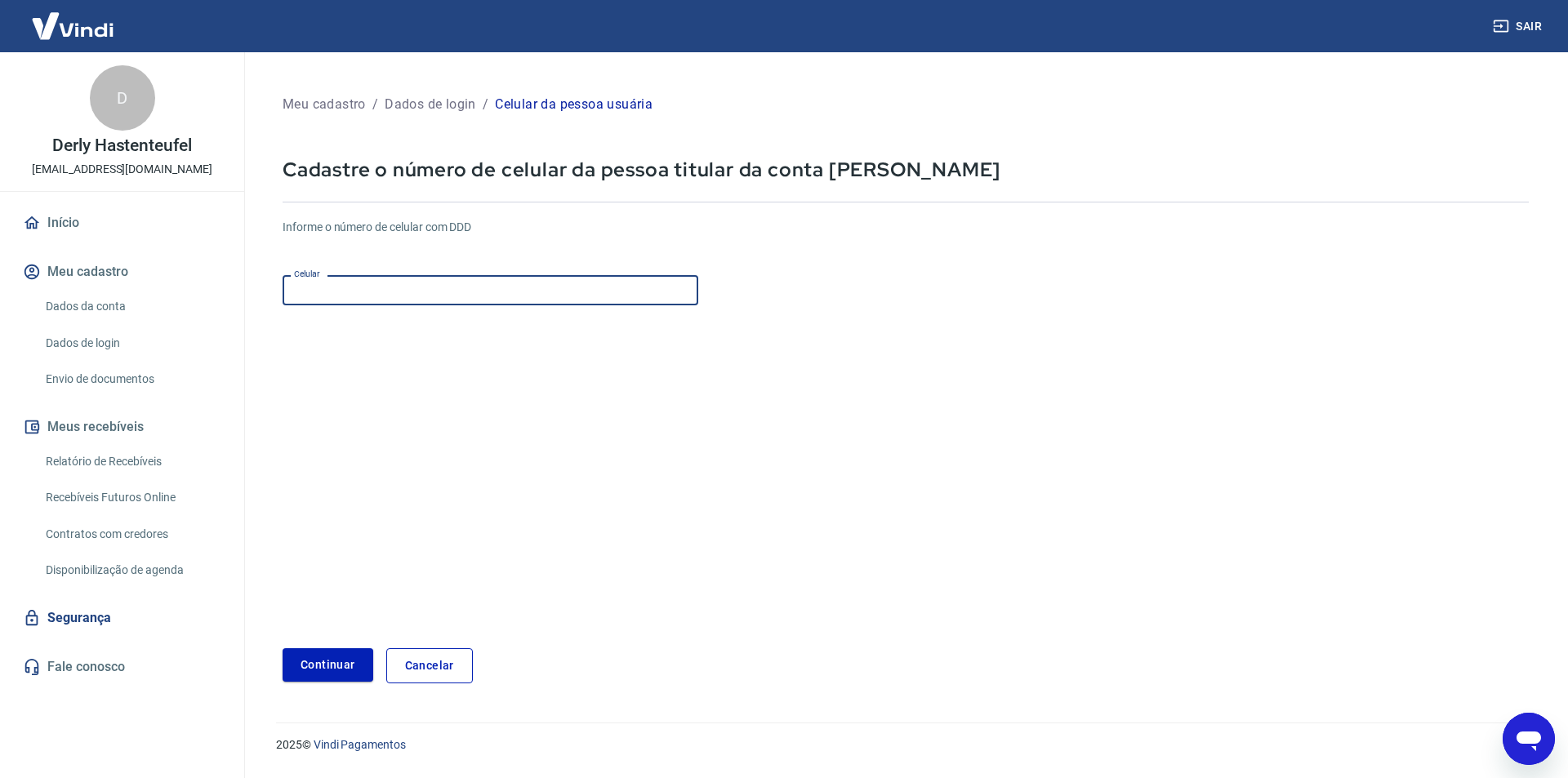
type input "(54) 99117-7511"
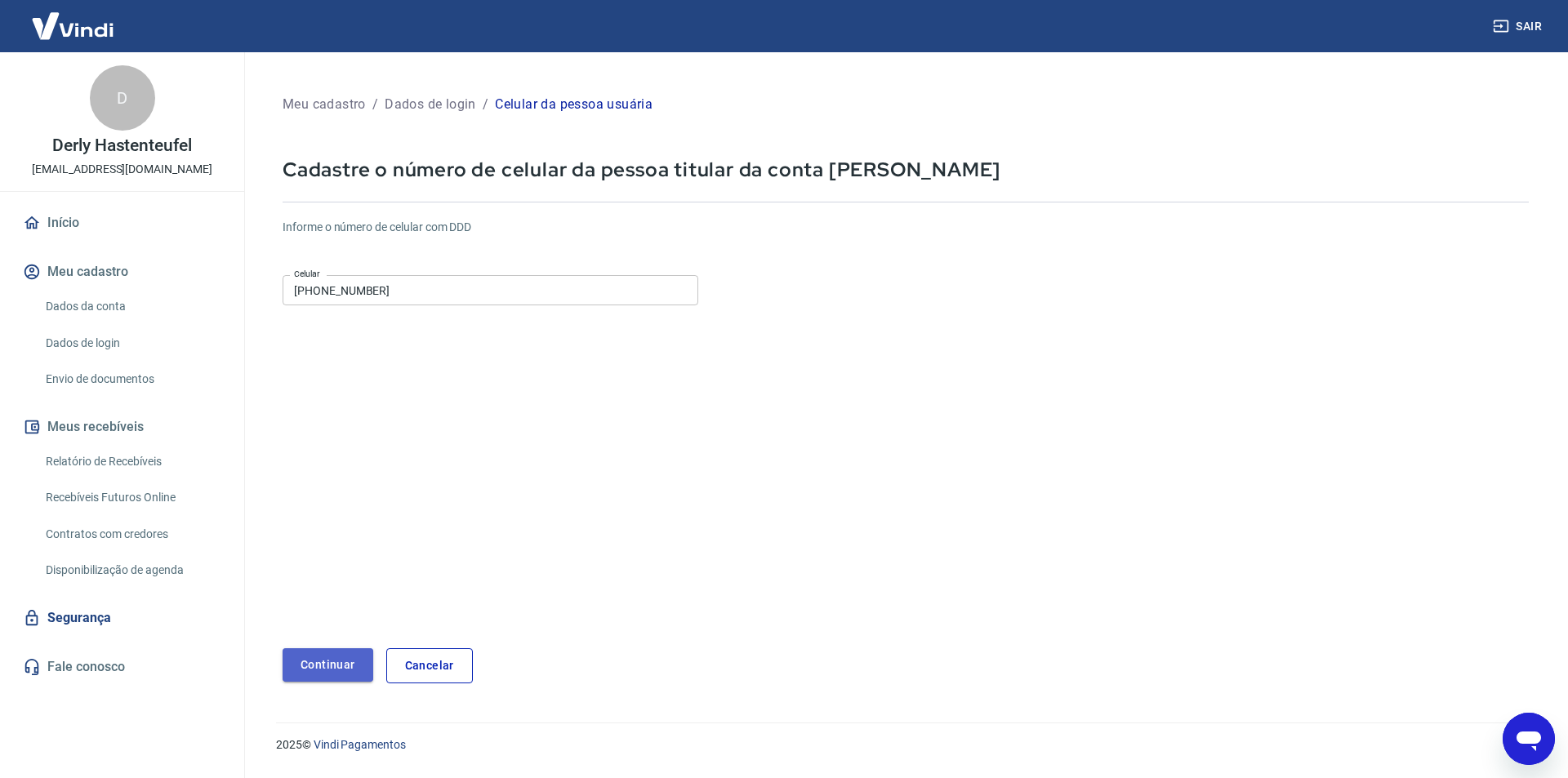
click at [349, 654] on button "Continuar" at bounding box center [327, 665] width 91 height 34
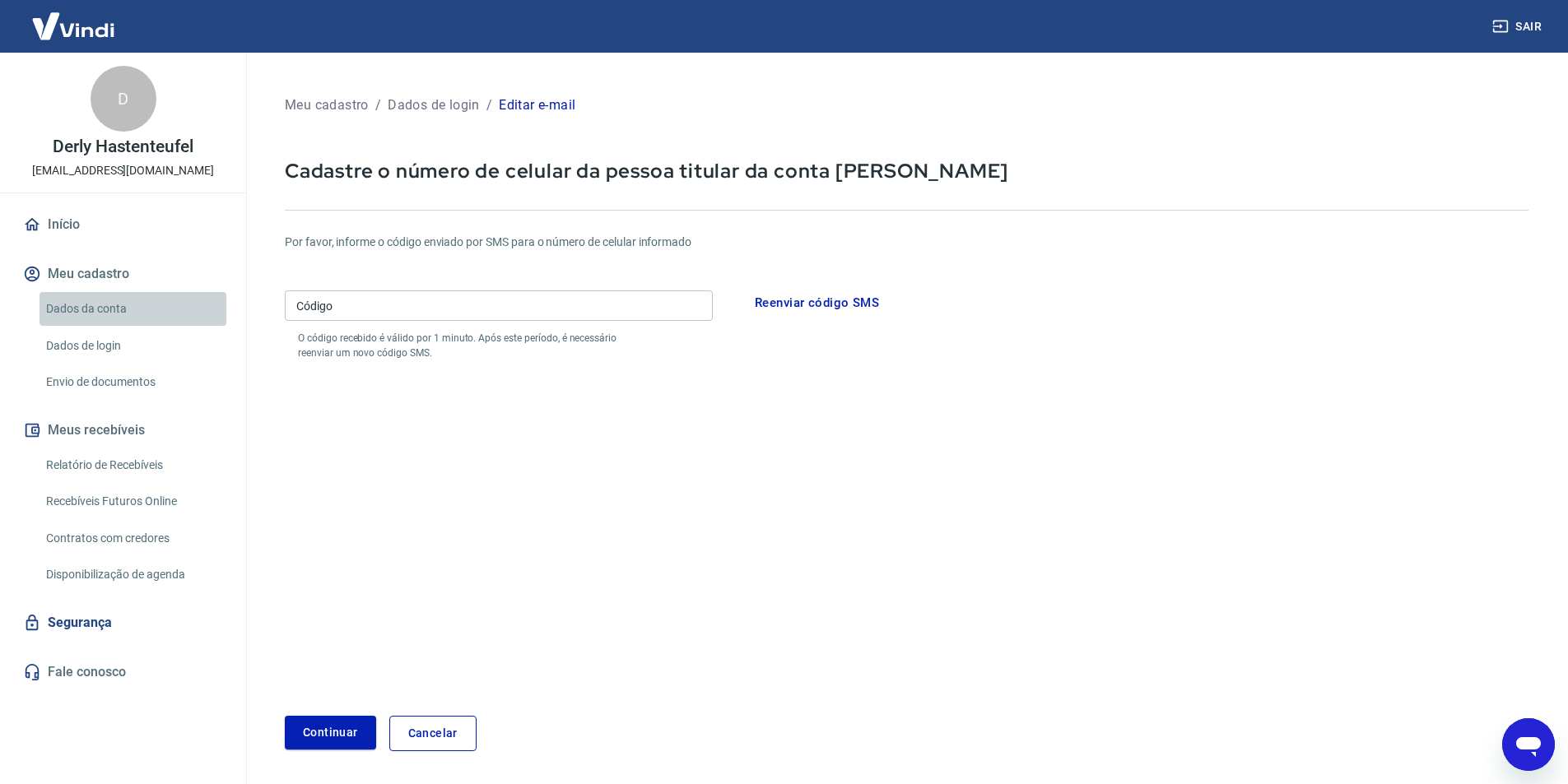
click at [78, 307] on link "Dados da conta" at bounding box center [133, 309] width 187 height 34
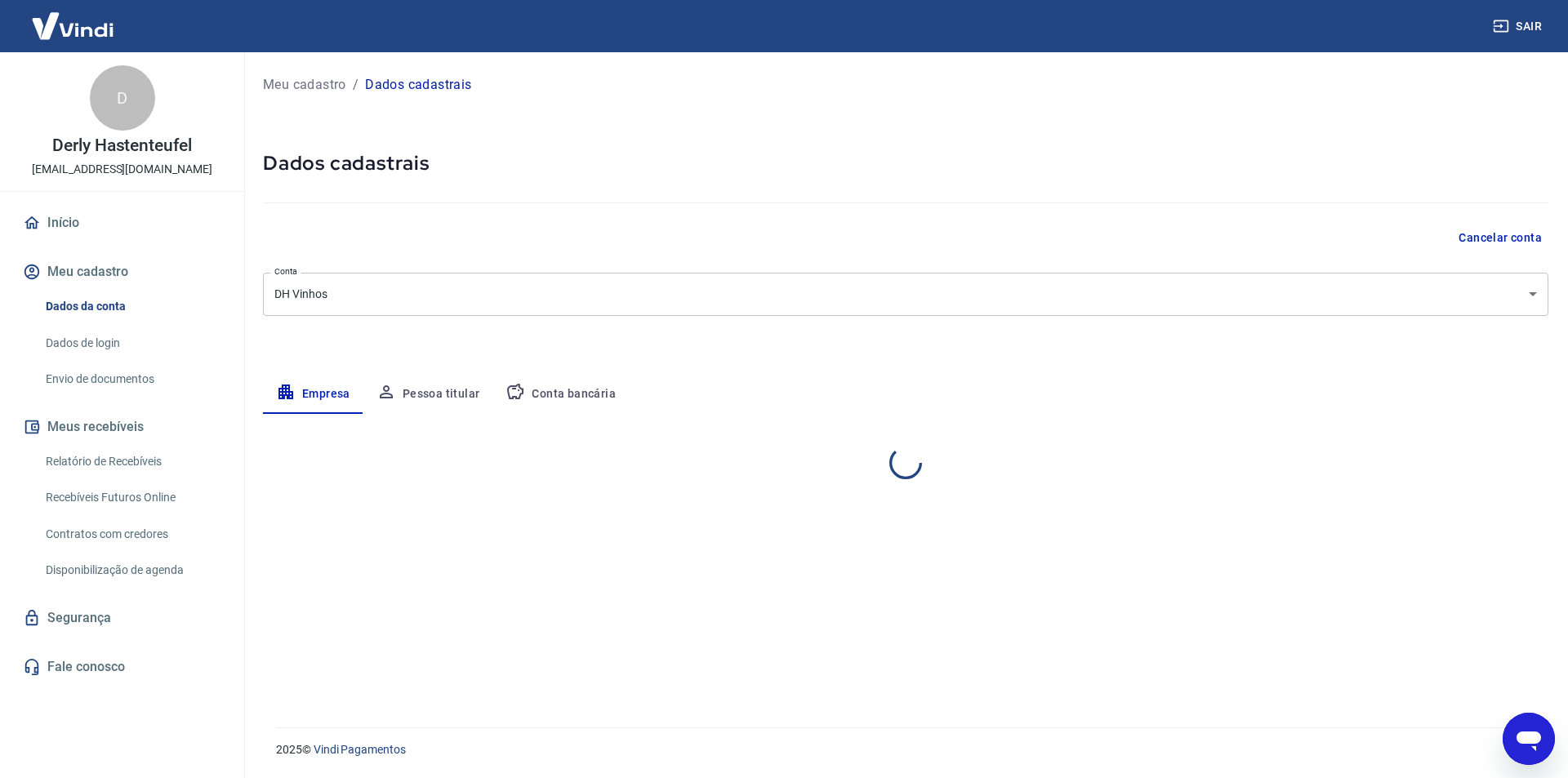
select select "RS"
select select "business"
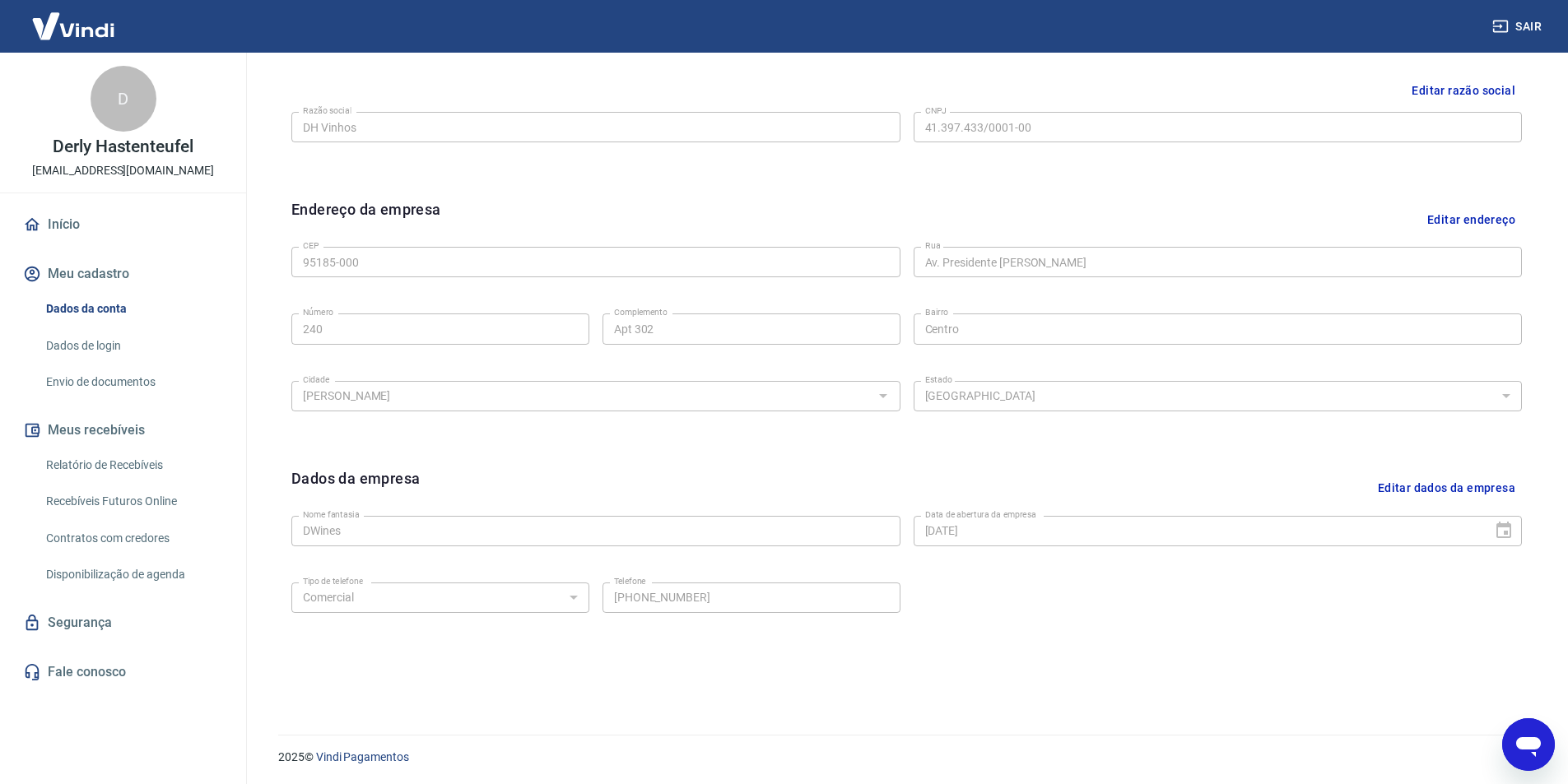
scroll to position [402, 0]
click at [67, 384] on link "Envio de documentos" at bounding box center [133, 383] width 187 height 34
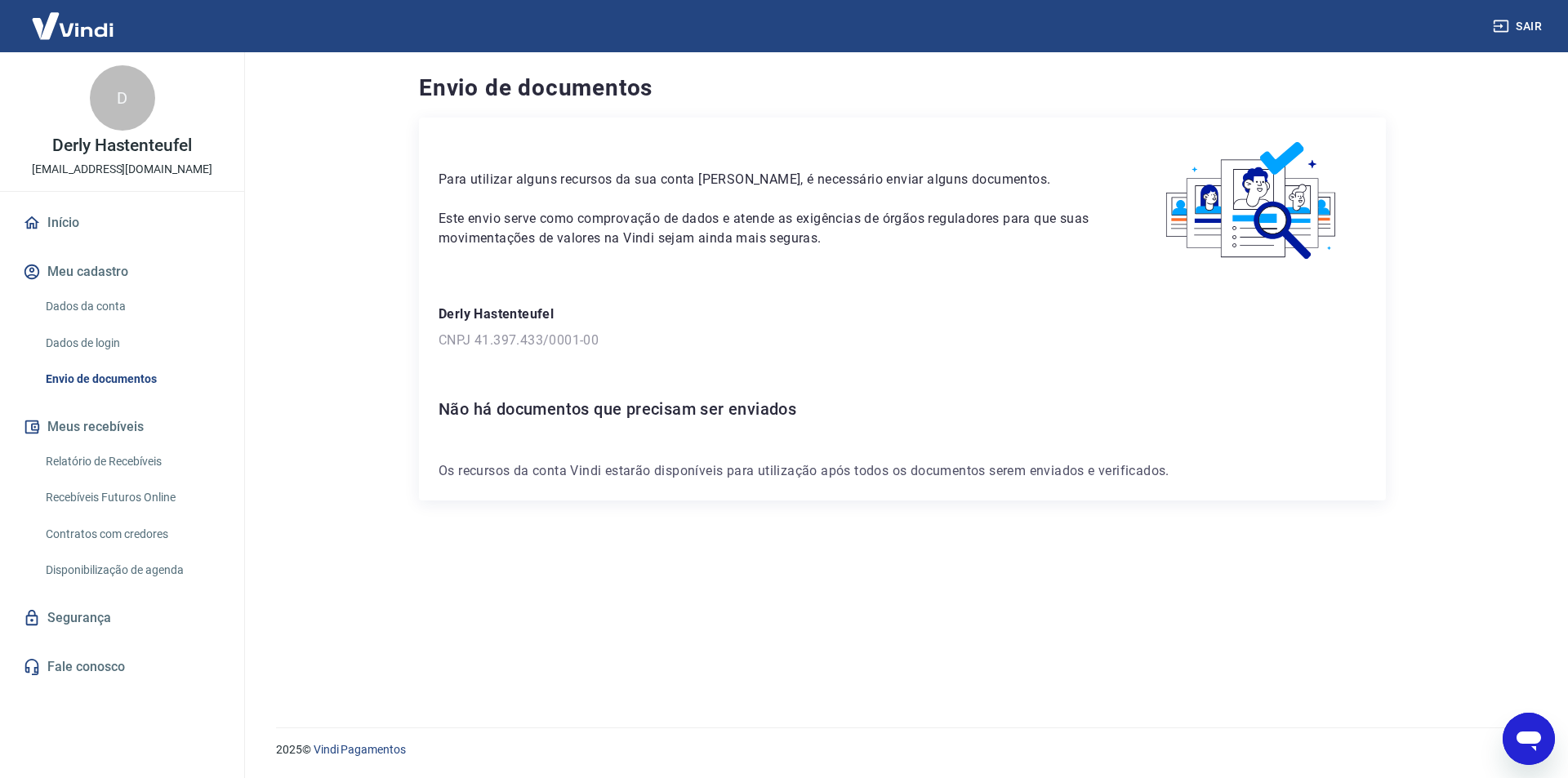
click at [115, 431] on button "Meus recebíveis" at bounding box center [122, 426] width 205 height 36
click at [112, 461] on link "Relatório de Recebíveis" at bounding box center [132, 462] width 185 height 34
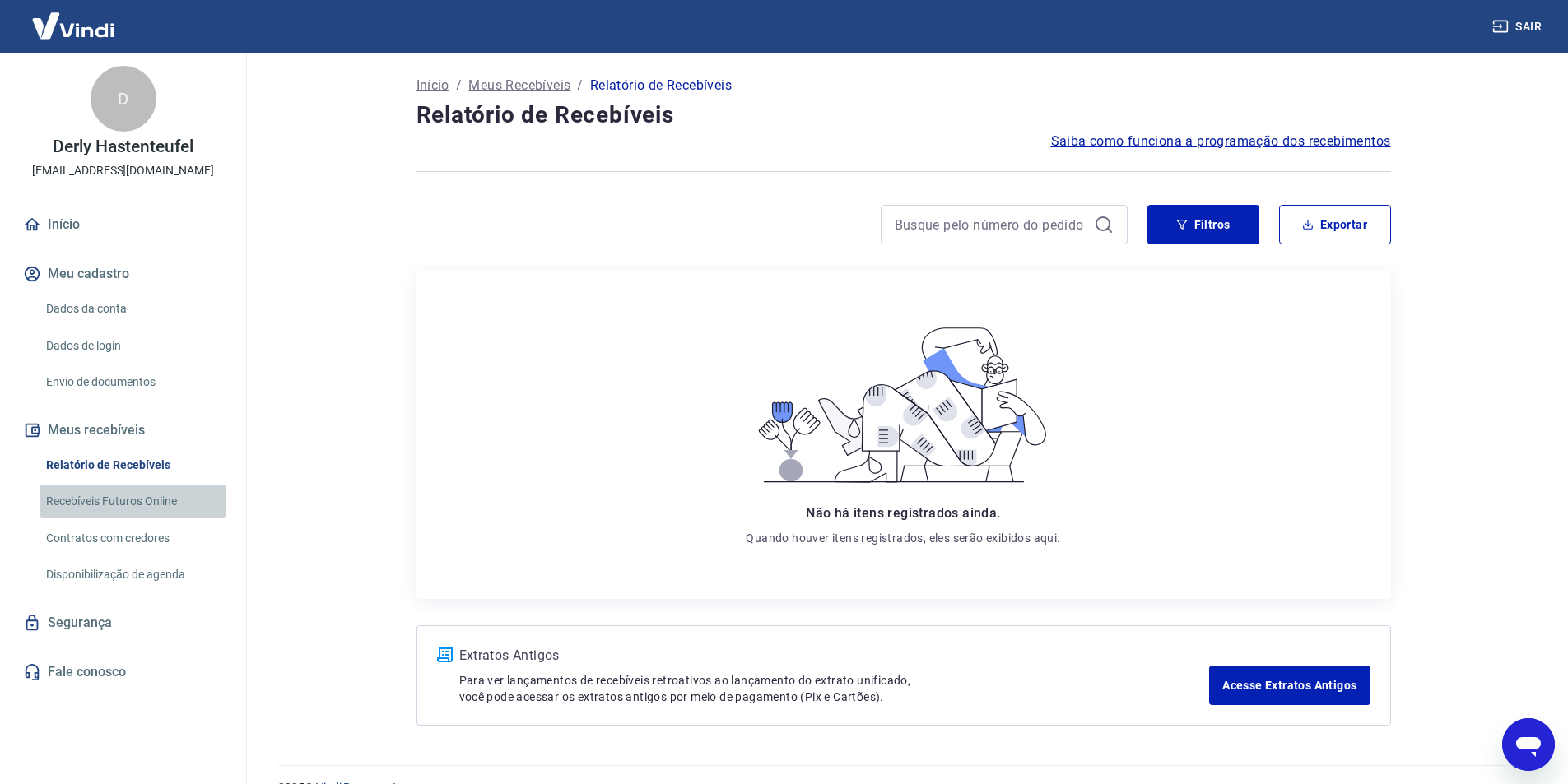
click at [102, 500] on link "Recebíveis Futuros Online" at bounding box center [133, 501] width 187 height 34
click at [1532, 24] on button "Sair" at bounding box center [1518, 26] width 59 height 30
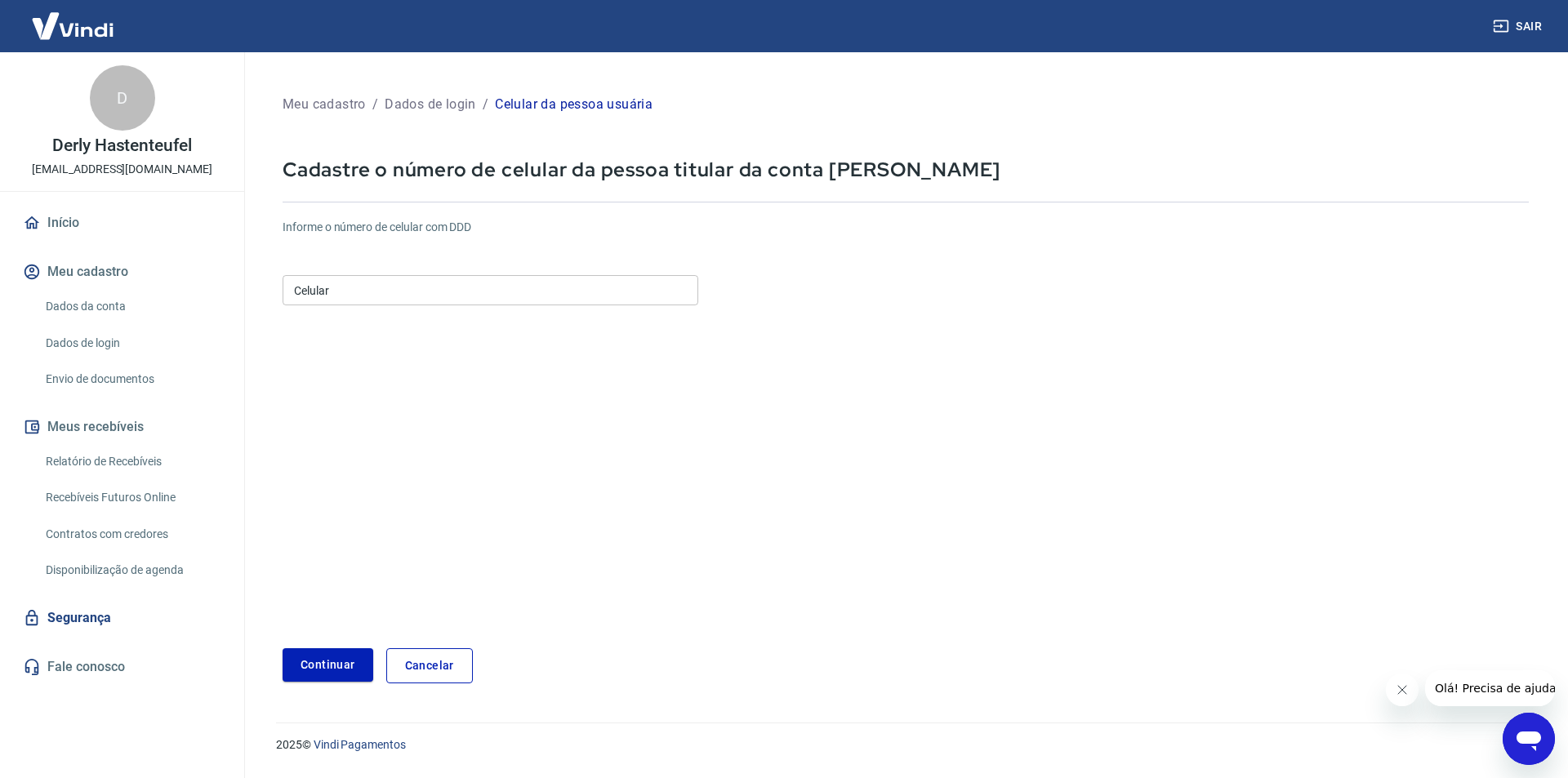
click at [377, 294] on input "Celular" at bounding box center [490, 290] width 415 height 30
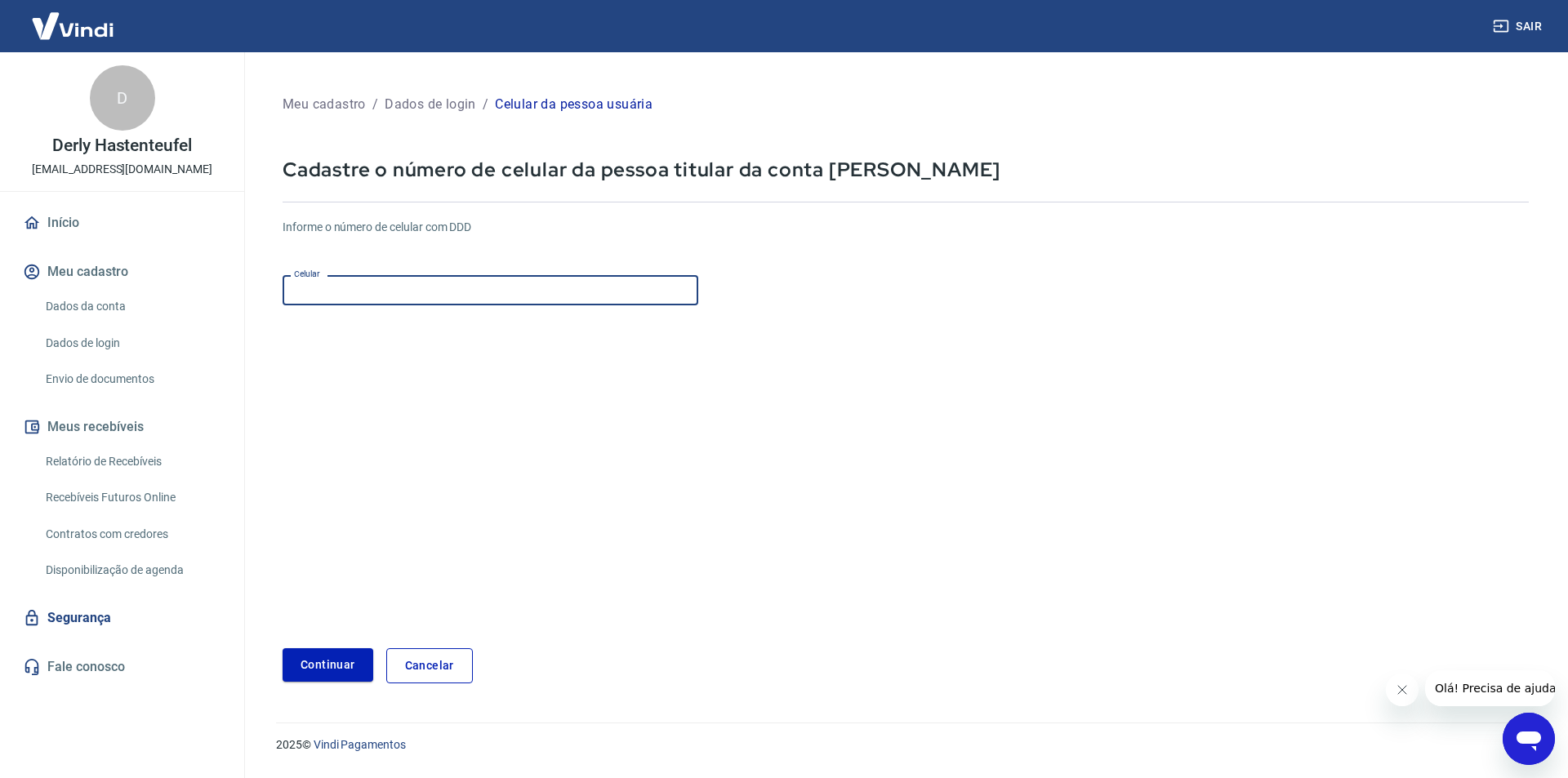
type input "[PHONE_NUMBER]"
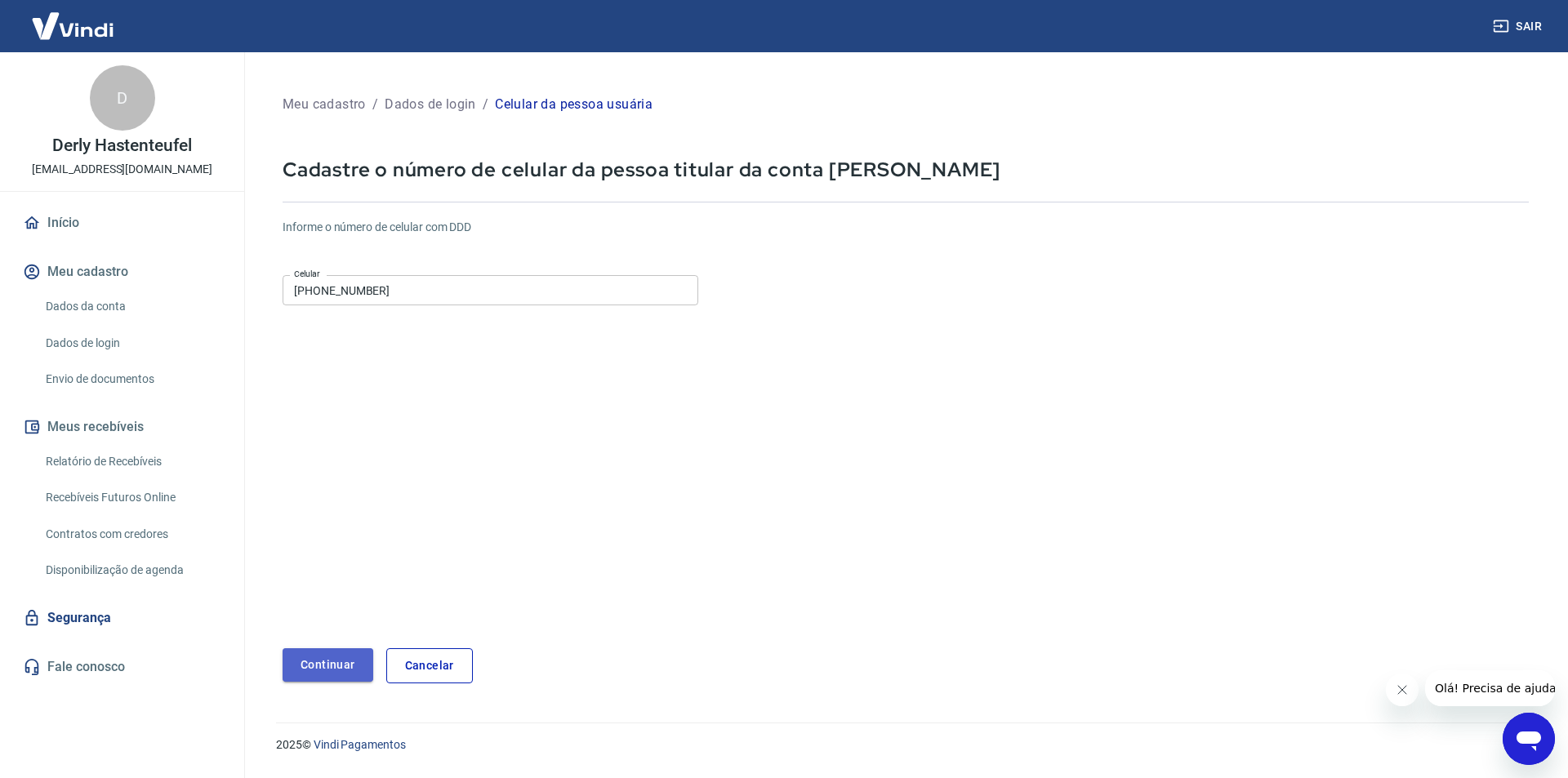
click at [330, 659] on button "Continuar" at bounding box center [327, 665] width 91 height 34
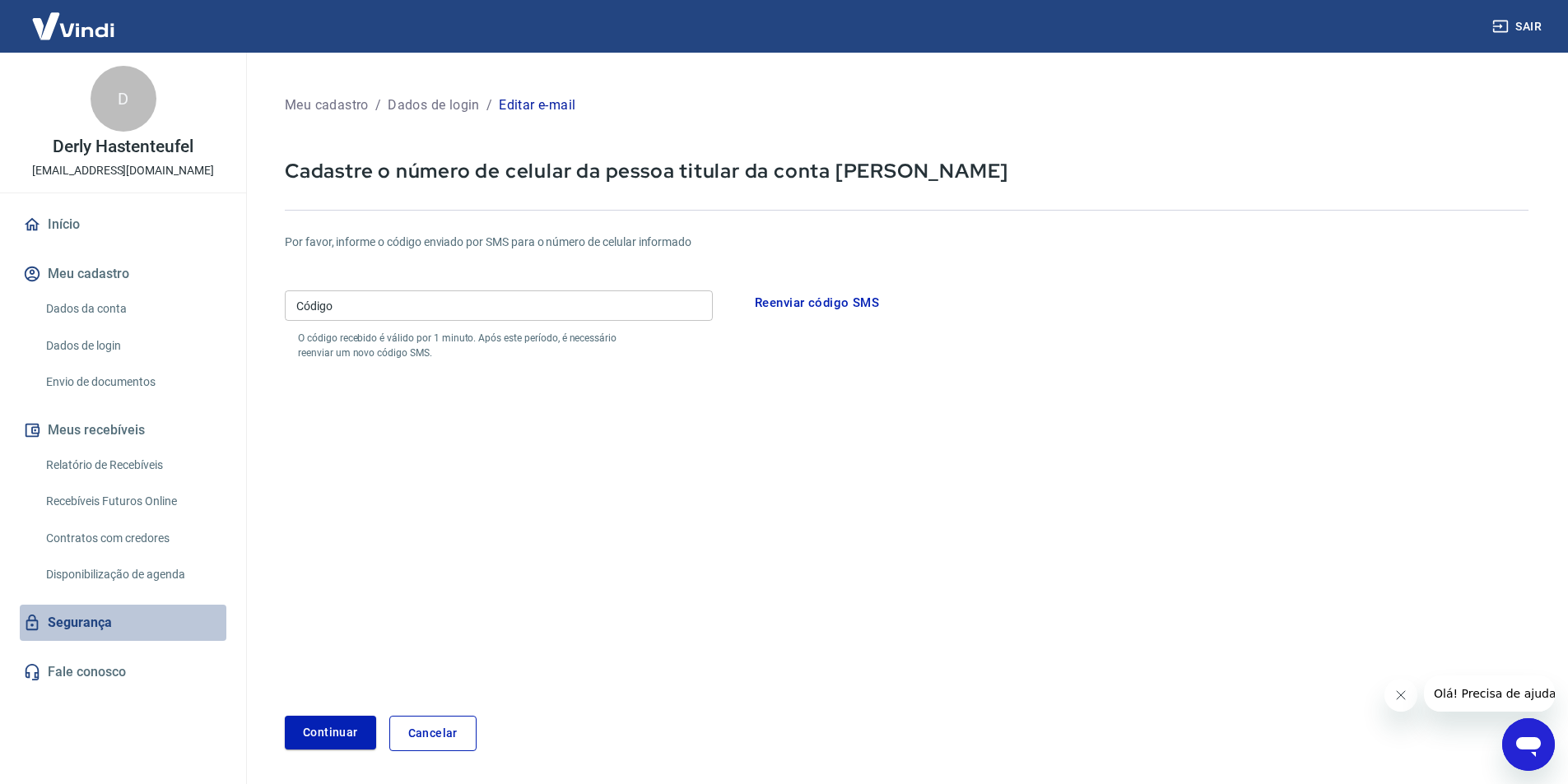
click at [93, 625] on link "Segurança" at bounding box center [123, 623] width 206 height 36
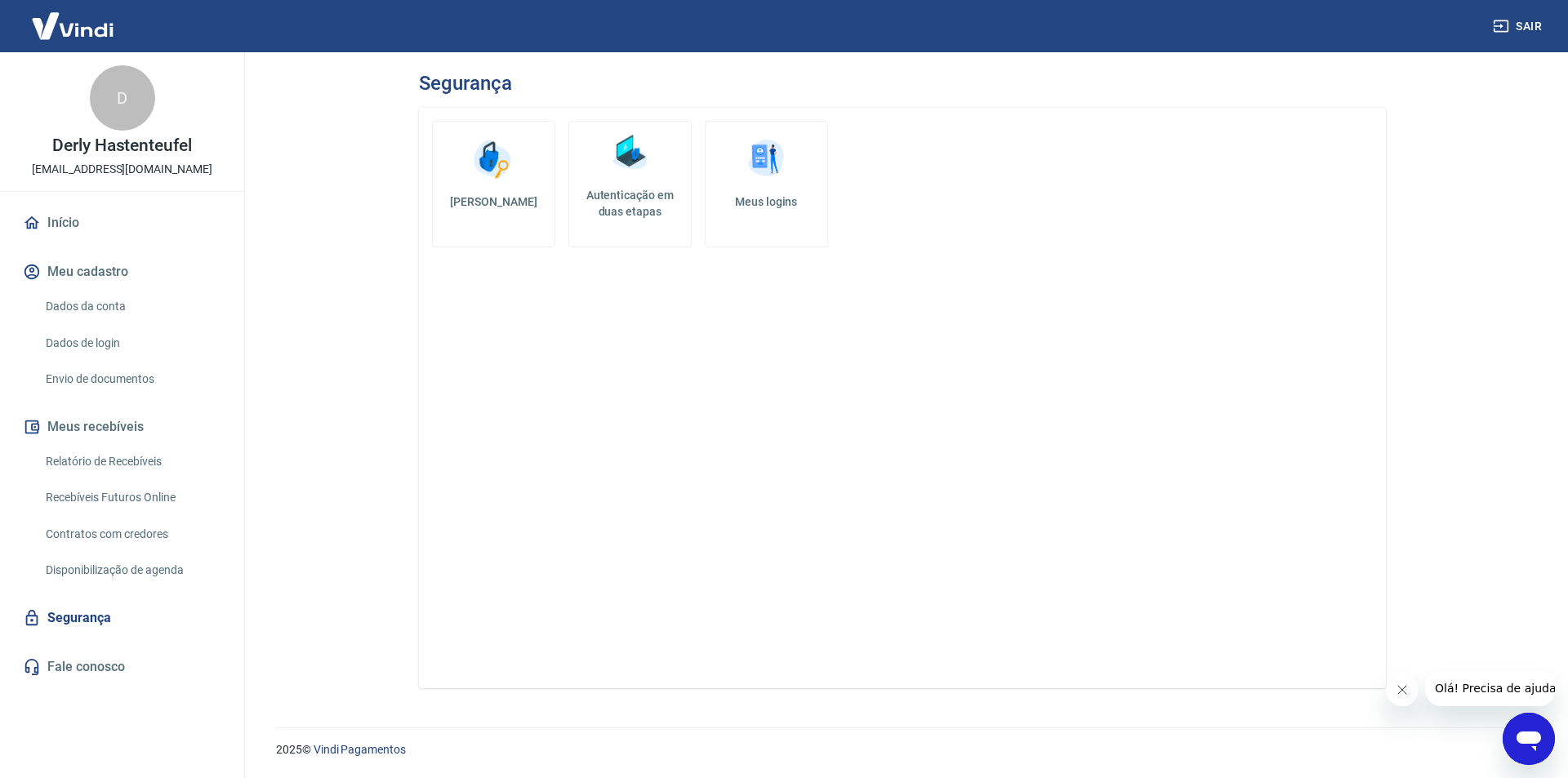
click at [624, 185] on link "Autenticação em duas etapas" at bounding box center [631, 183] width 123 height 126
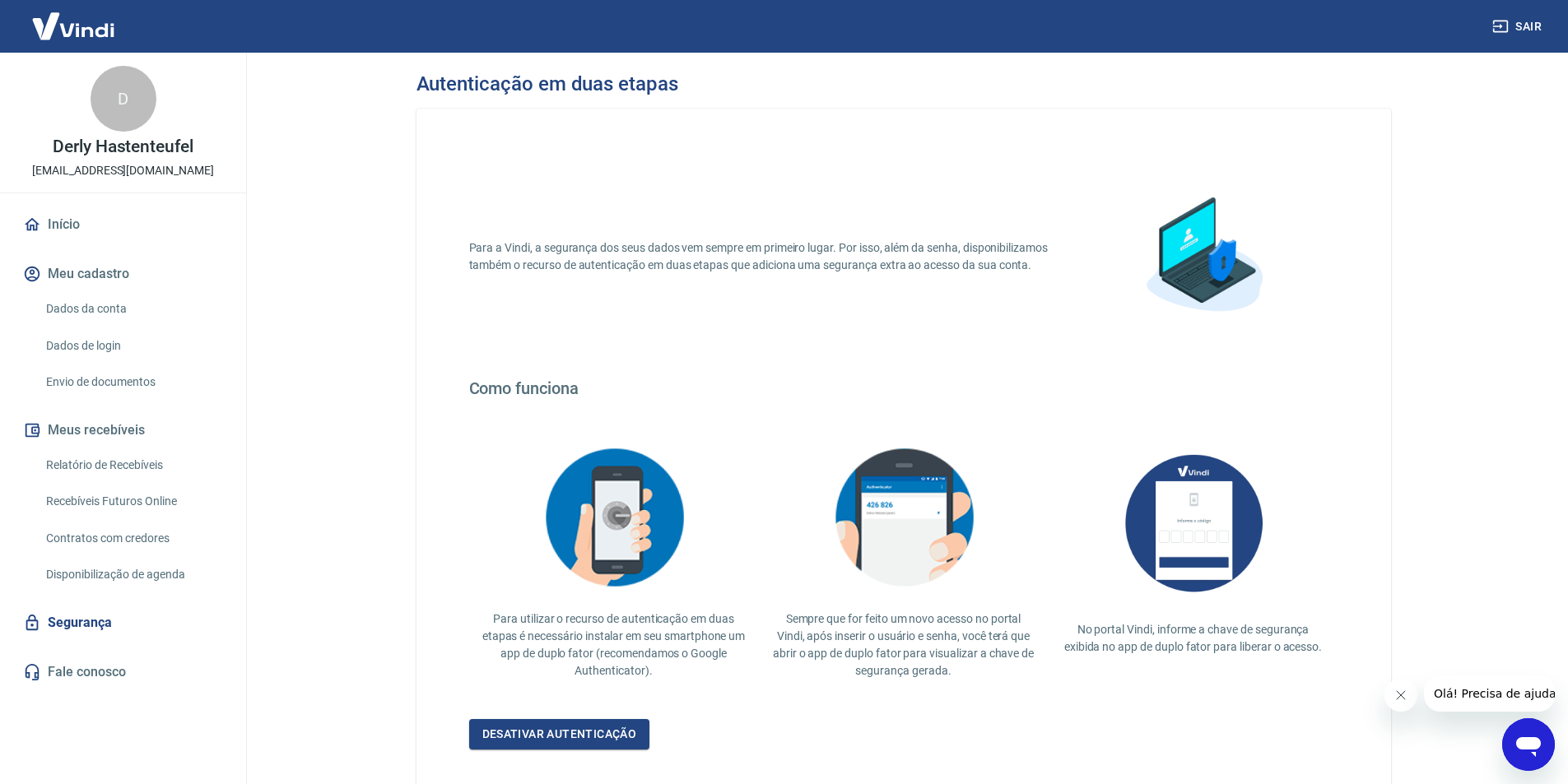
drag, startPoint x: 1398, startPoint y: 696, endPoint x: 2739, endPoint y: 1368, distance: 1500.0
click at [1398, 696] on icon "Fechar mensagem da empresa" at bounding box center [1400, 695] width 13 height 13
click at [69, 223] on link "Início" at bounding box center [123, 224] width 206 height 36
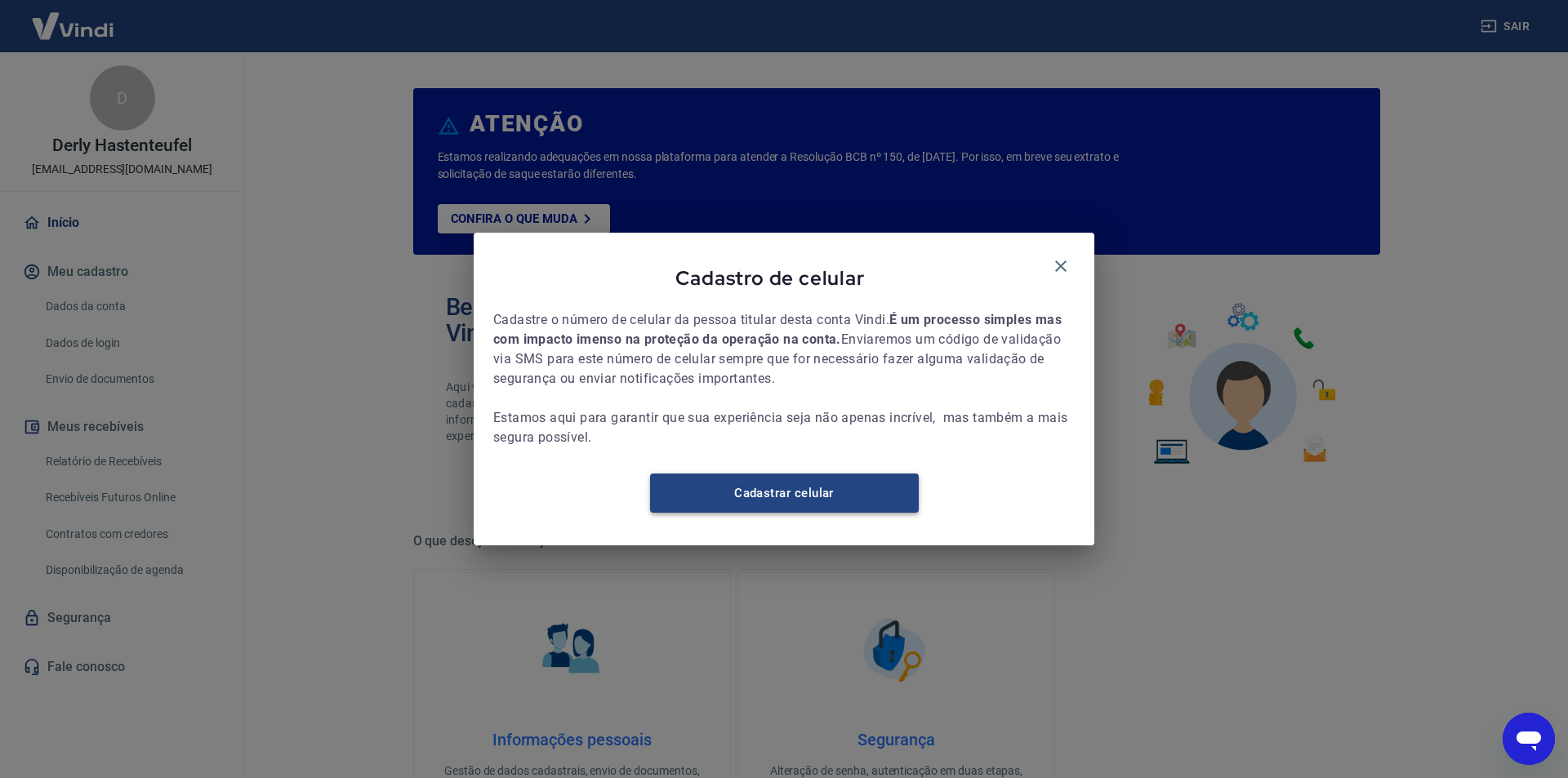
click at [775, 499] on link "Cadastrar celular" at bounding box center [784, 493] width 269 height 39
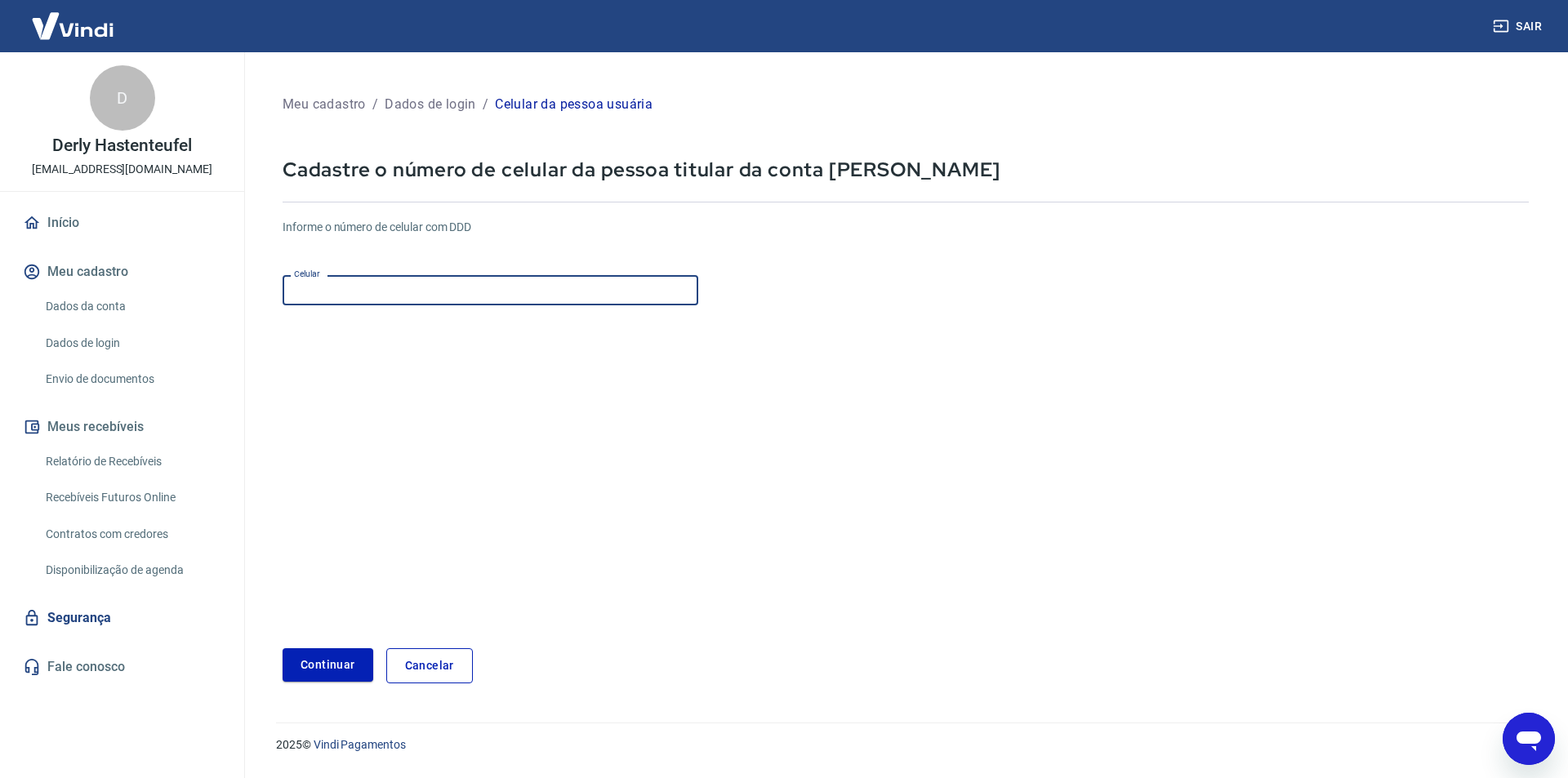
click at [334, 294] on input "Celular" at bounding box center [490, 290] width 415 height 30
type input "[PHONE_NUMBER]"
click at [321, 671] on button "Continuar" at bounding box center [327, 665] width 91 height 34
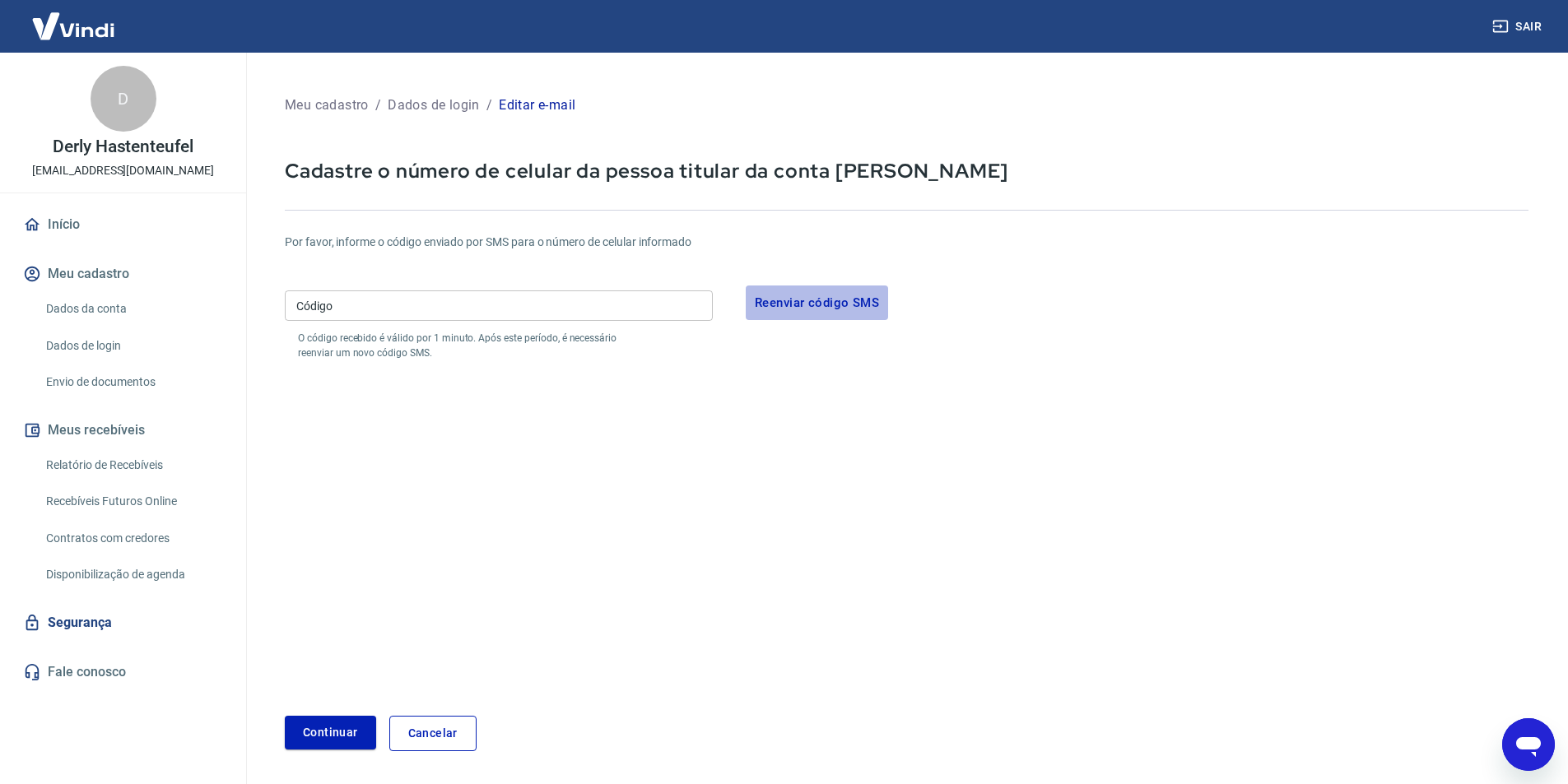
click at [807, 303] on button "Reenviar código SMS" at bounding box center [817, 302] width 142 height 35
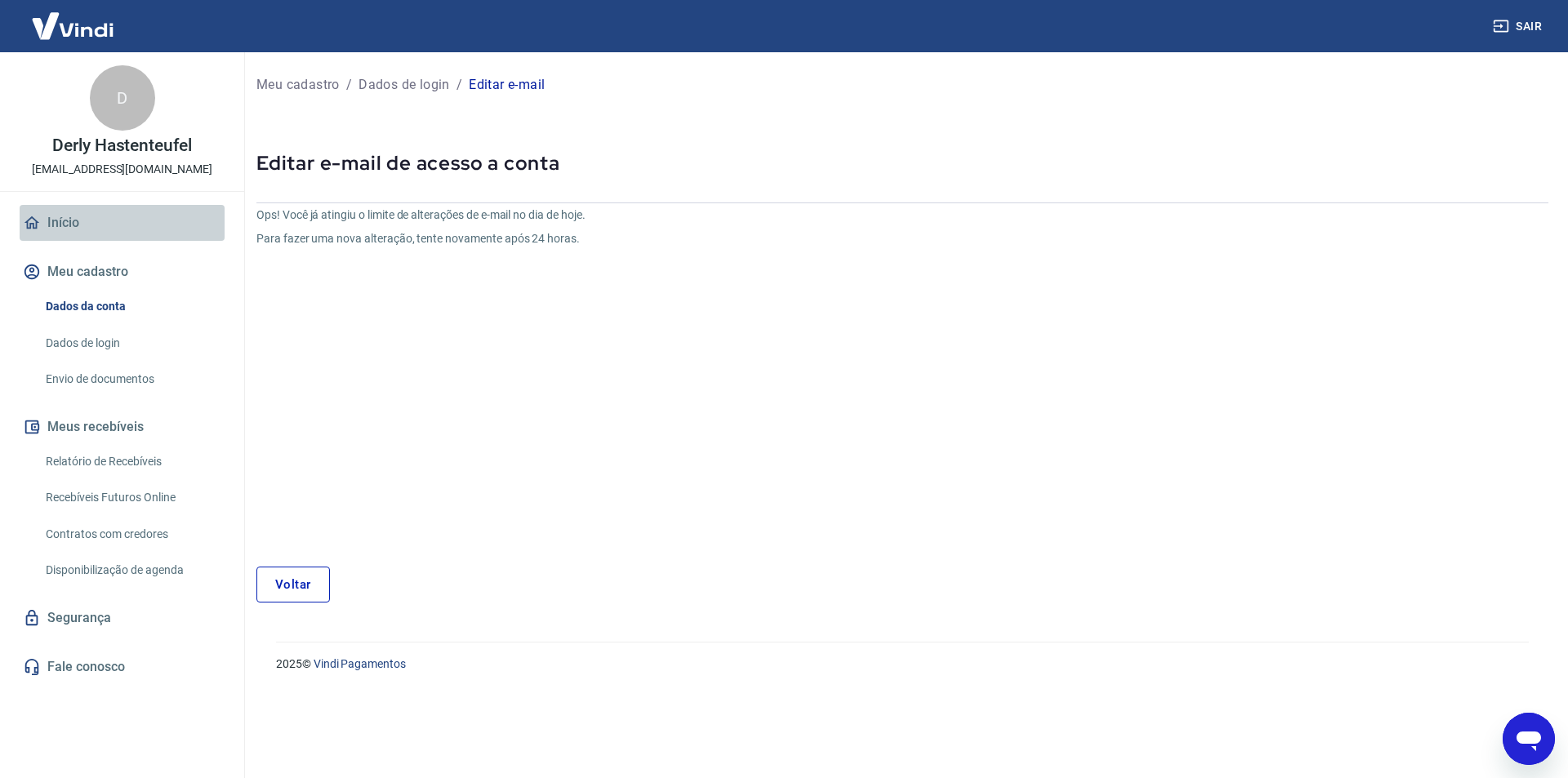
click at [72, 215] on link "Início" at bounding box center [122, 223] width 205 height 36
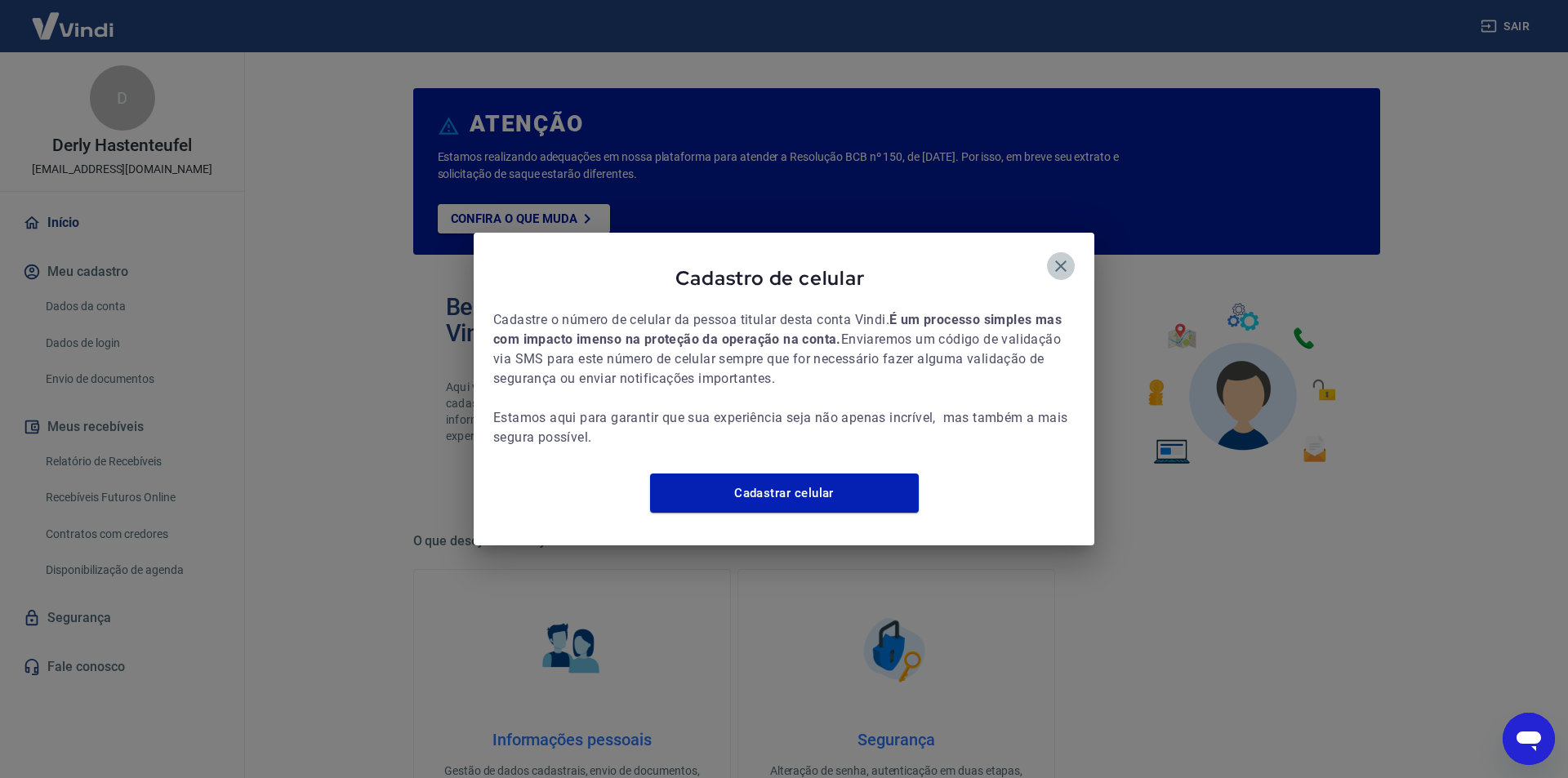
click at [1067, 259] on icon "button" at bounding box center [1061, 266] width 20 height 20
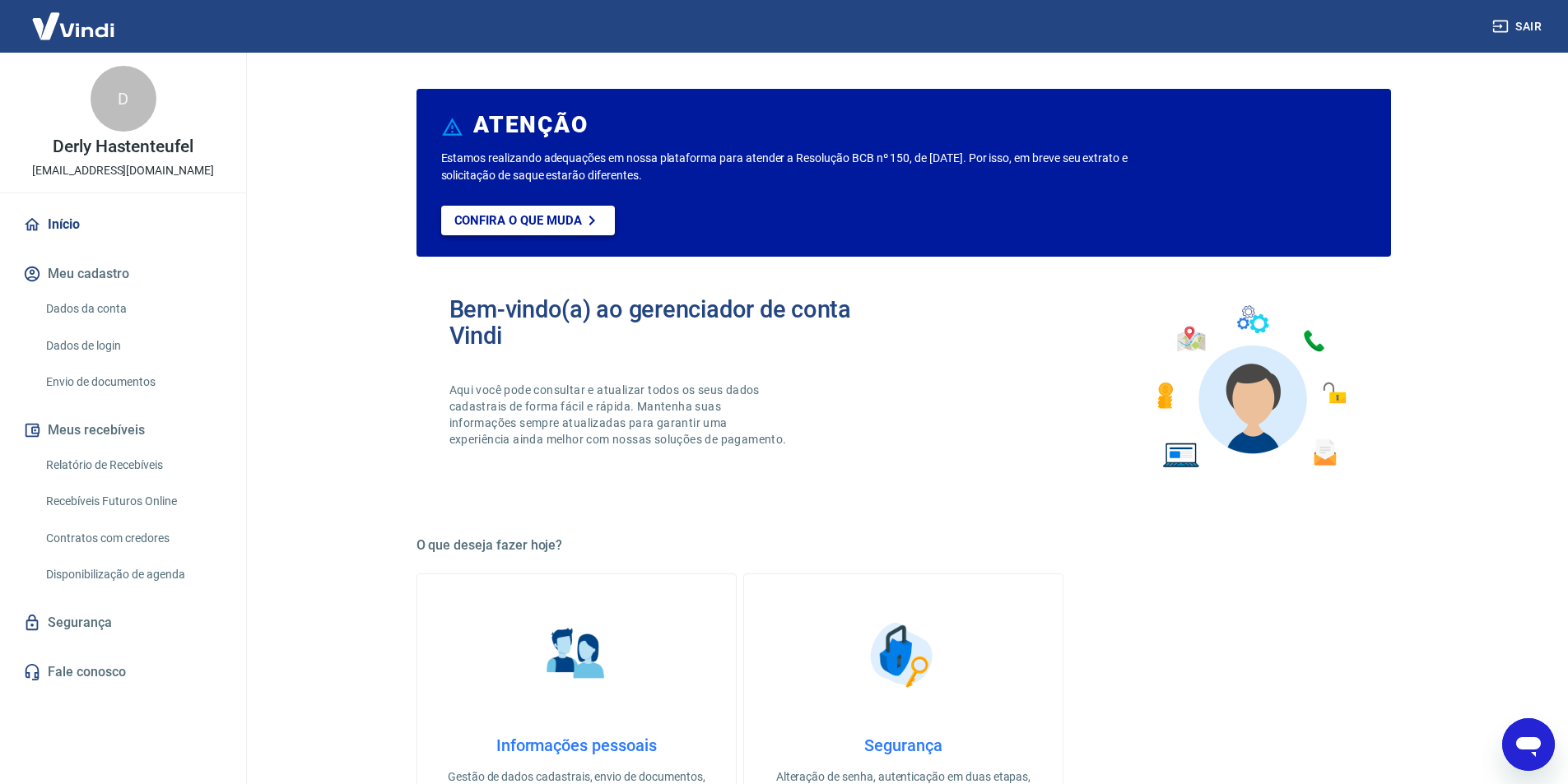
click at [538, 215] on p "Confira o que muda" at bounding box center [518, 220] width 127 height 15
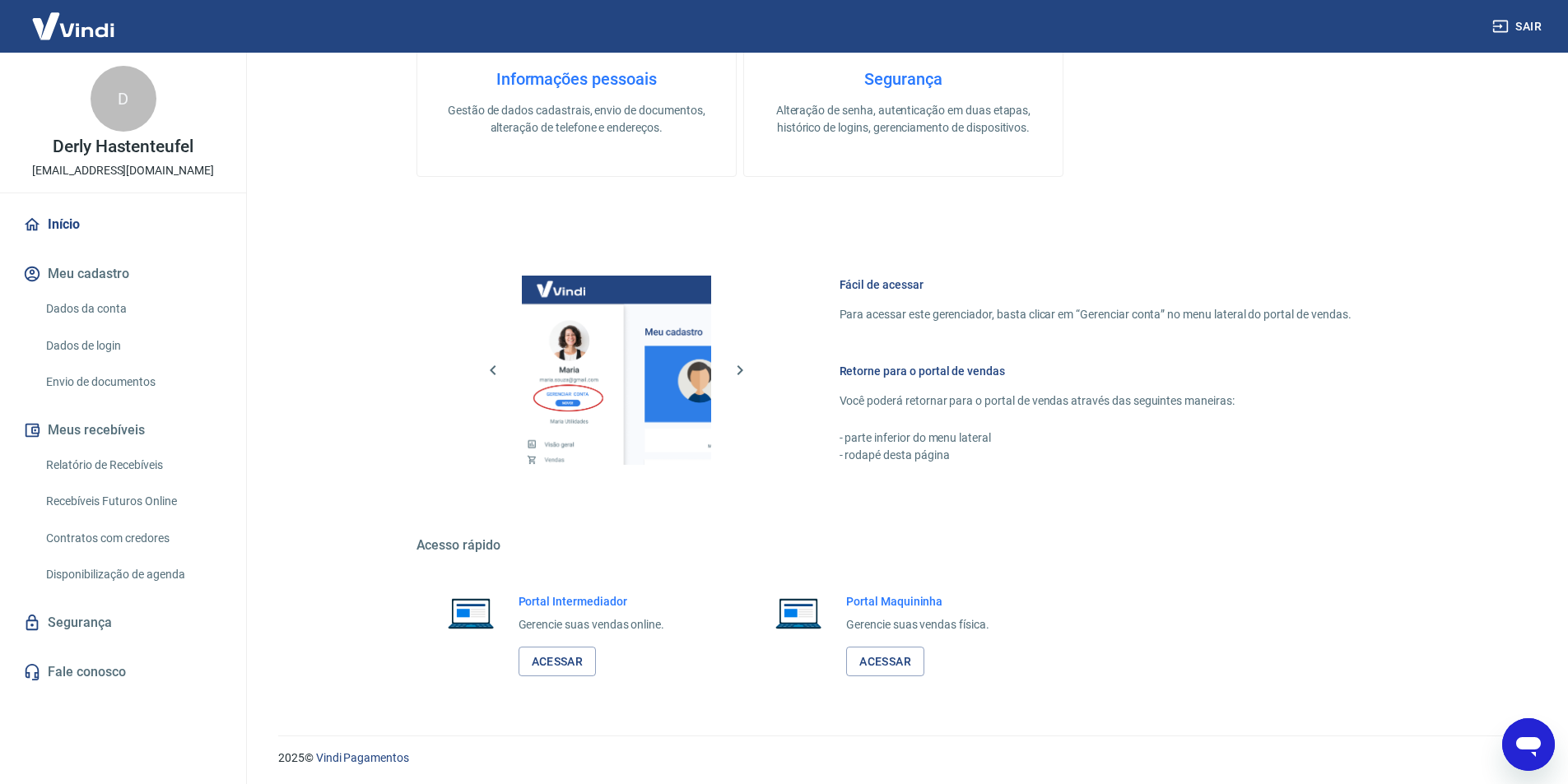
scroll to position [669, 0]
click at [554, 649] on link "Acessar" at bounding box center [557, 660] width 78 height 30
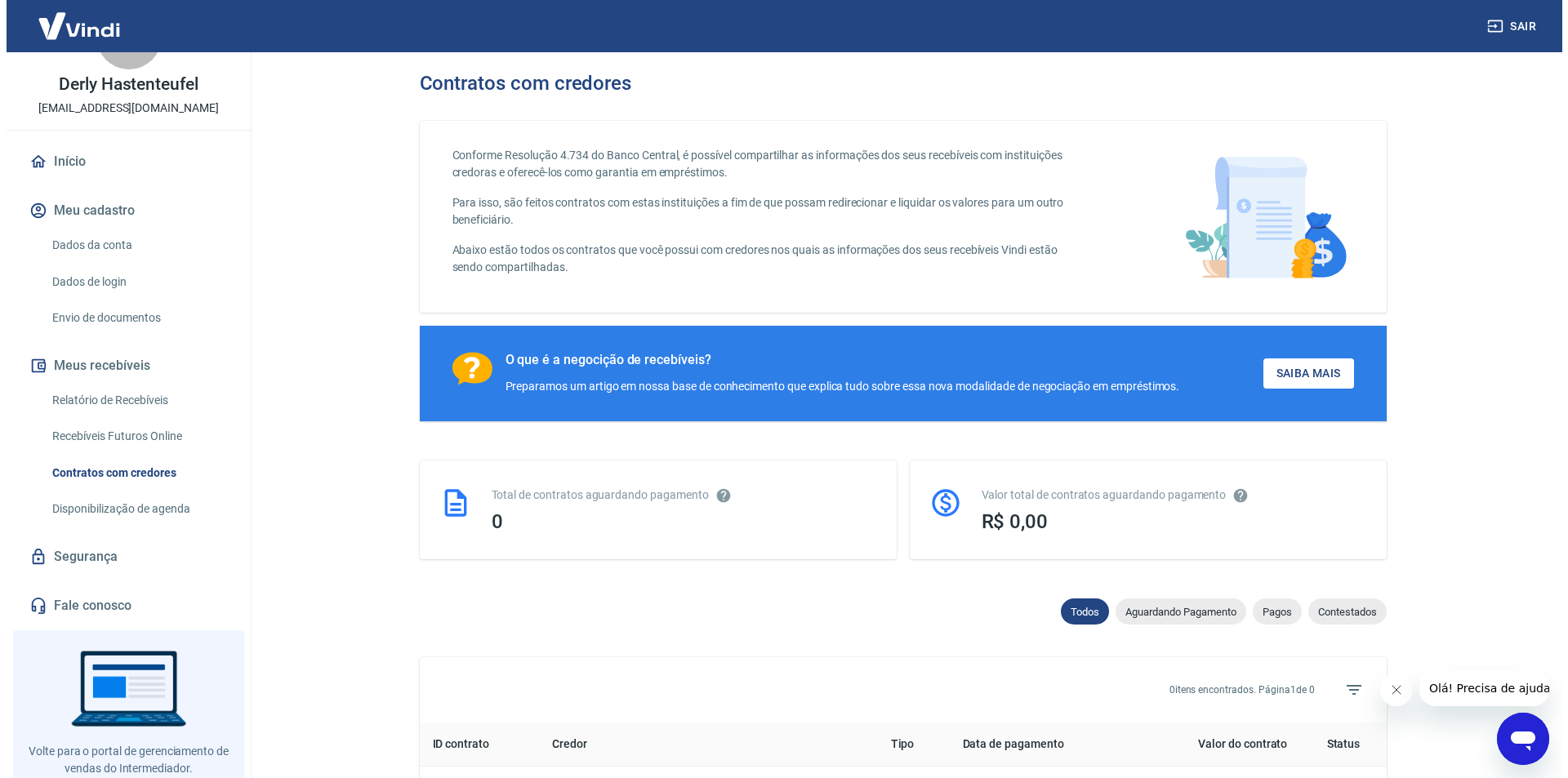
scroll to position [22, 0]
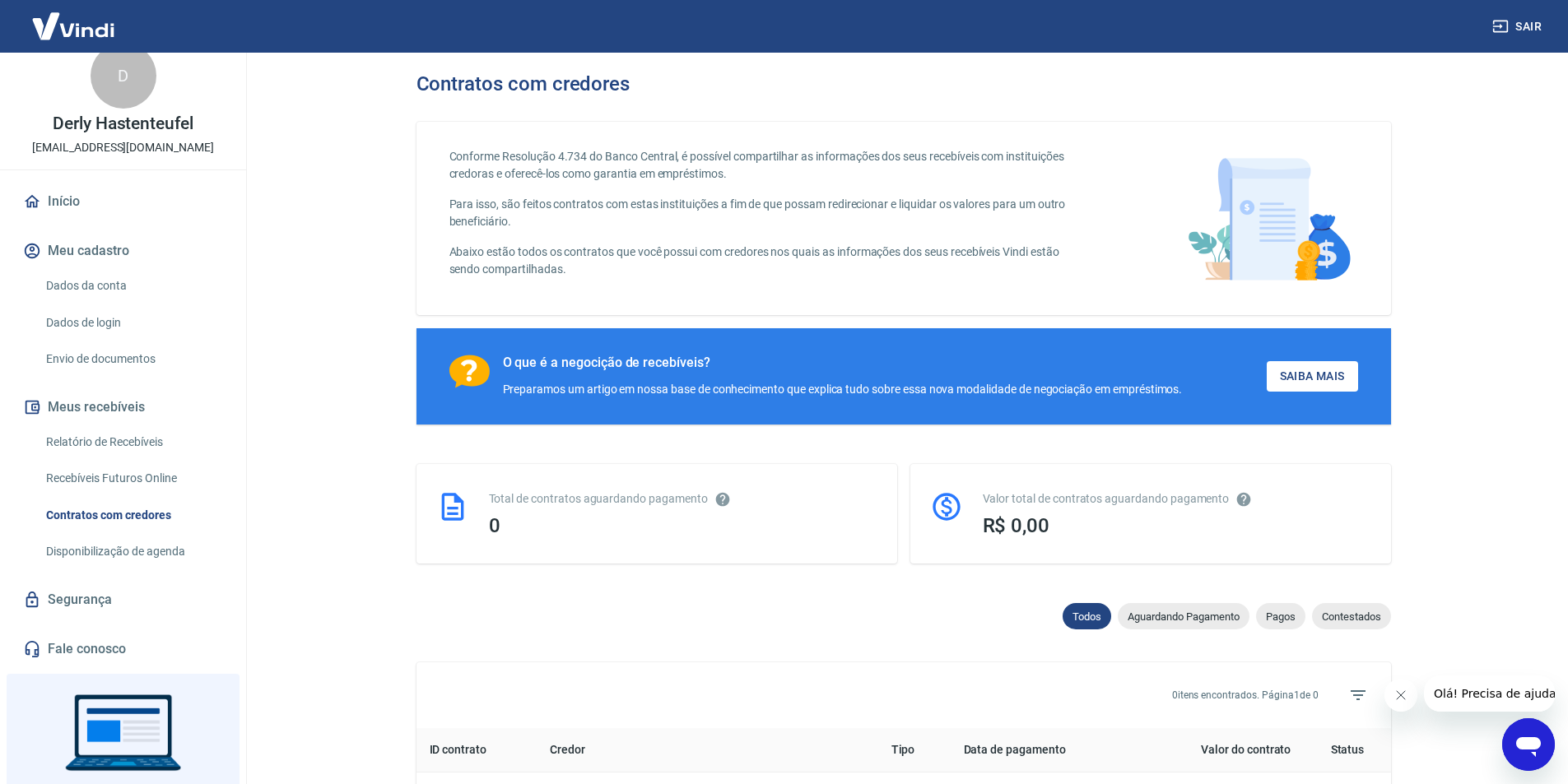
click at [42, 188] on link "Início" at bounding box center [123, 202] width 206 height 36
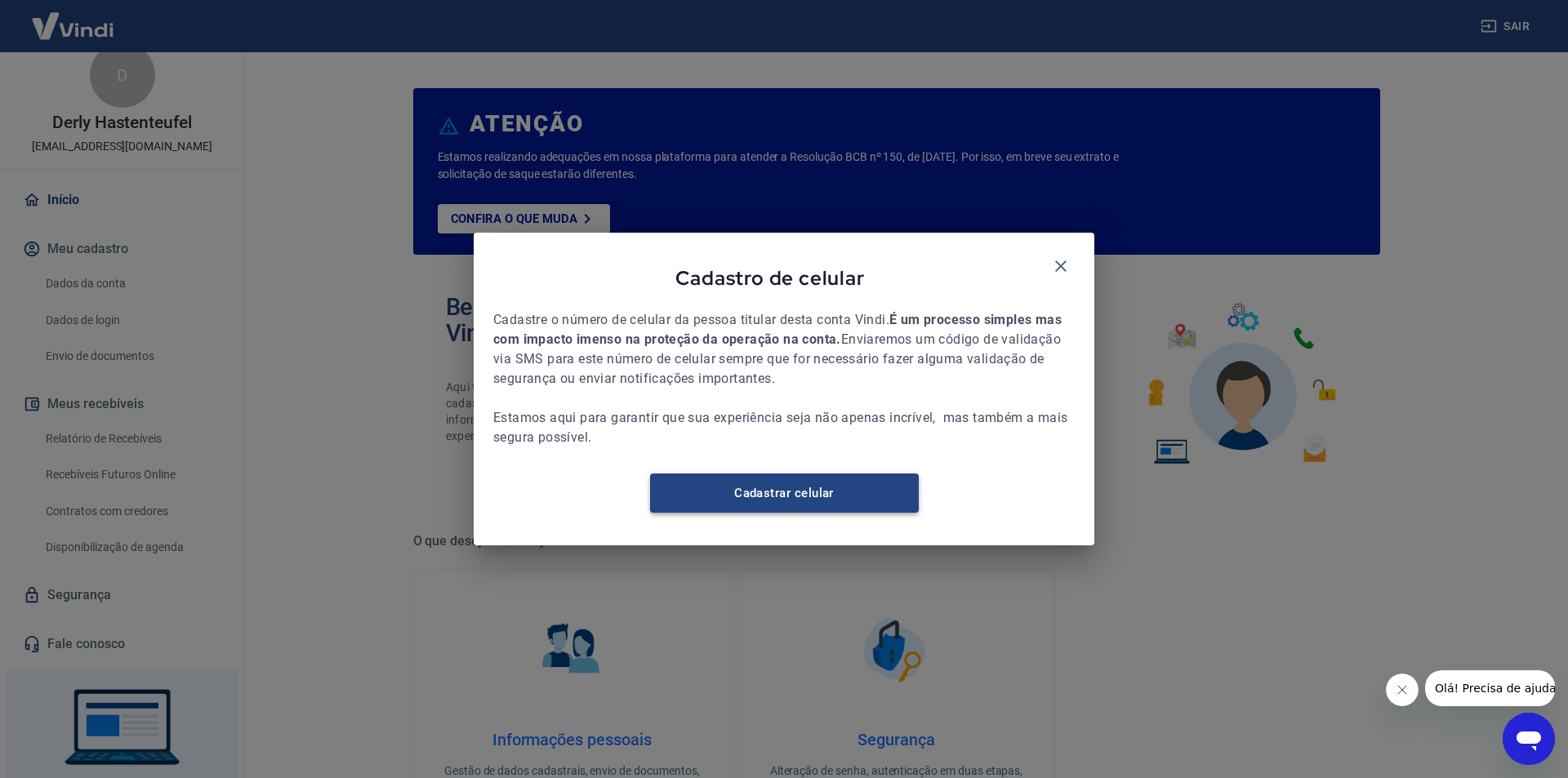
click at [723, 492] on link "Cadastrar celular" at bounding box center [784, 493] width 269 height 39
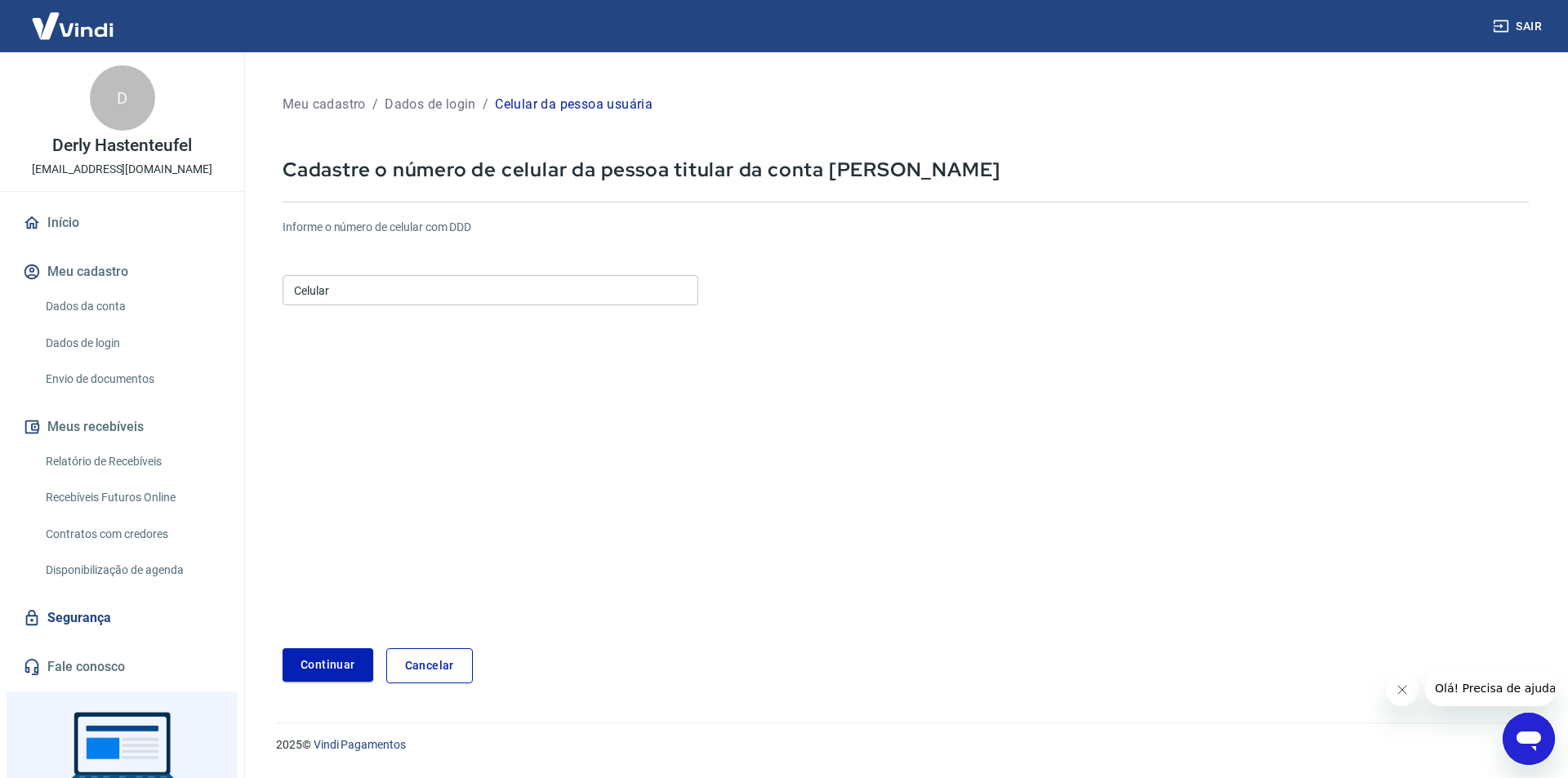
click at [108, 305] on link "Dados da conta" at bounding box center [132, 307] width 185 height 34
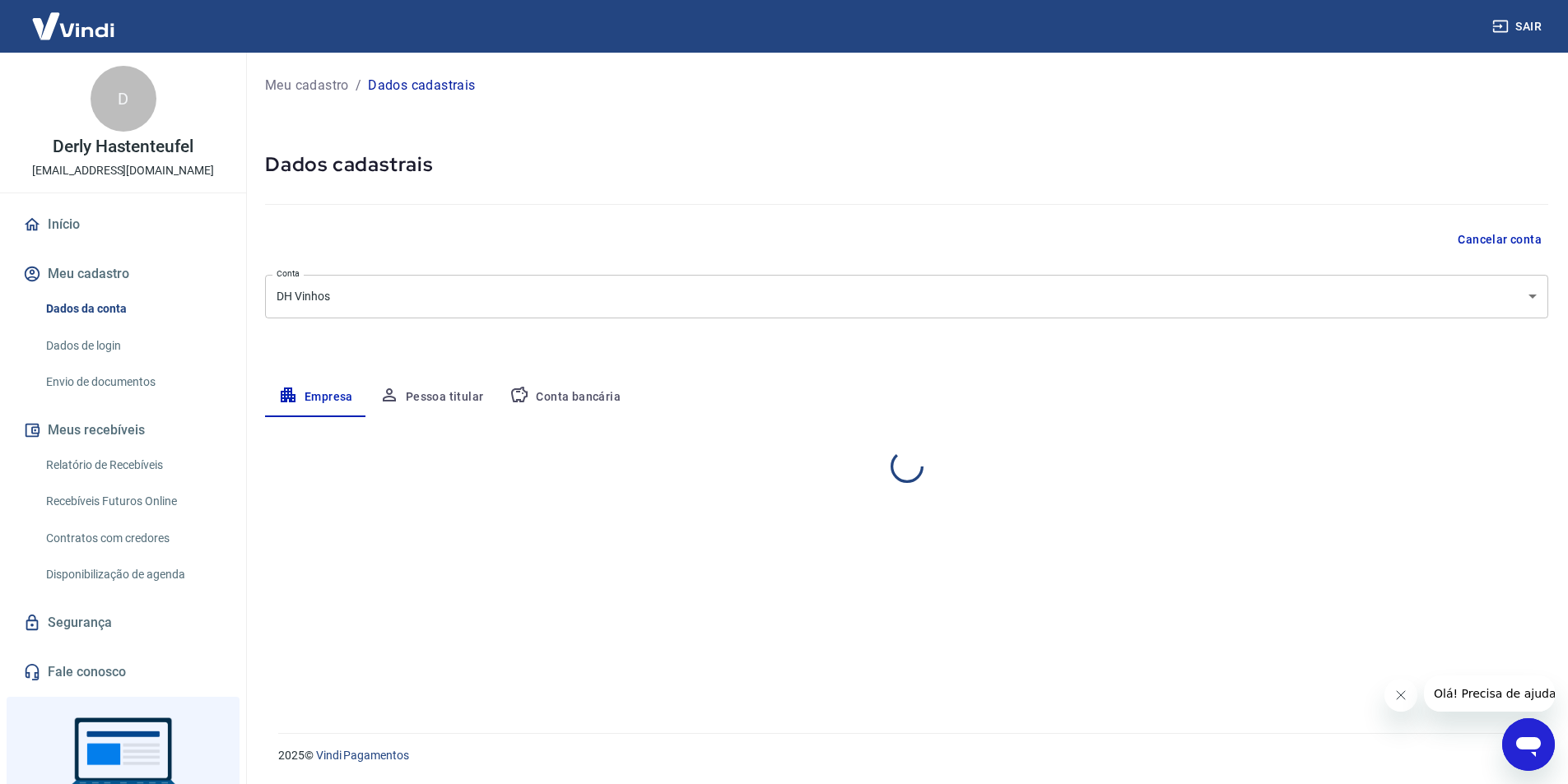
select select "RS"
select select "business"
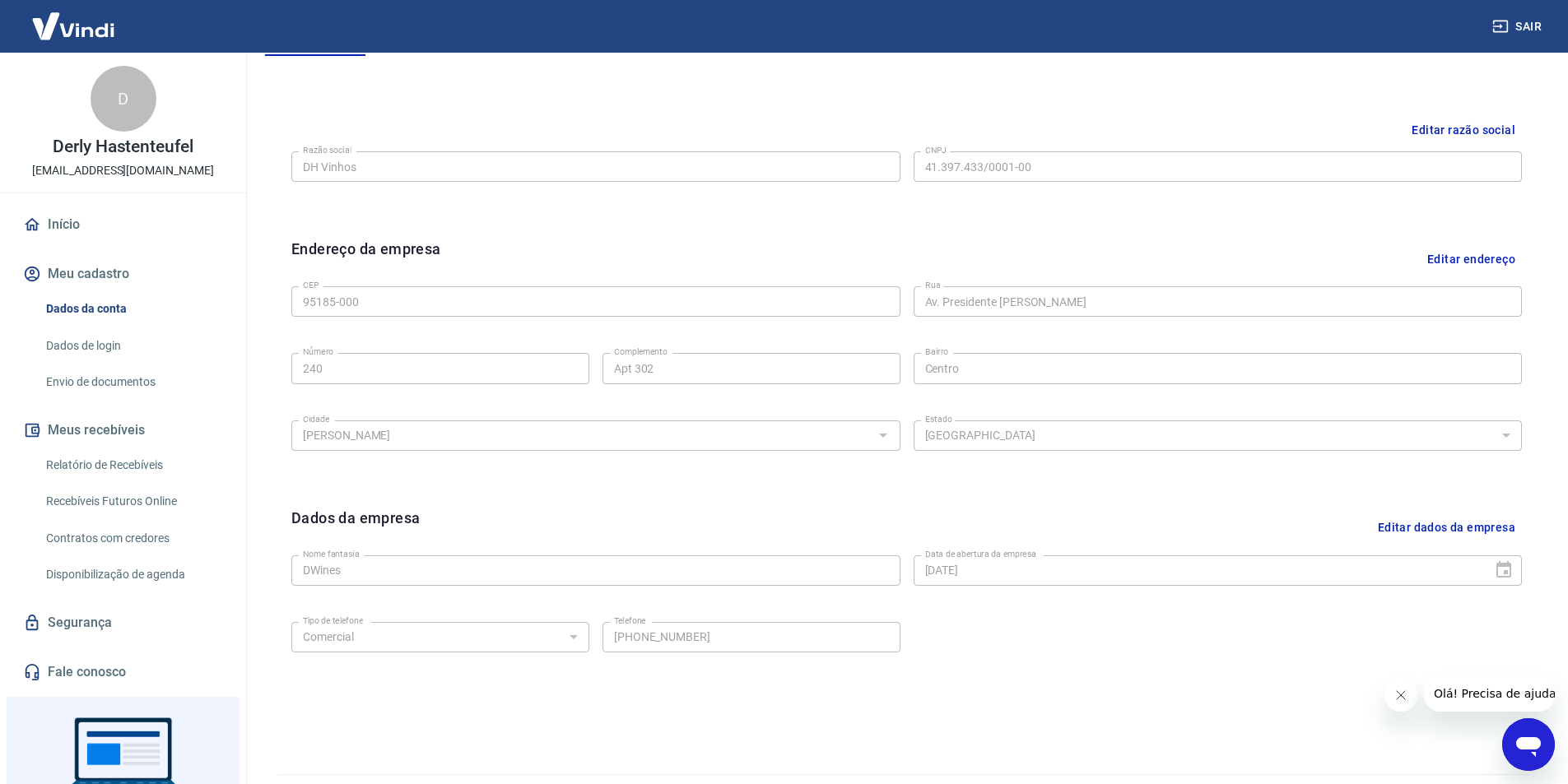
scroll to position [402, 0]
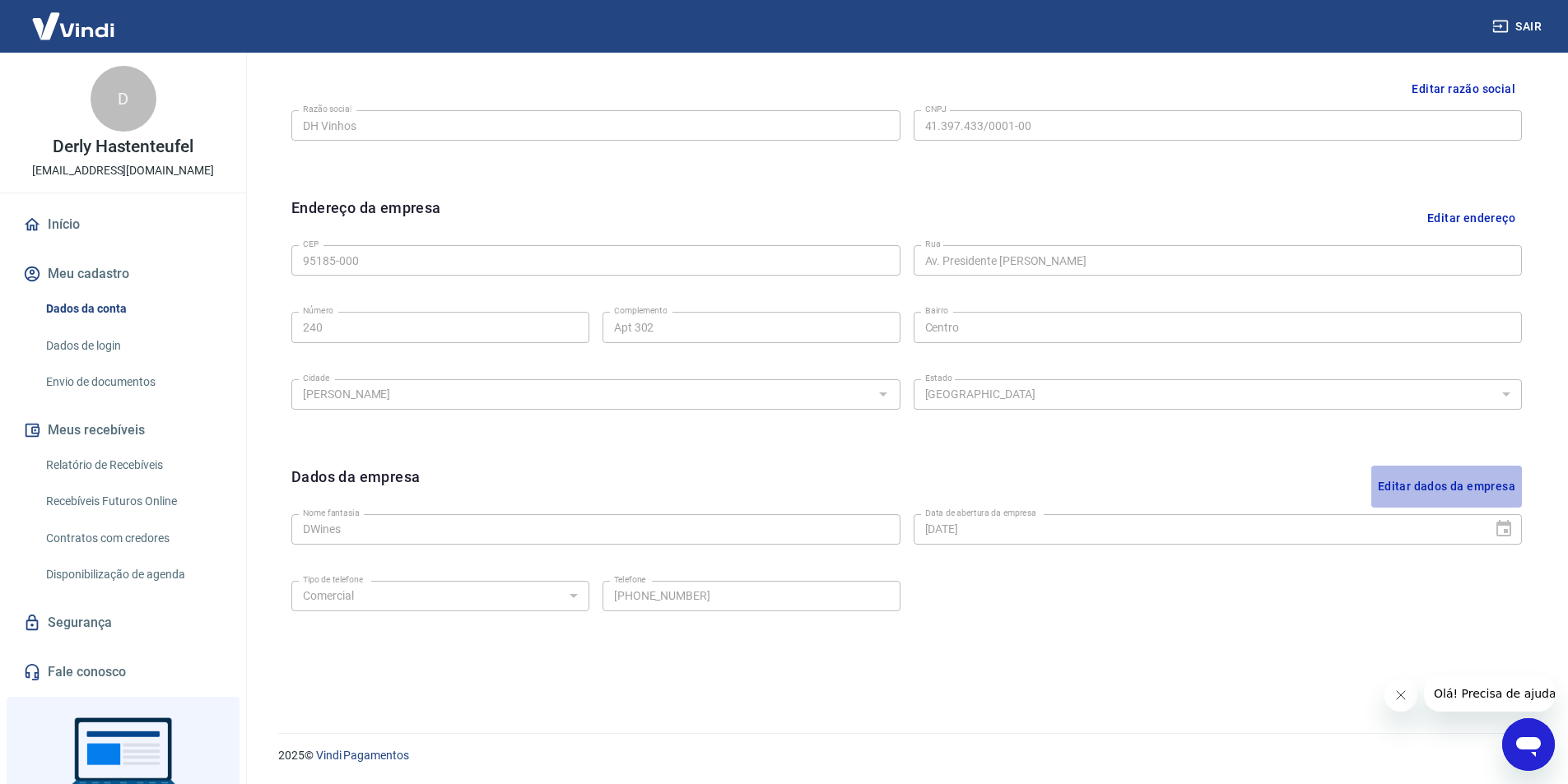
click at [1434, 484] on button "Editar dados da empresa" at bounding box center [1446, 486] width 151 height 42
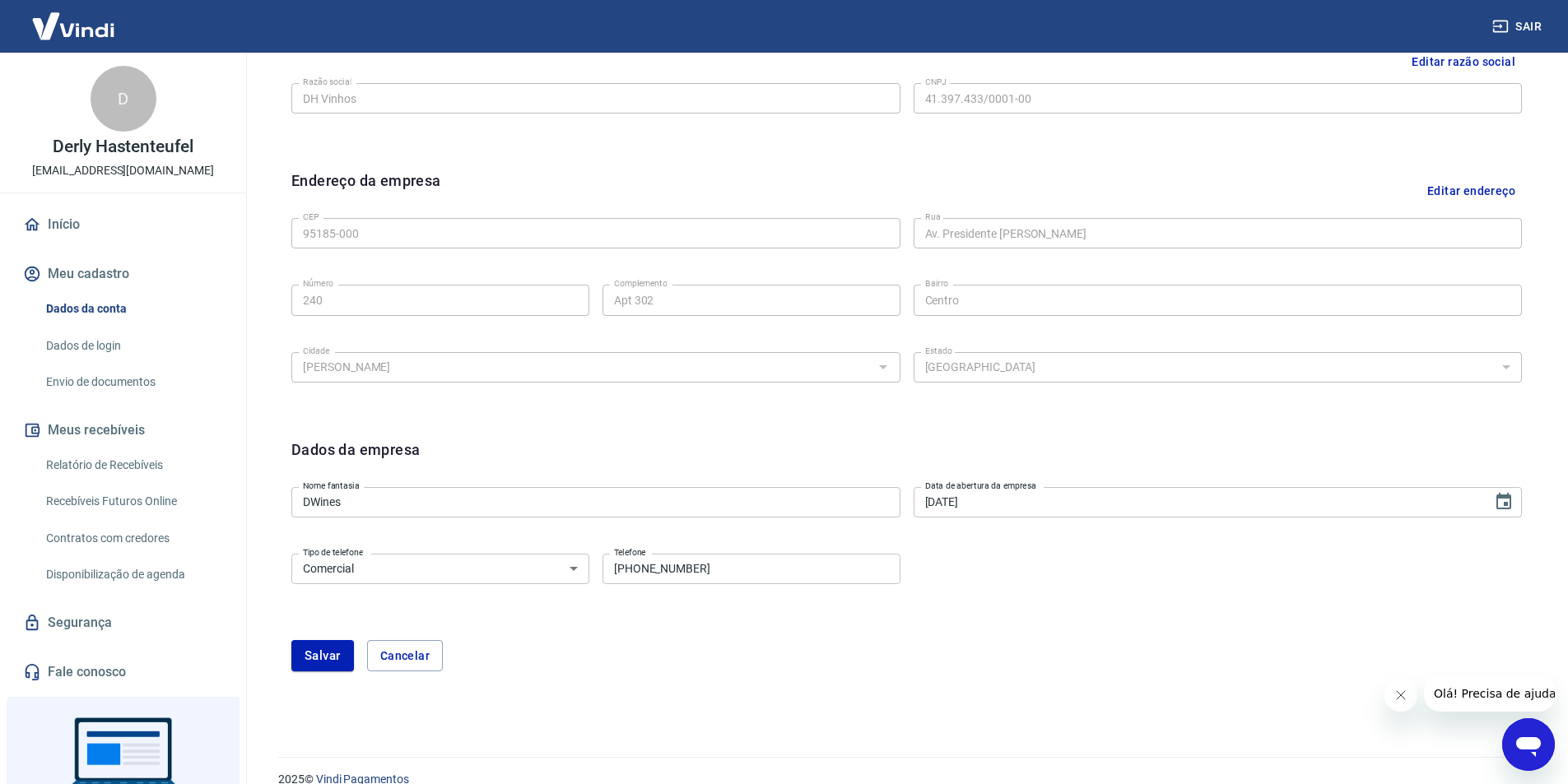
scroll to position [453, 0]
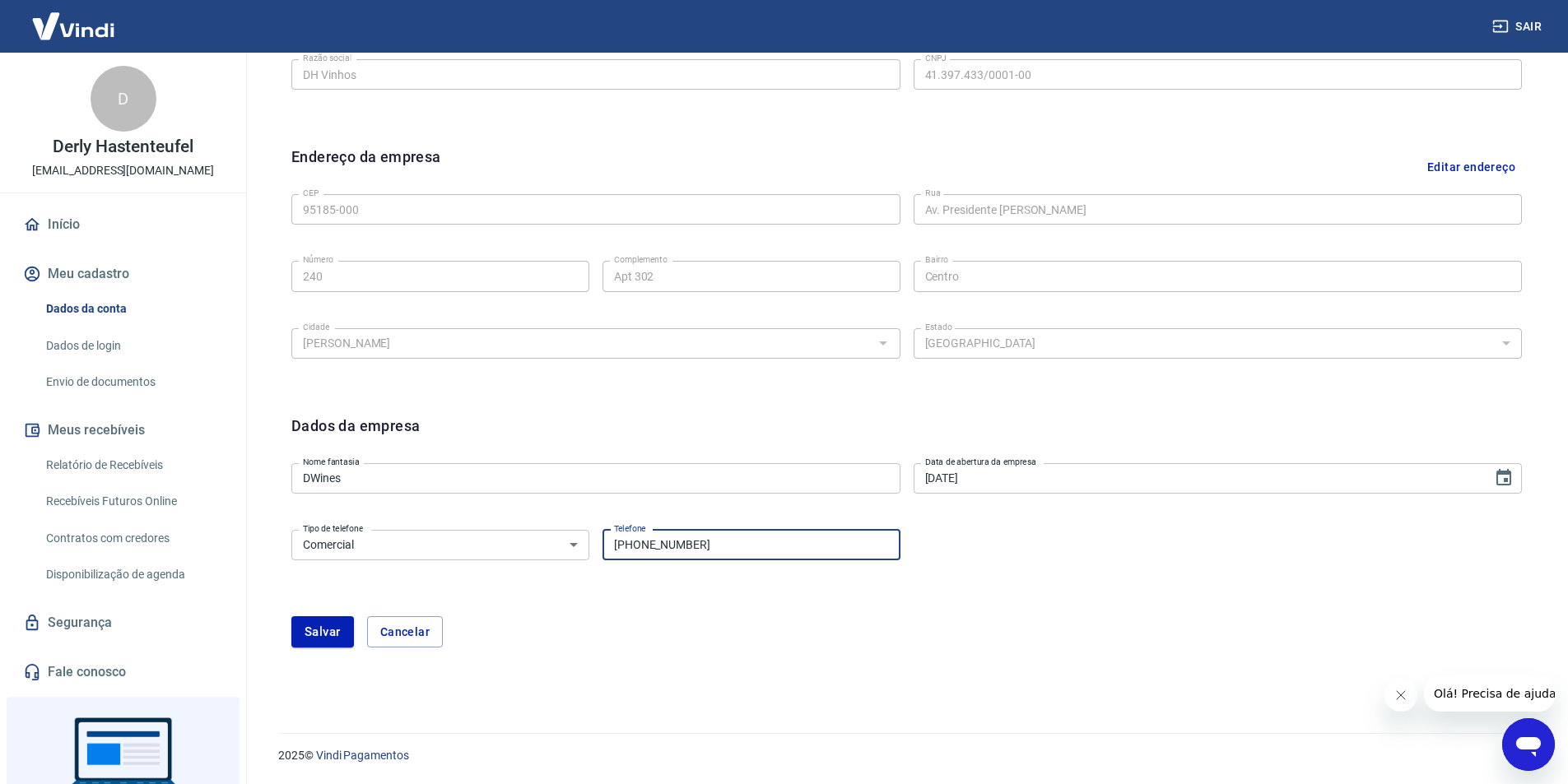
drag, startPoint x: 718, startPoint y: 544, endPoint x: 546, endPoint y: 552, distance: 172.2
click at [558, 552] on div "Tipo de telefone Residencial Comercial Tipo de telefone Telefone [PHONE_NUMBER]…" at bounding box center [596, 543] width 609 height 41
click at [321, 633] on button "Salvar" at bounding box center [322, 631] width 62 height 31
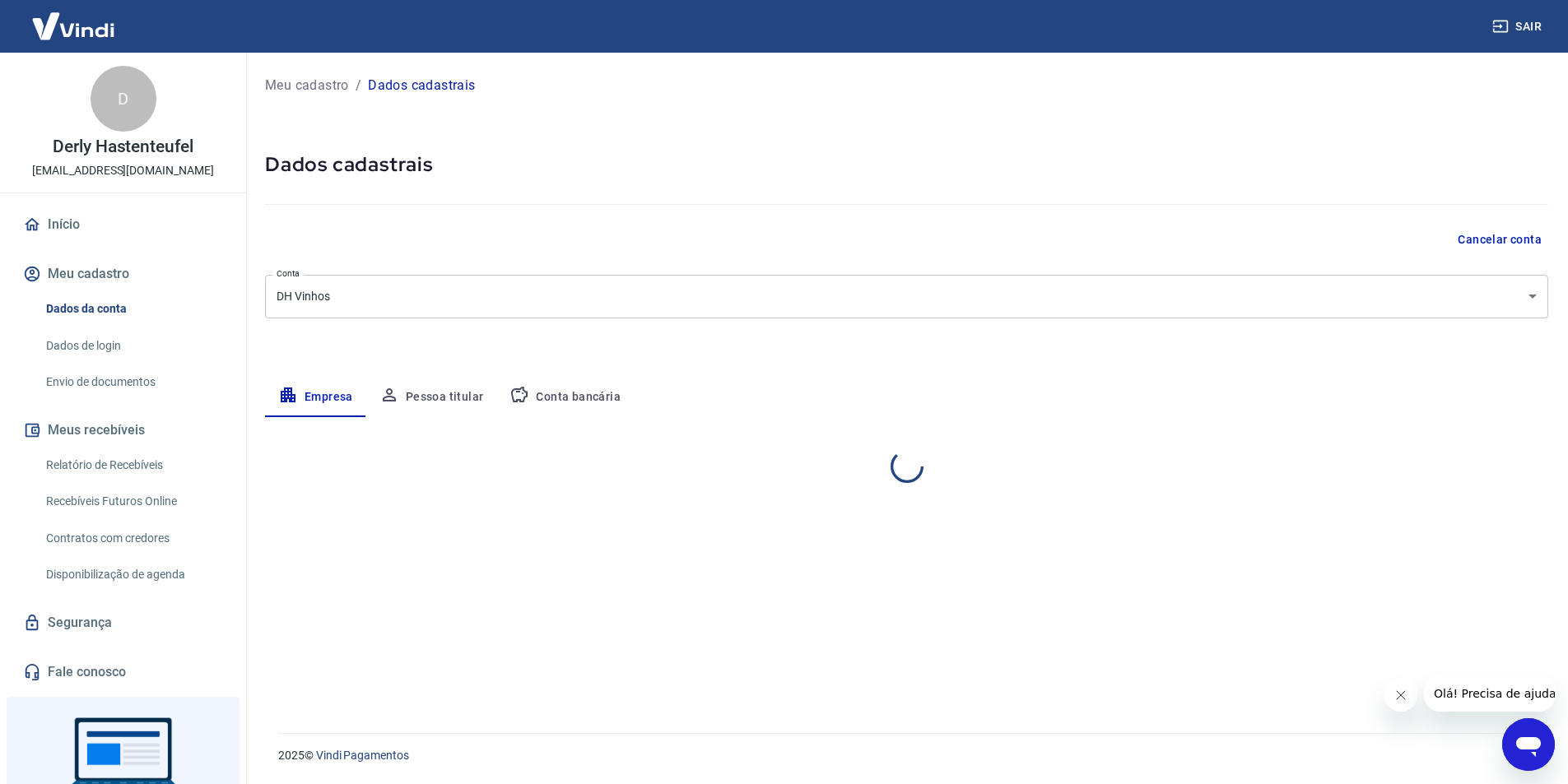
scroll to position [0, 0]
select select "RS"
select select "business"
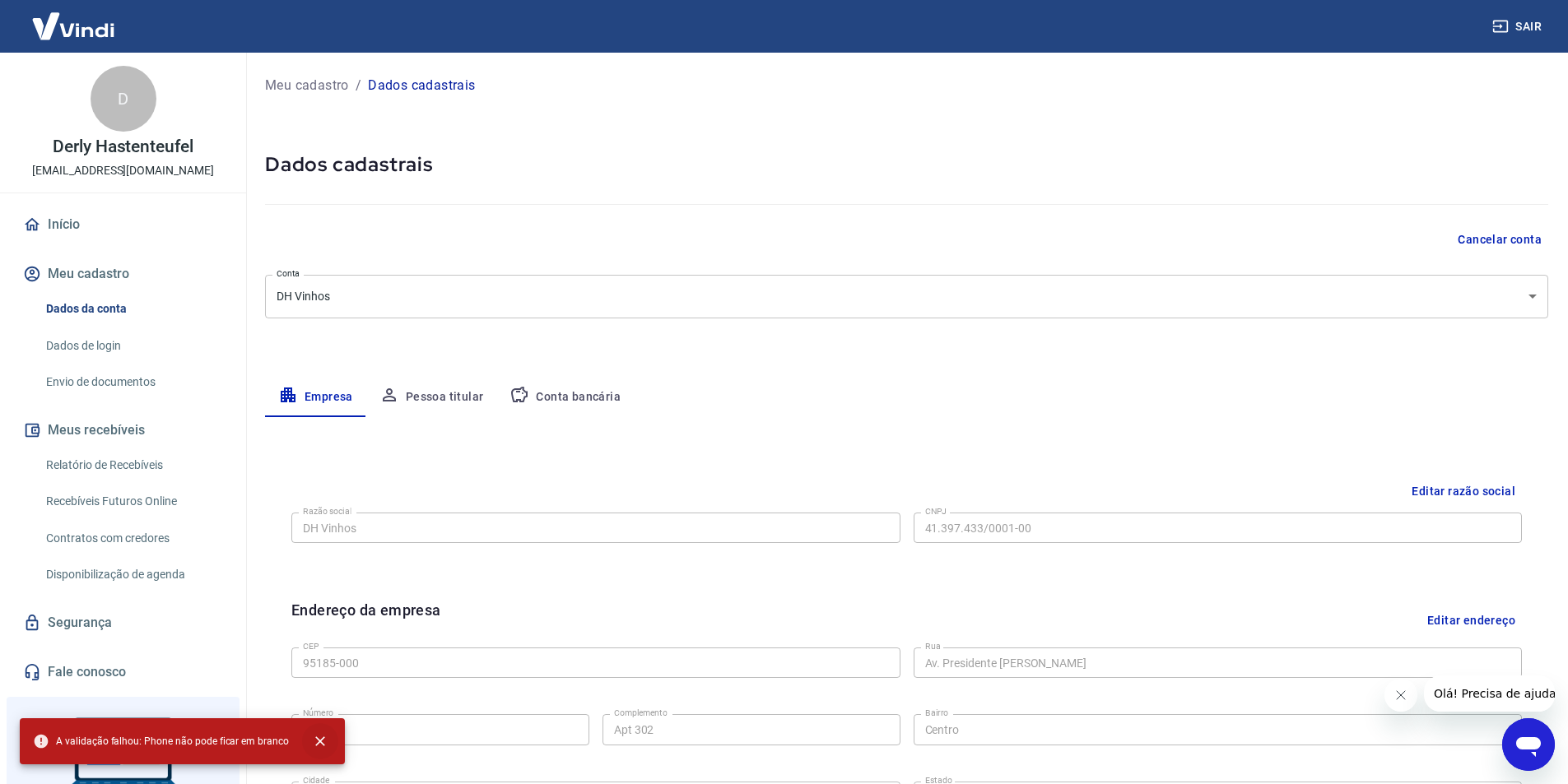
click at [315, 738] on icon "close" at bounding box center [320, 741] width 16 height 16
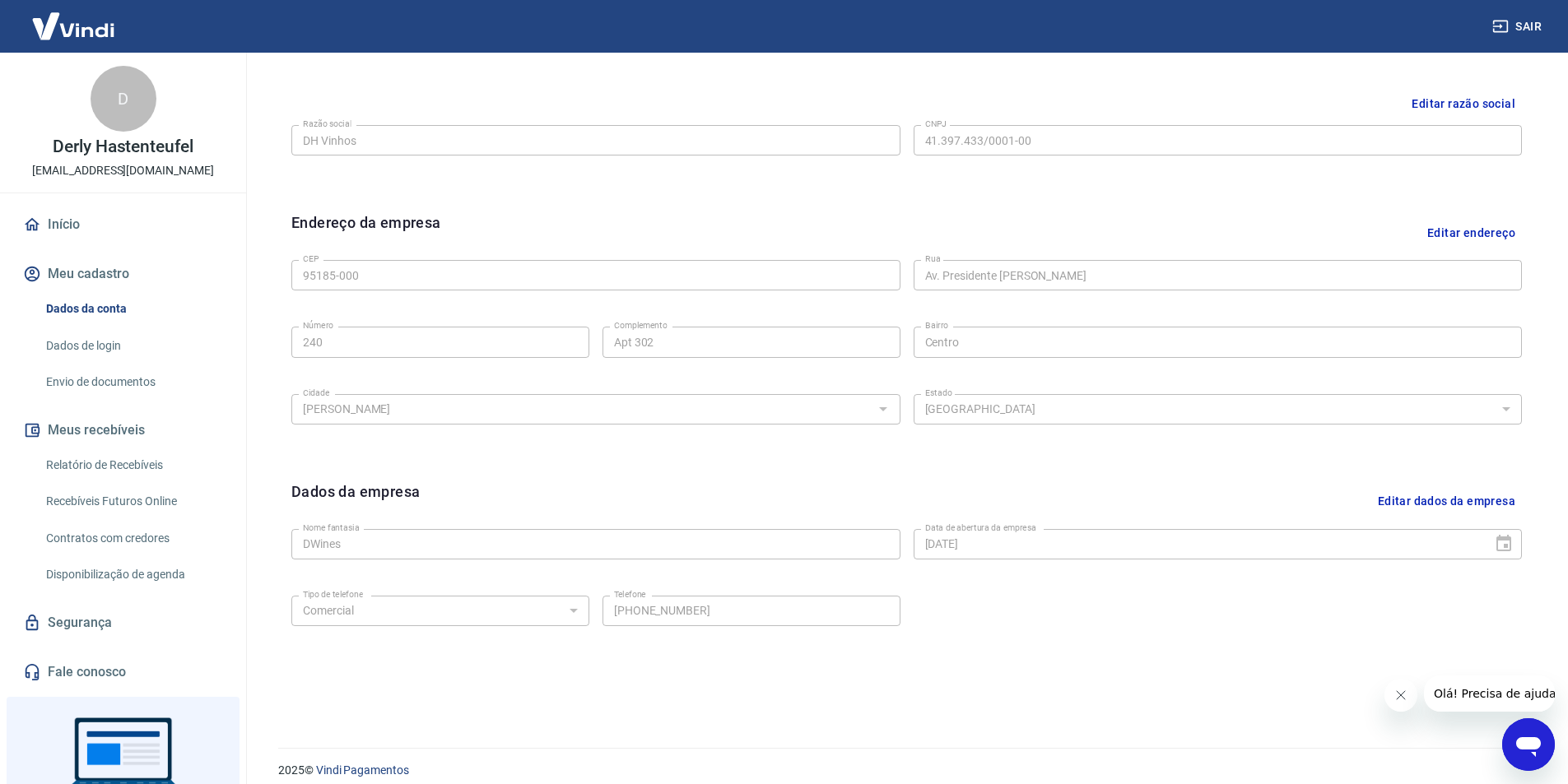
scroll to position [402, 0]
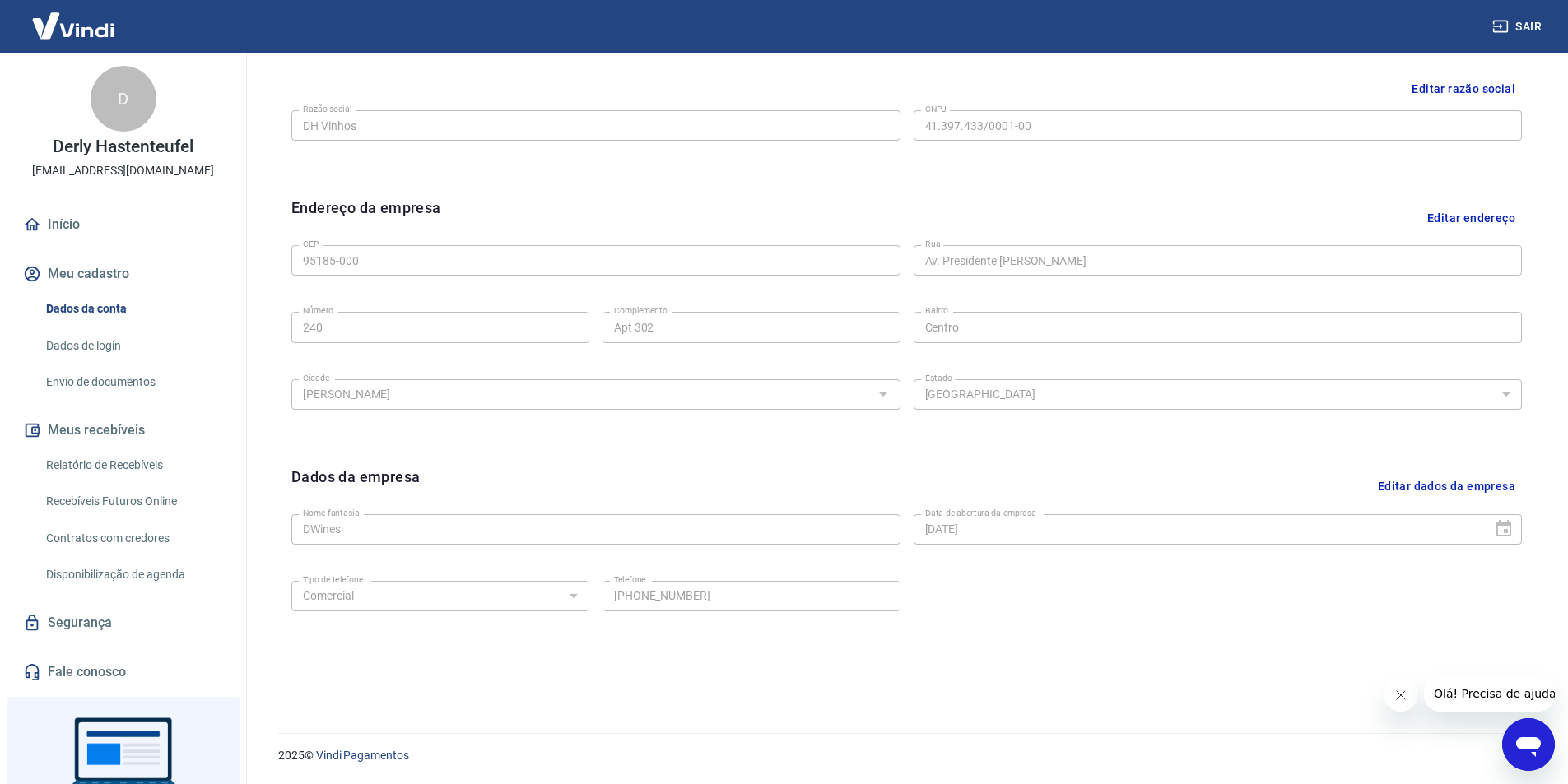
click at [1400, 696] on icon "Fechar mensagem da empresa" at bounding box center [1400, 695] width 13 height 13
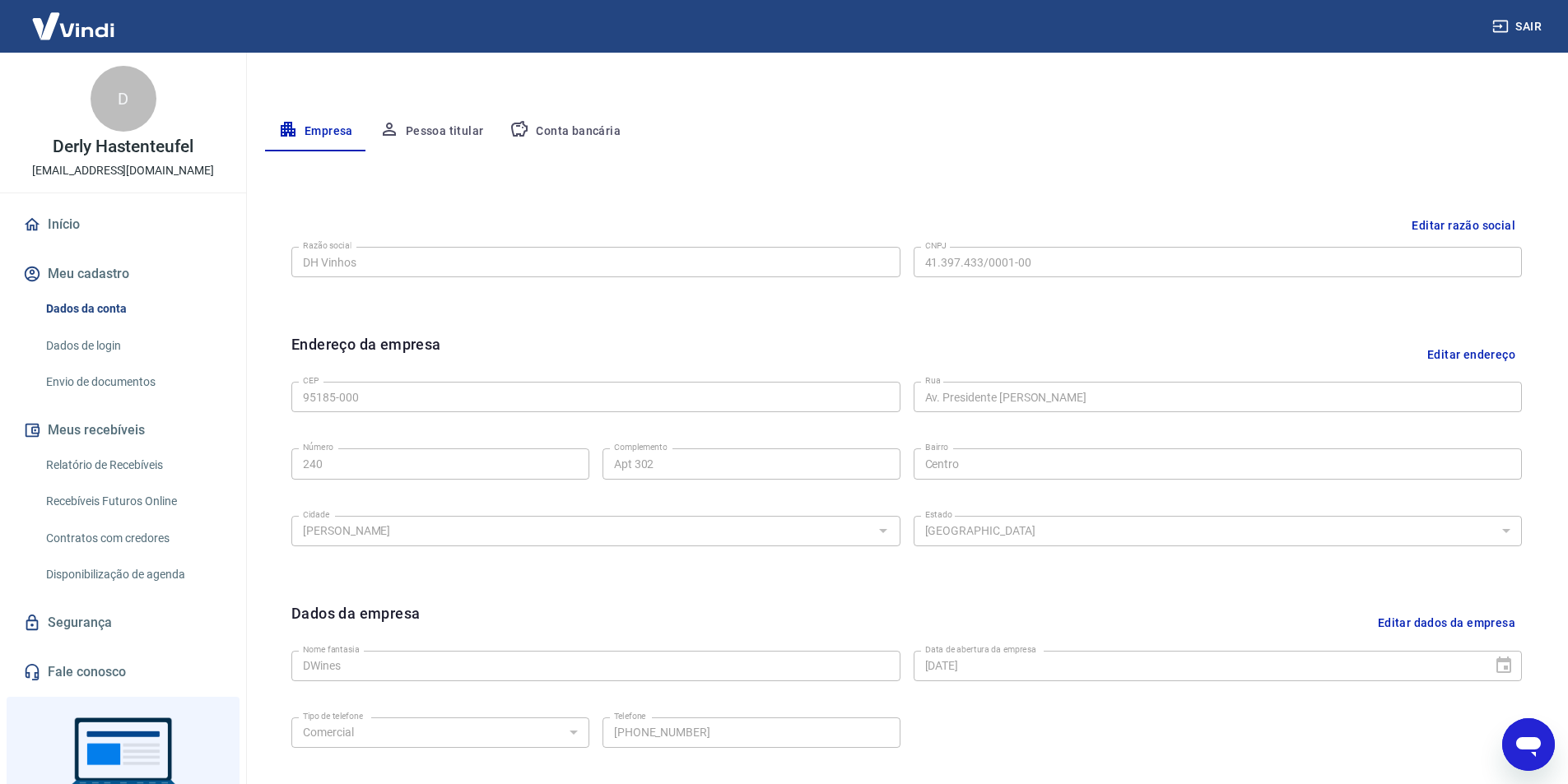
scroll to position [0, 0]
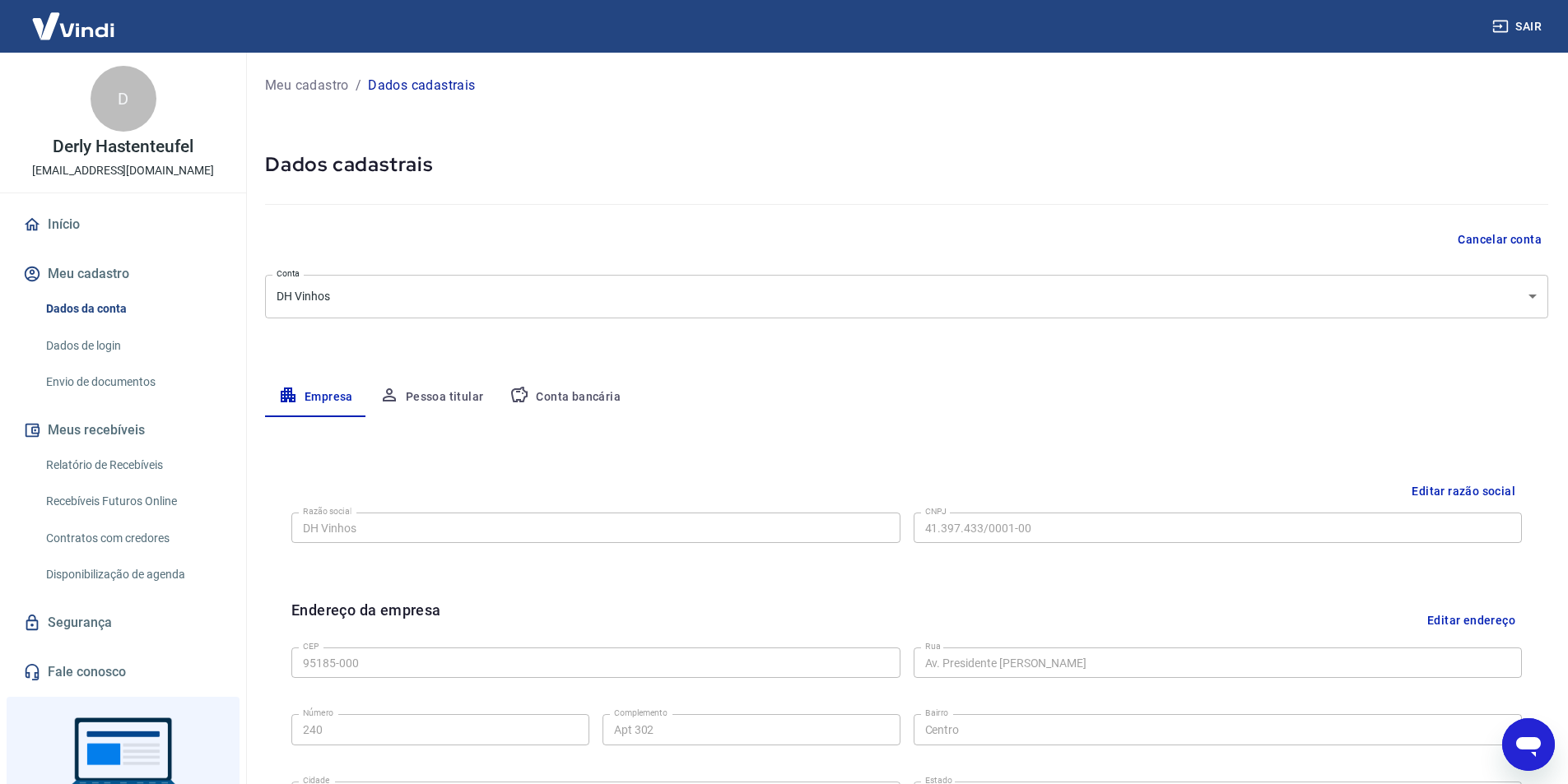
click at [1520, 25] on button "Sair" at bounding box center [1518, 26] width 59 height 30
